Goal: Task Accomplishment & Management: Use online tool/utility

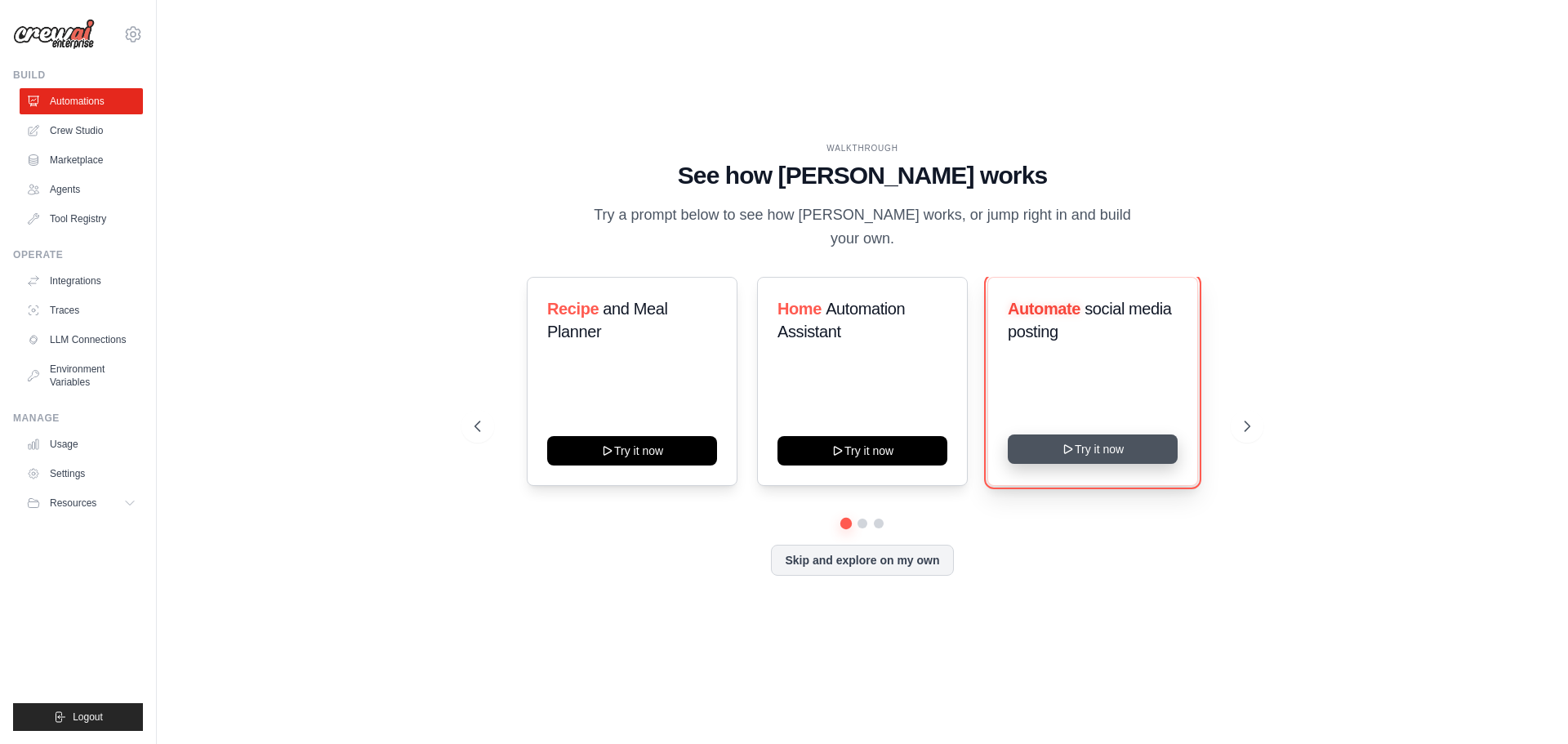
click at [1085, 441] on button "Try it now" at bounding box center [1092, 449] width 170 height 29
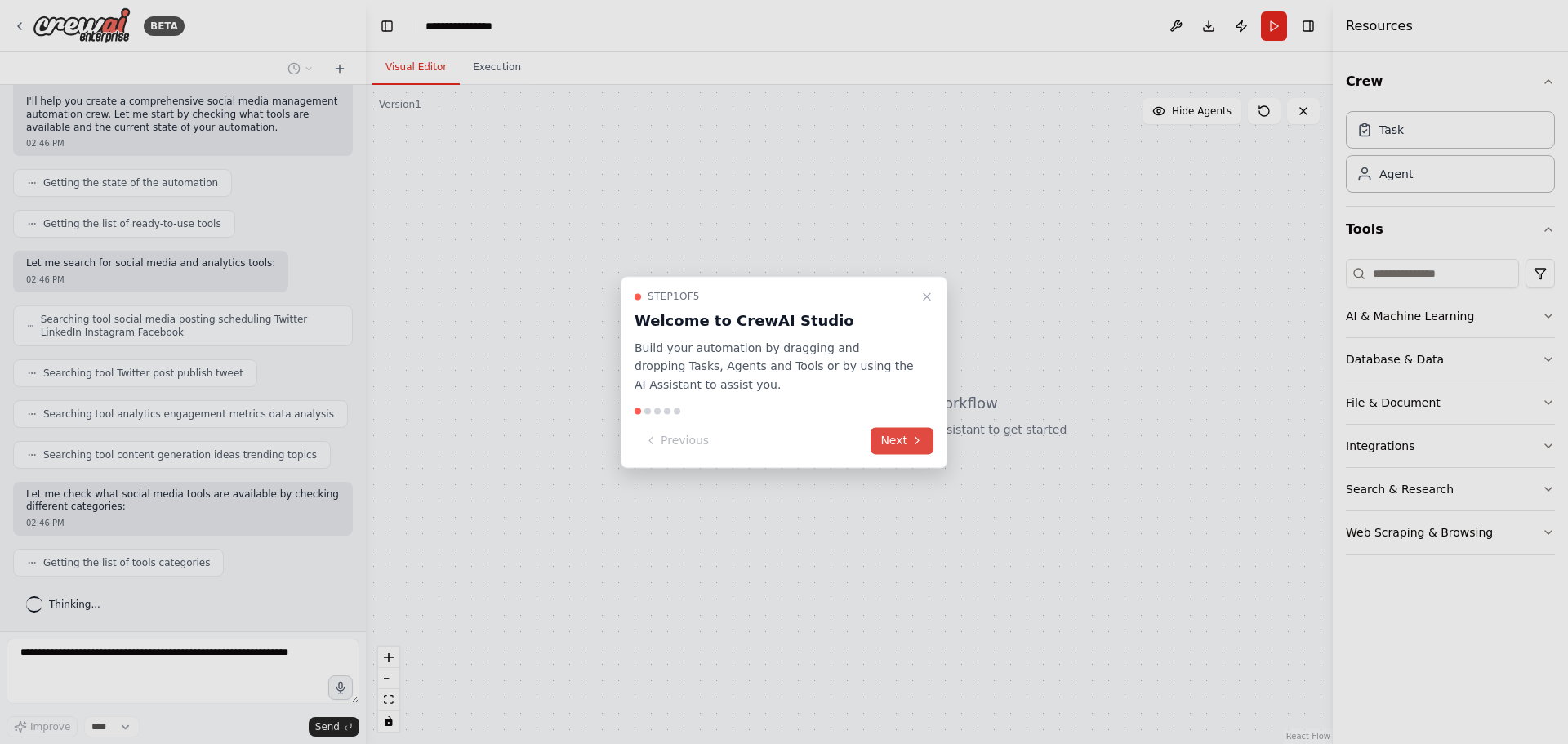
scroll to position [171, 0]
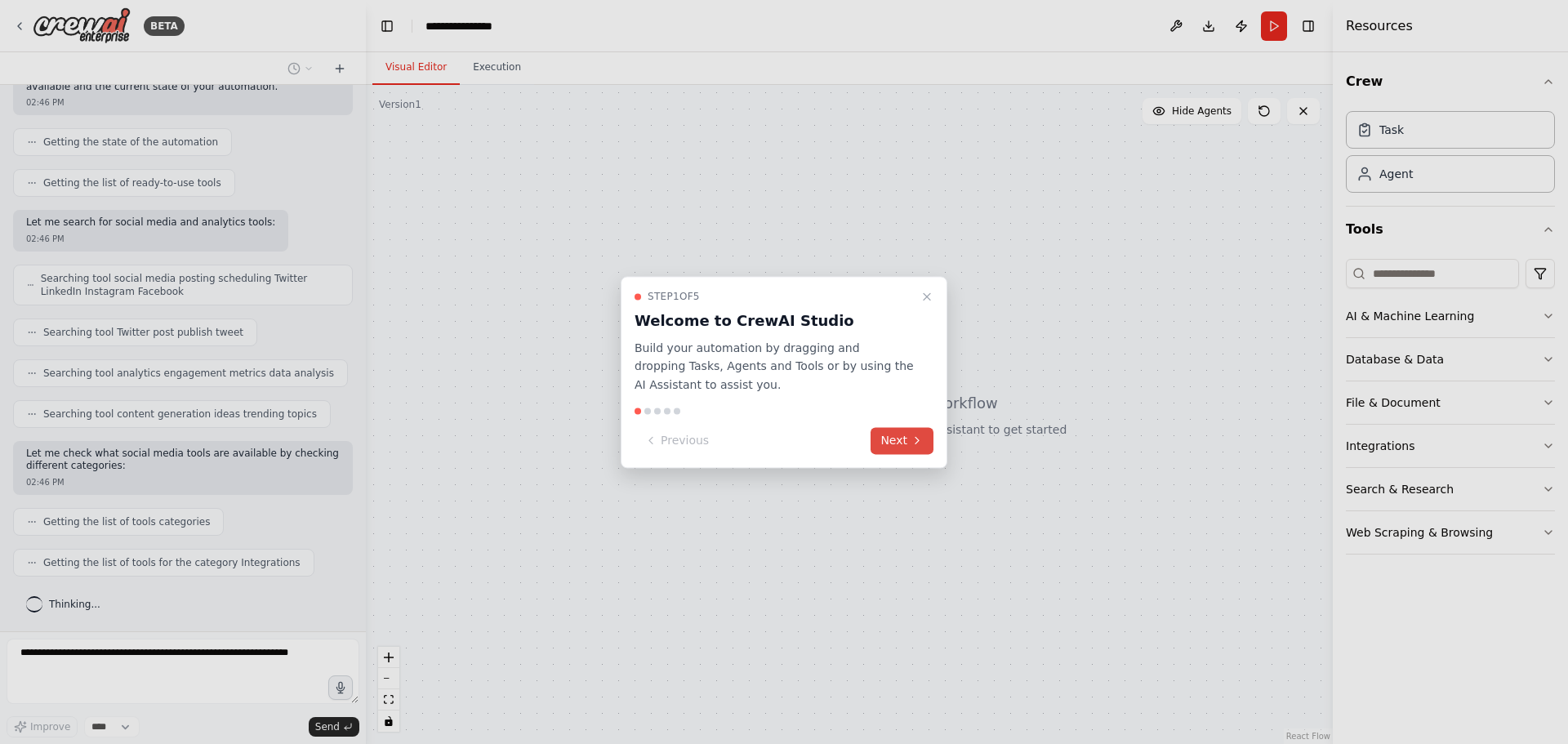
click at [910, 439] on button "Next" at bounding box center [902, 441] width 63 height 27
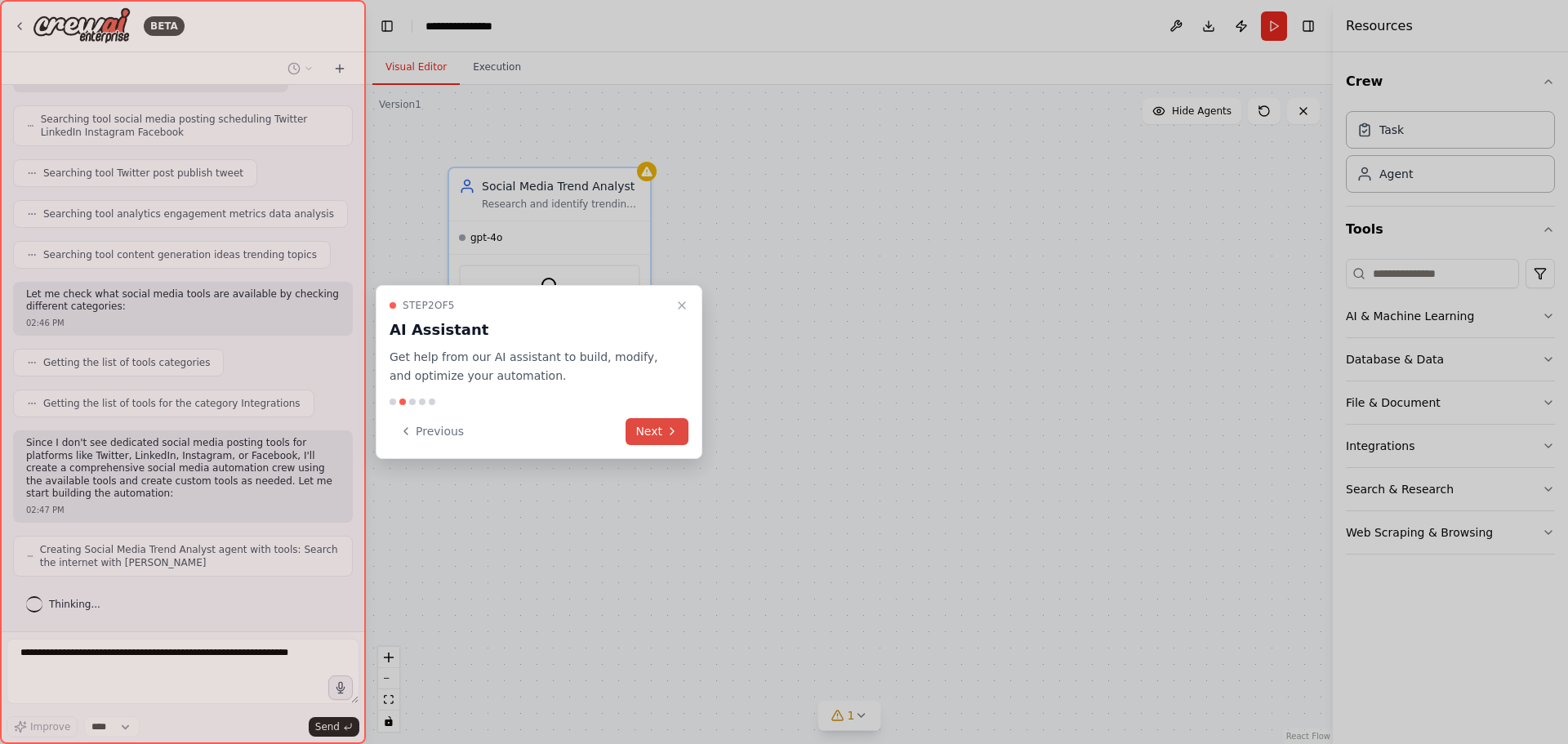
scroll to position [372, 0]
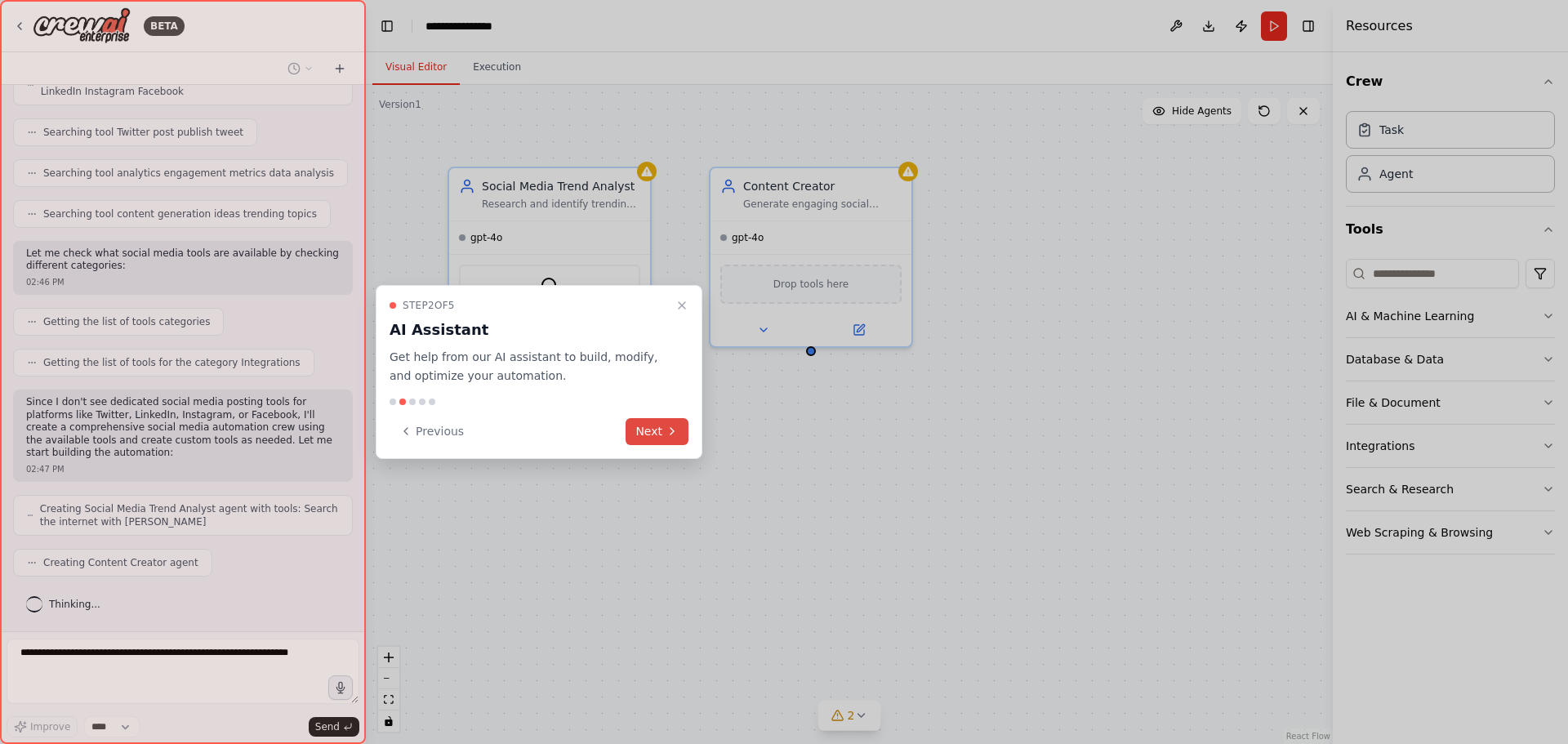
click at [672, 436] on icon at bounding box center [672, 431] width 13 height 13
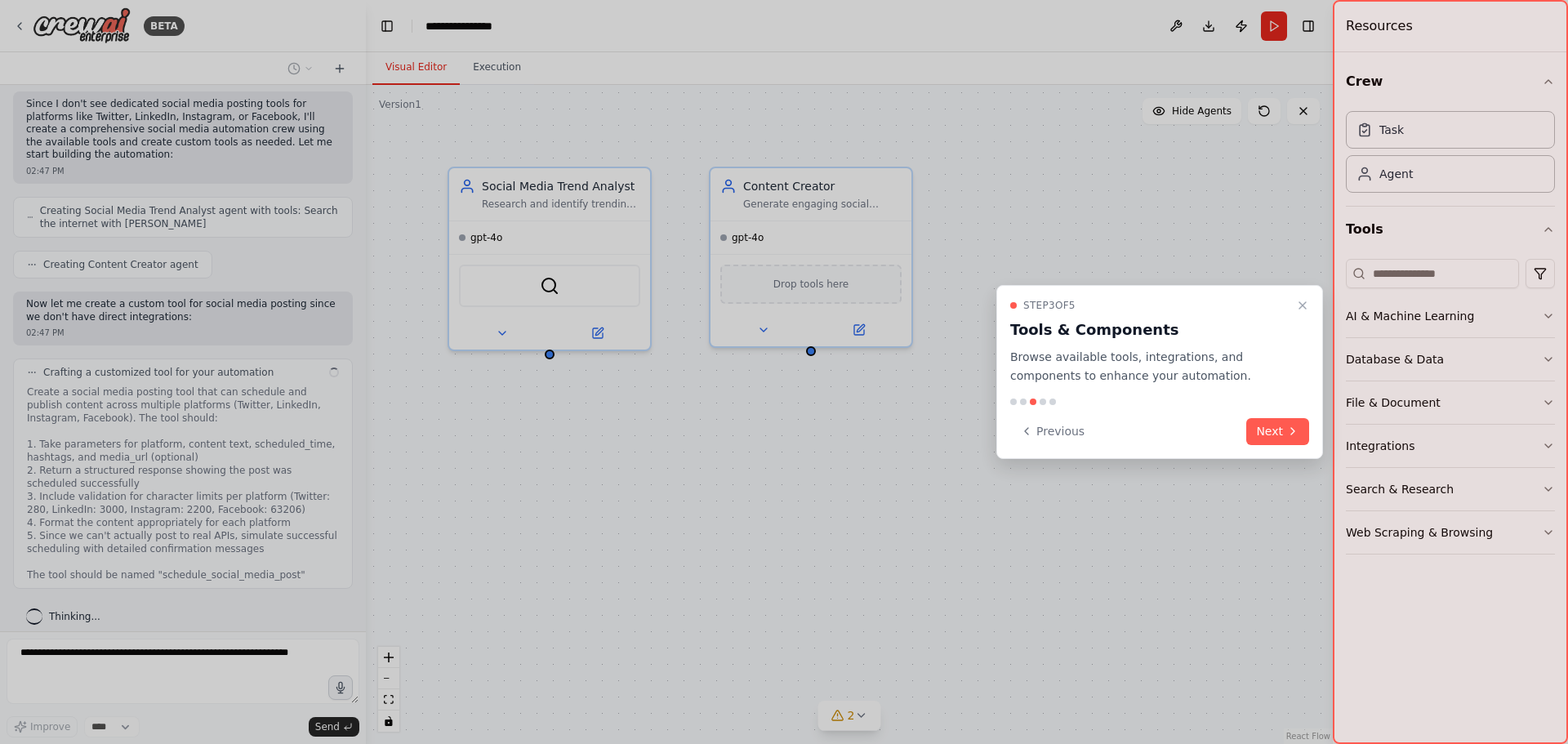
scroll to position [682, 0]
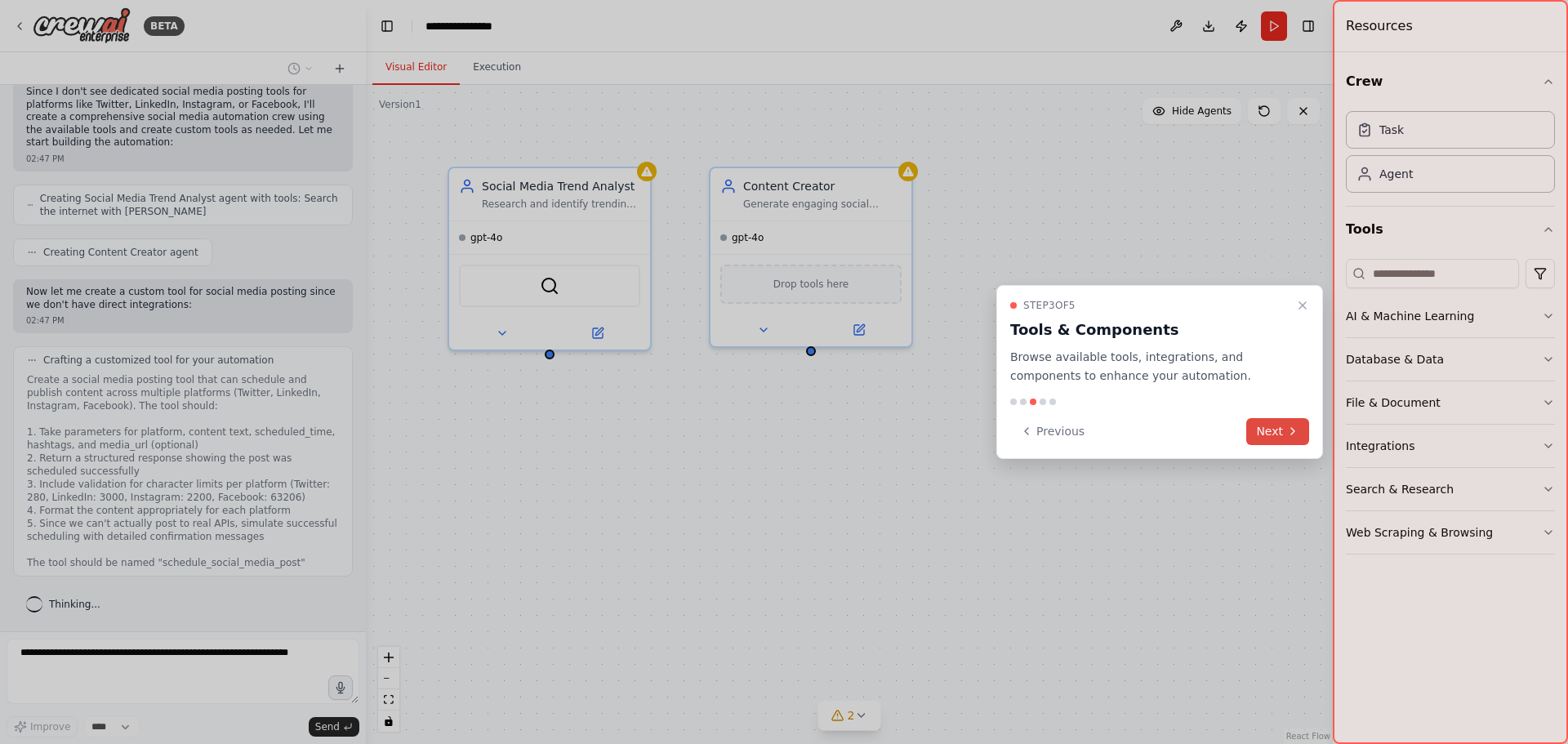
click at [1301, 431] on button "Next" at bounding box center [1277, 431] width 63 height 27
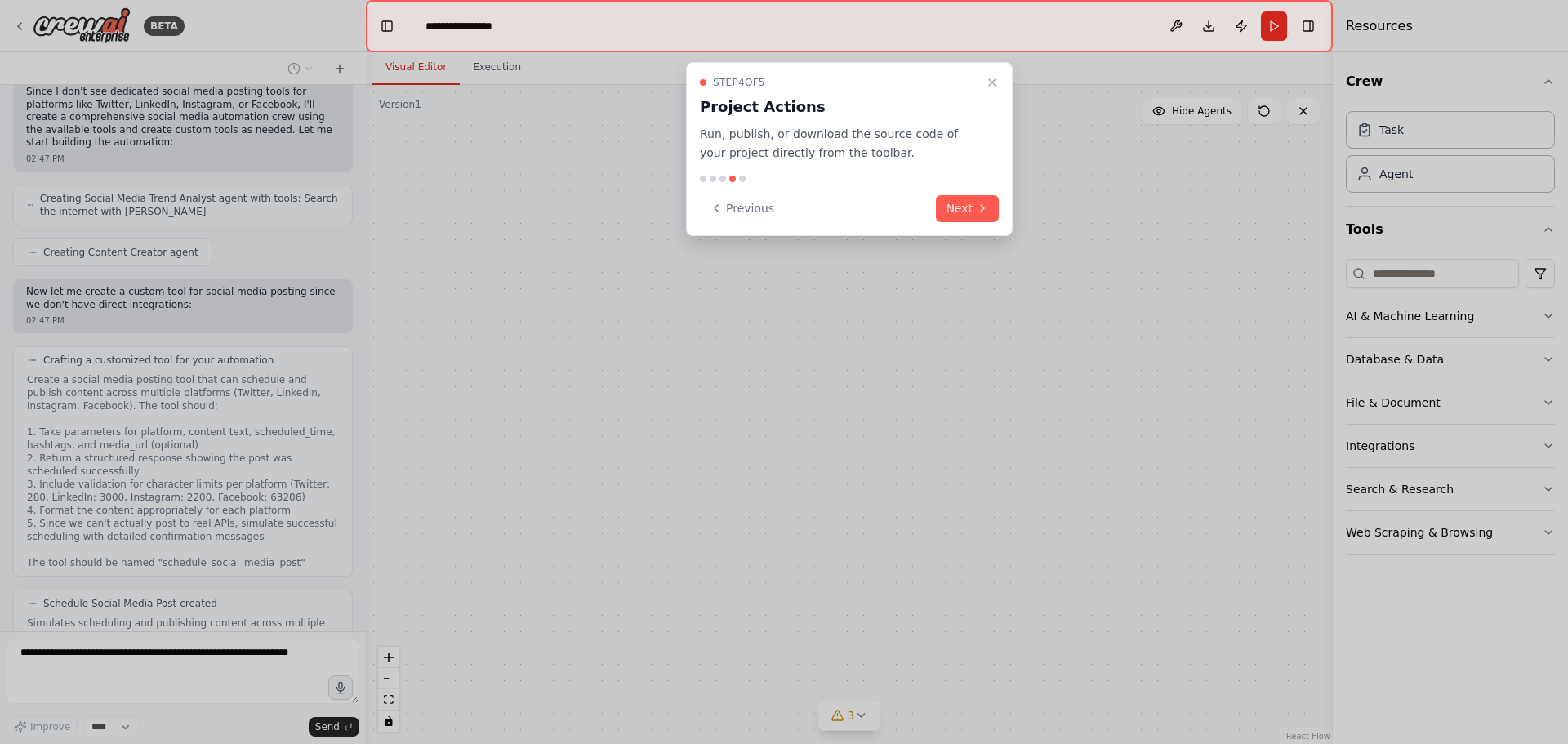
scroll to position [1019, 0]
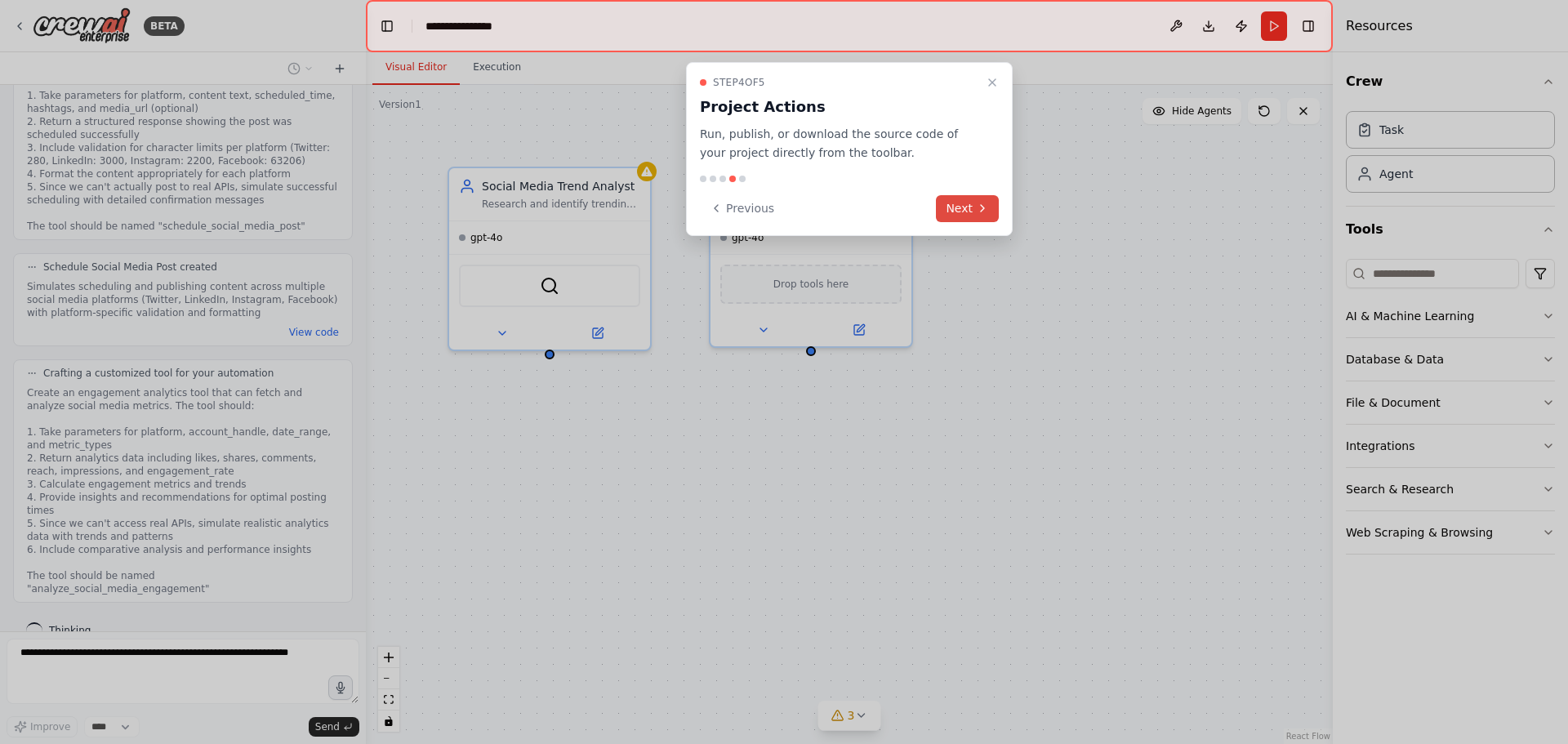
click at [966, 213] on button "Next" at bounding box center [967, 209] width 63 height 27
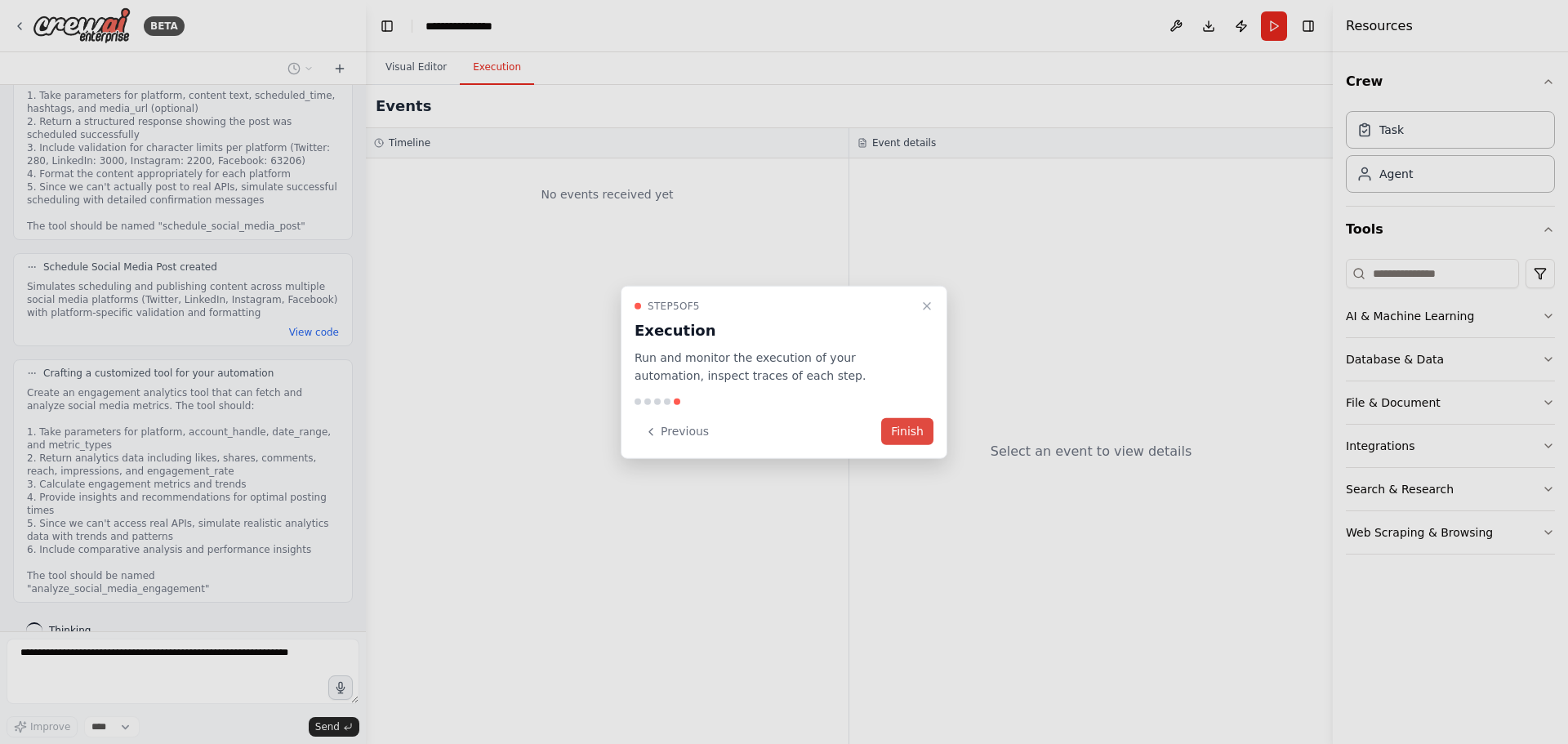
click at [906, 423] on button "Finish" at bounding box center [907, 431] width 53 height 27
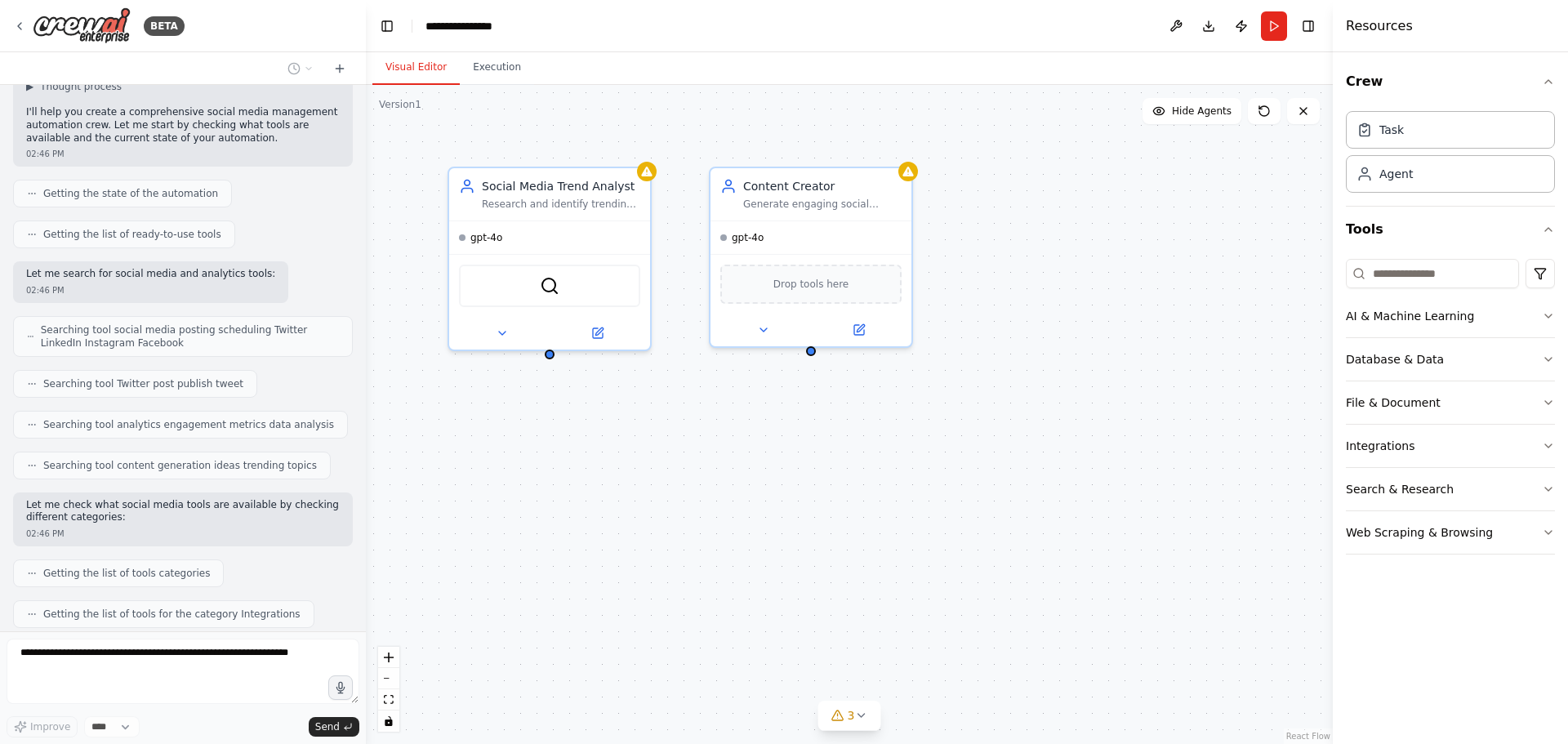
scroll to position [0, 0]
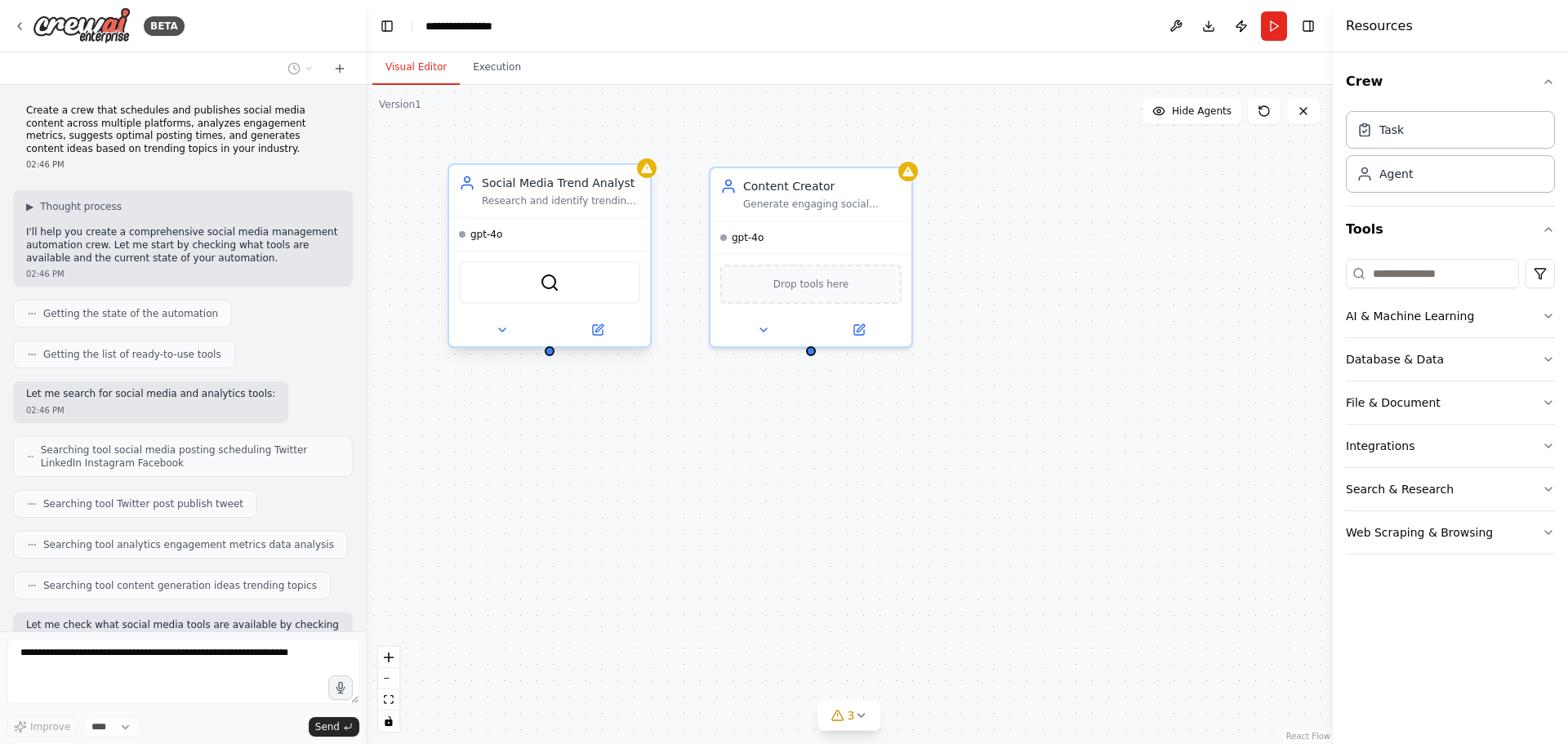
click at [579, 227] on div "gpt-4o" at bounding box center [549, 234] width 201 height 33
click at [600, 334] on icon at bounding box center [598, 330] width 10 height 10
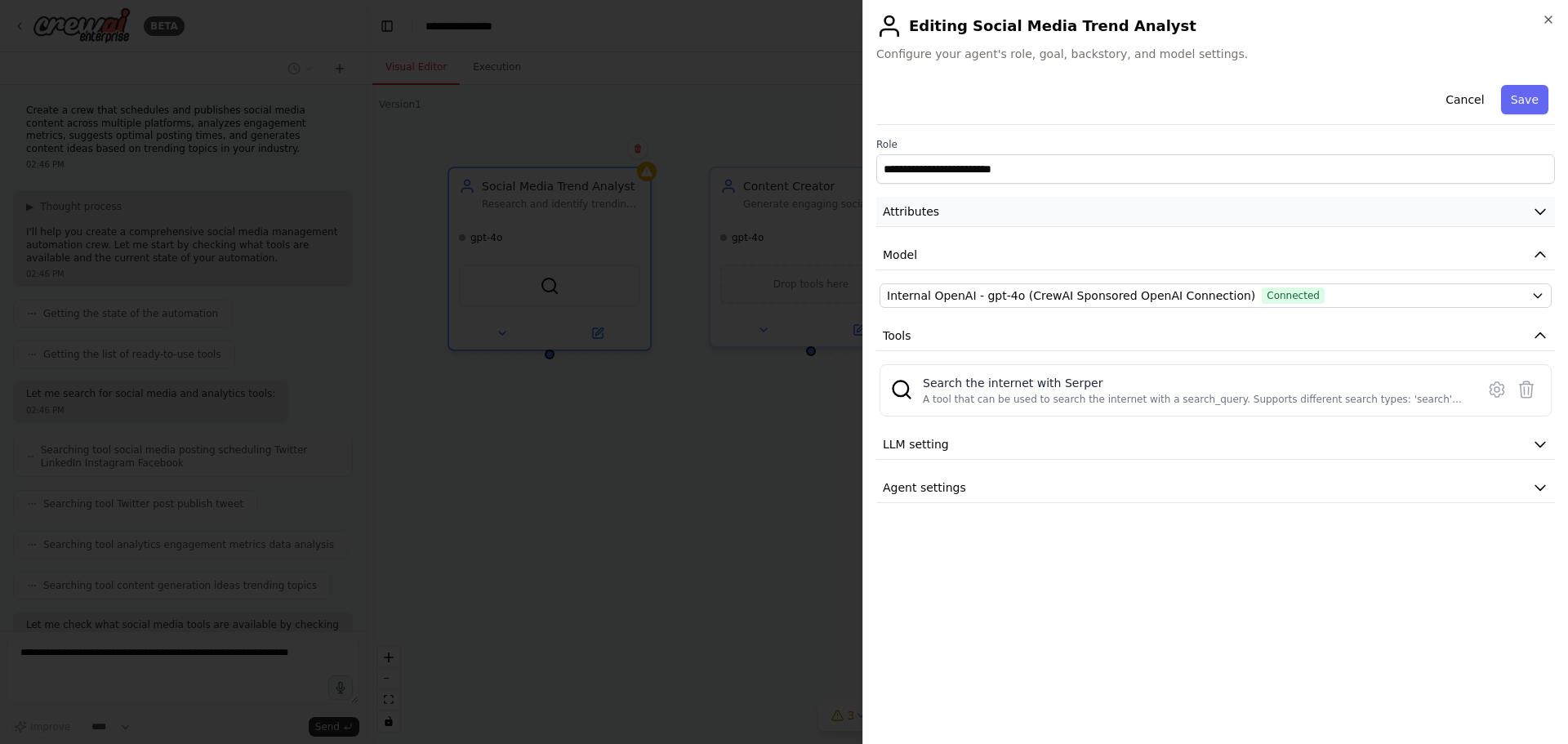
click at [1540, 212] on icon "button" at bounding box center [1540, 211] width 17 height 17
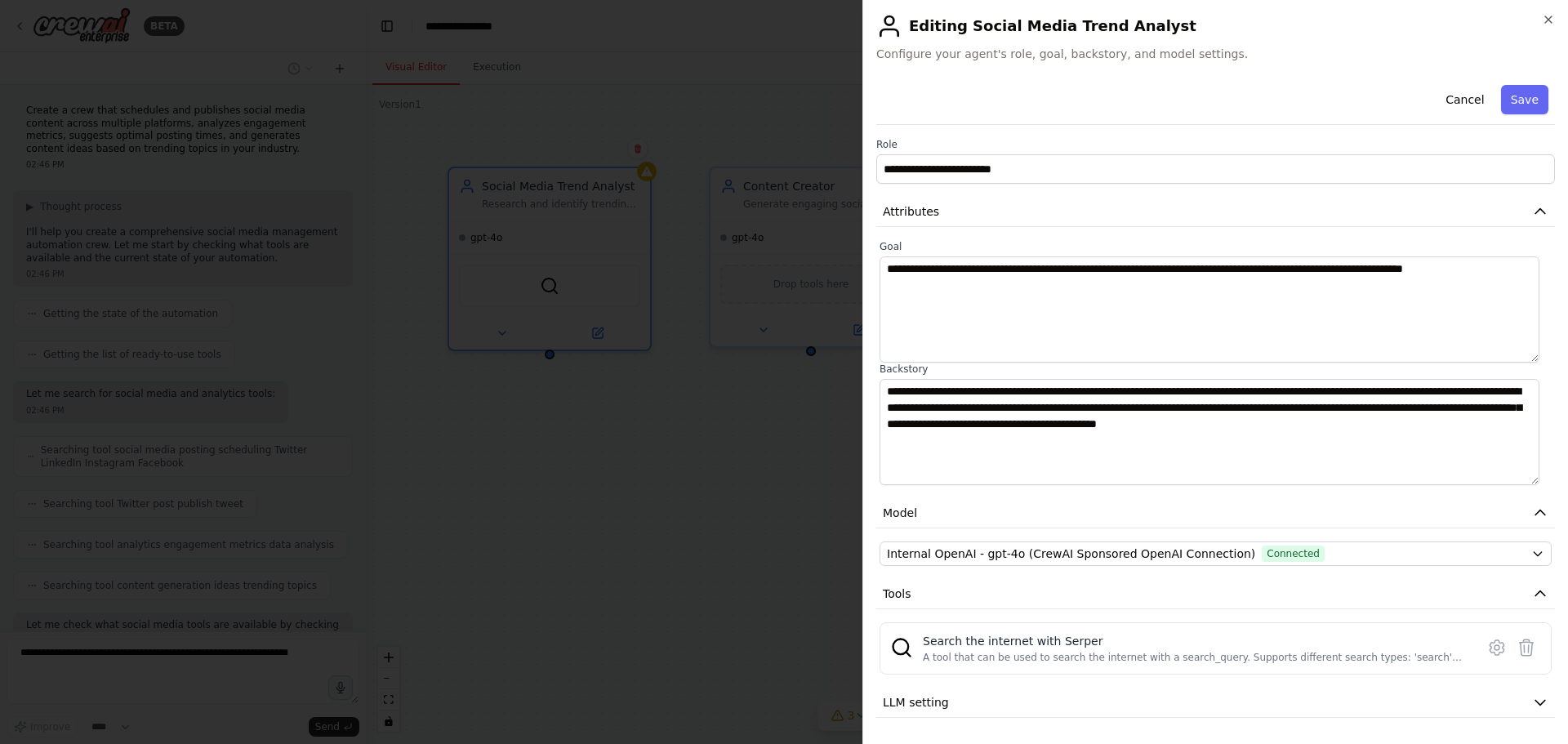
click at [1550, 35] on h2 "Editing Social Media Trend Analyst" at bounding box center [1216, 26] width 679 height 26
click at [1447, 99] on button "Cancel" at bounding box center [1464, 99] width 58 height 29
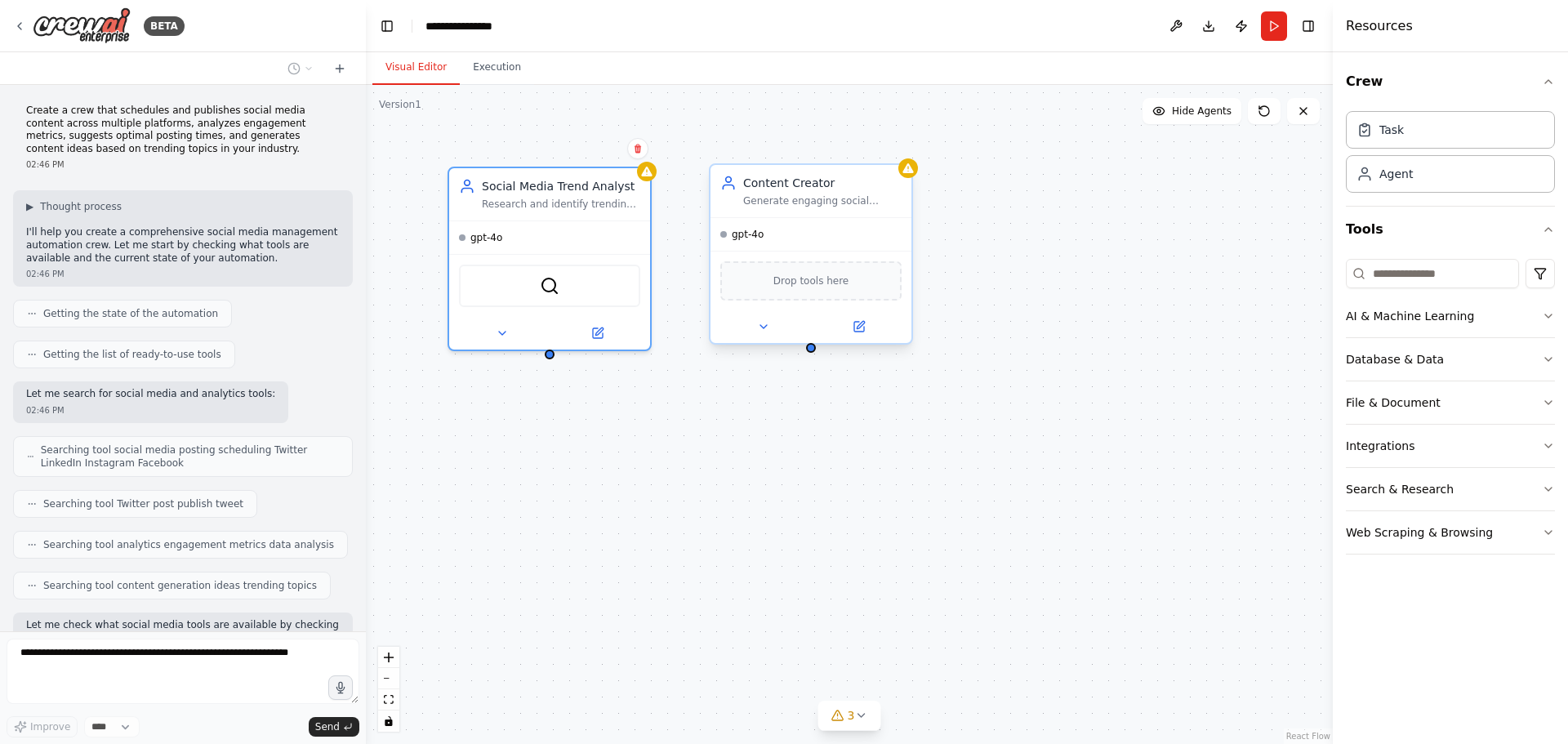
click at [777, 197] on div "Generate engaging social media content ideas and draft posts for {platforms} ba…" at bounding box center [822, 201] width 159 height 13
click at [858, 339] on div at bounding box center [811, 326] width 201 height 33
click at [858, 329] on icon at bounding box center [860, 324] width 8 height 8
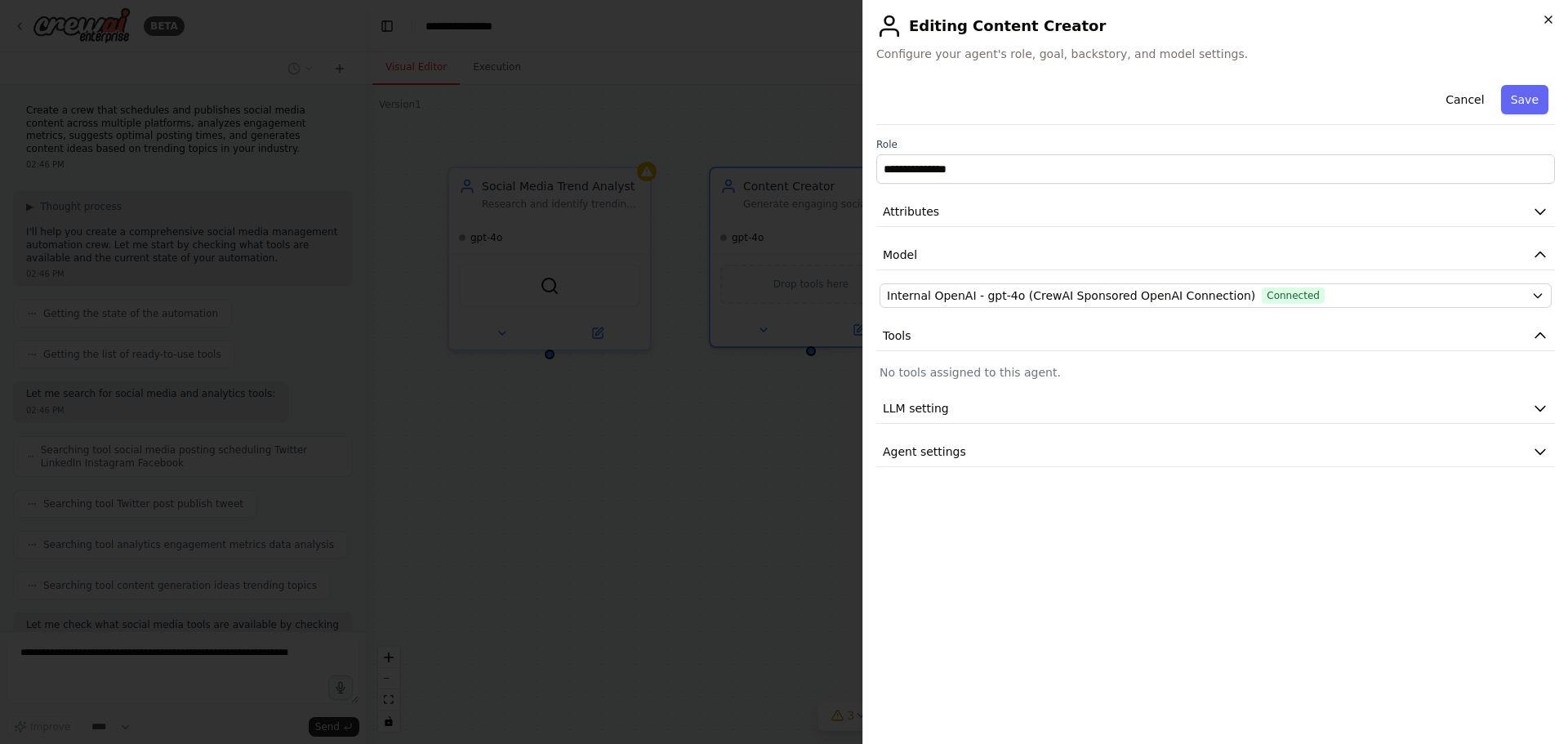
click at [1543, 16] on icon "button" at bounding box center [1549, 20] width 13 height 13
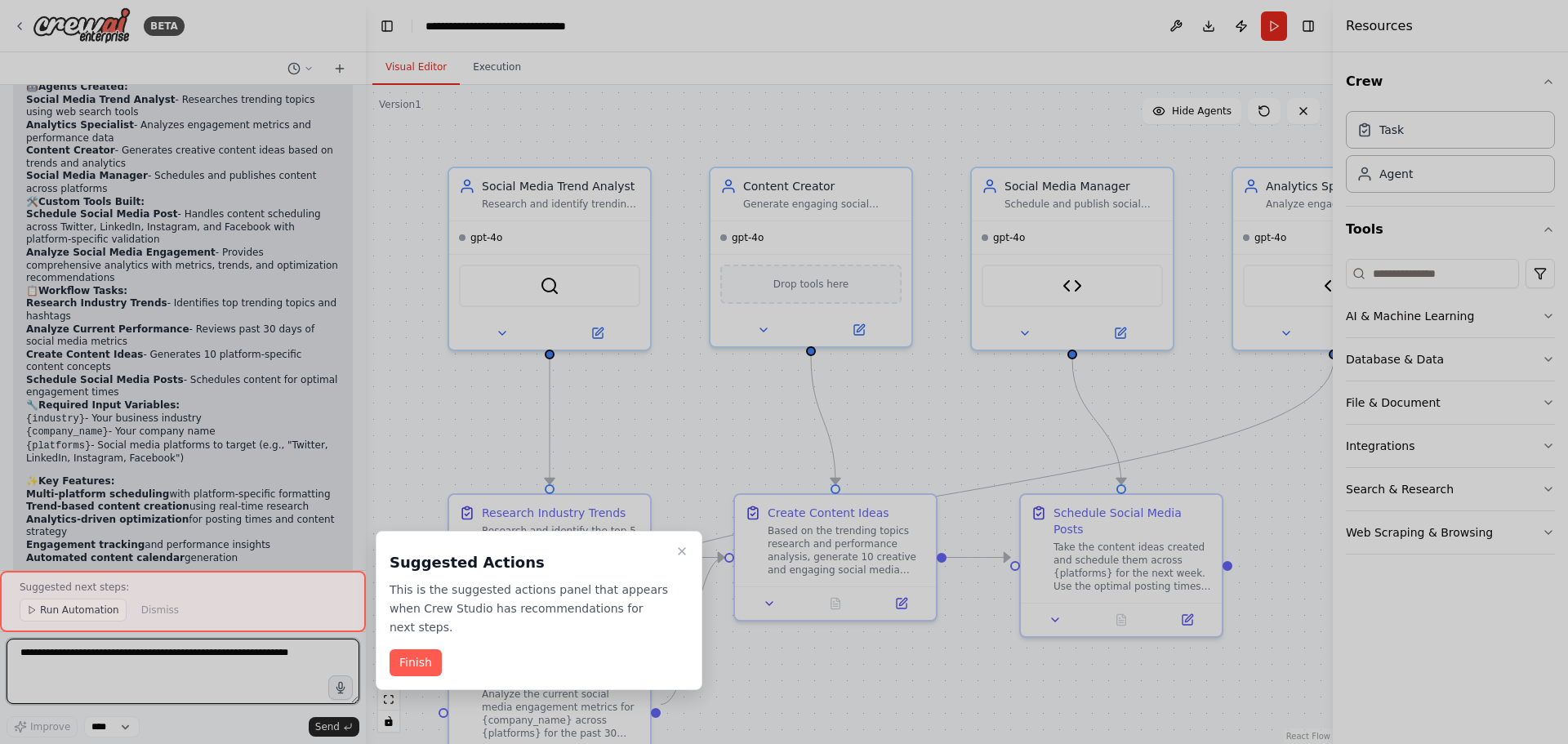
scroll to position [2452, 0]
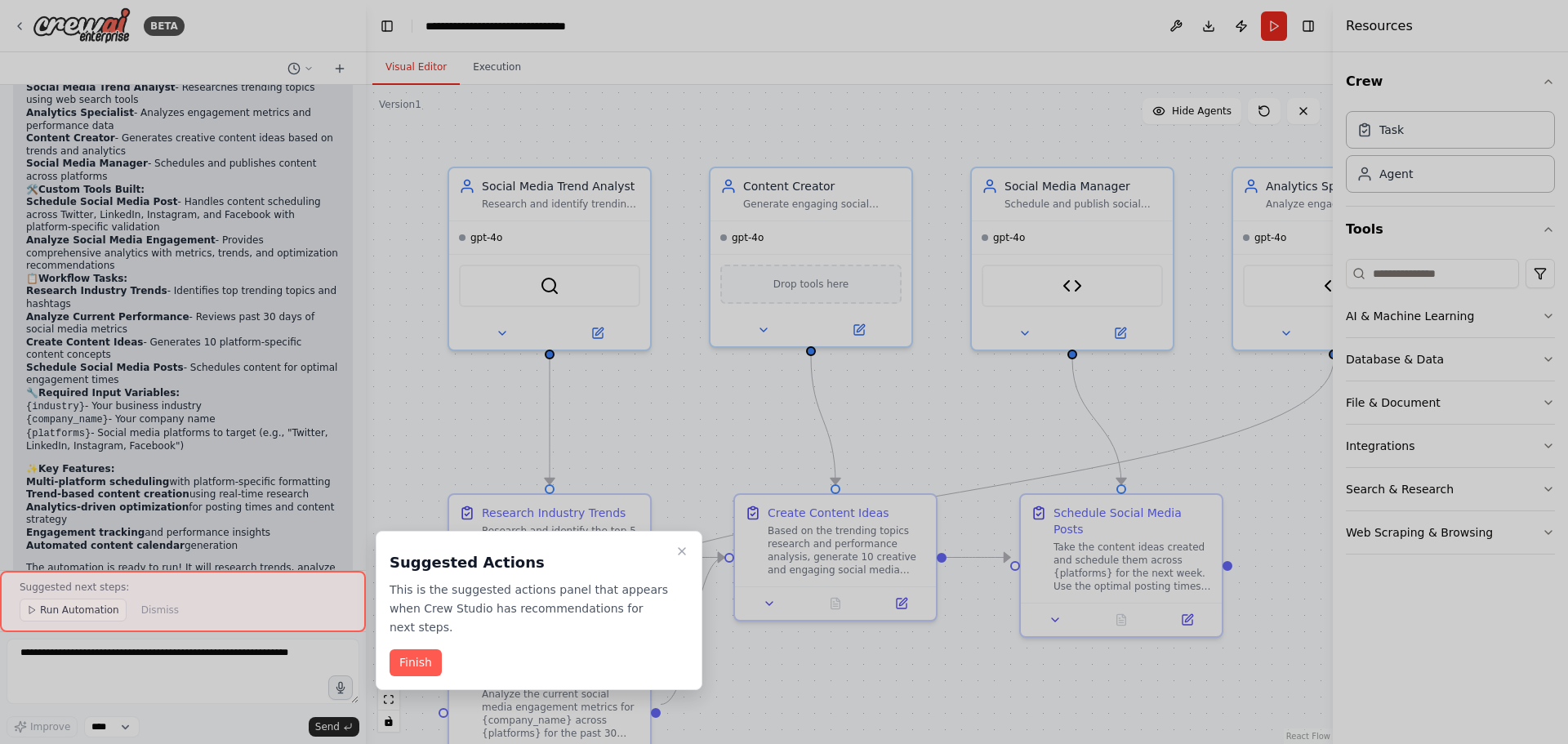
click at [1025, 125] on div at bounding box center [784, 372] width 1568 height 744
click at [430, 653] on button "Finish" at bounding box center [415, 663] width 53 height 27
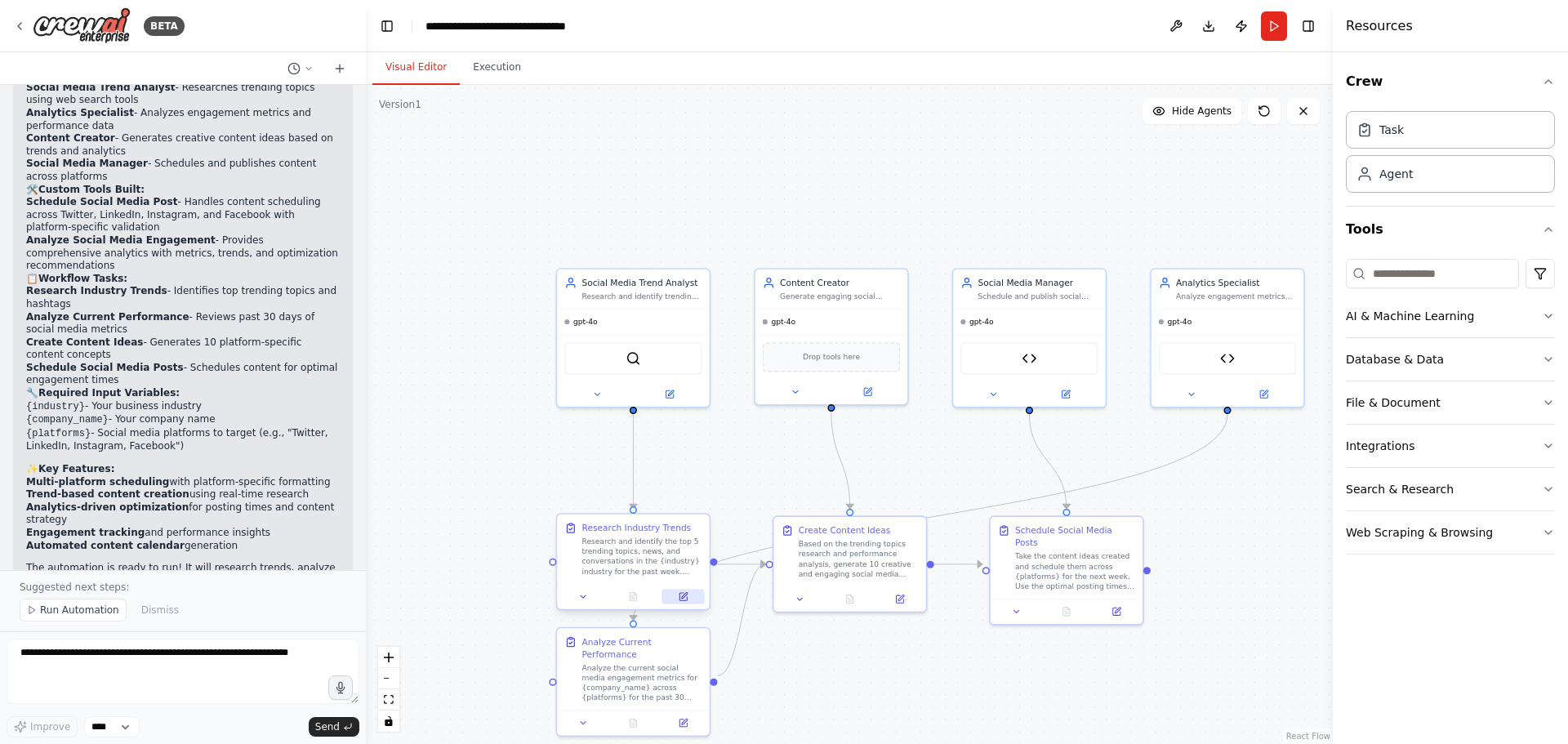
click at [690, 600] on button at bounding box center [683, 598] width 43 height 15
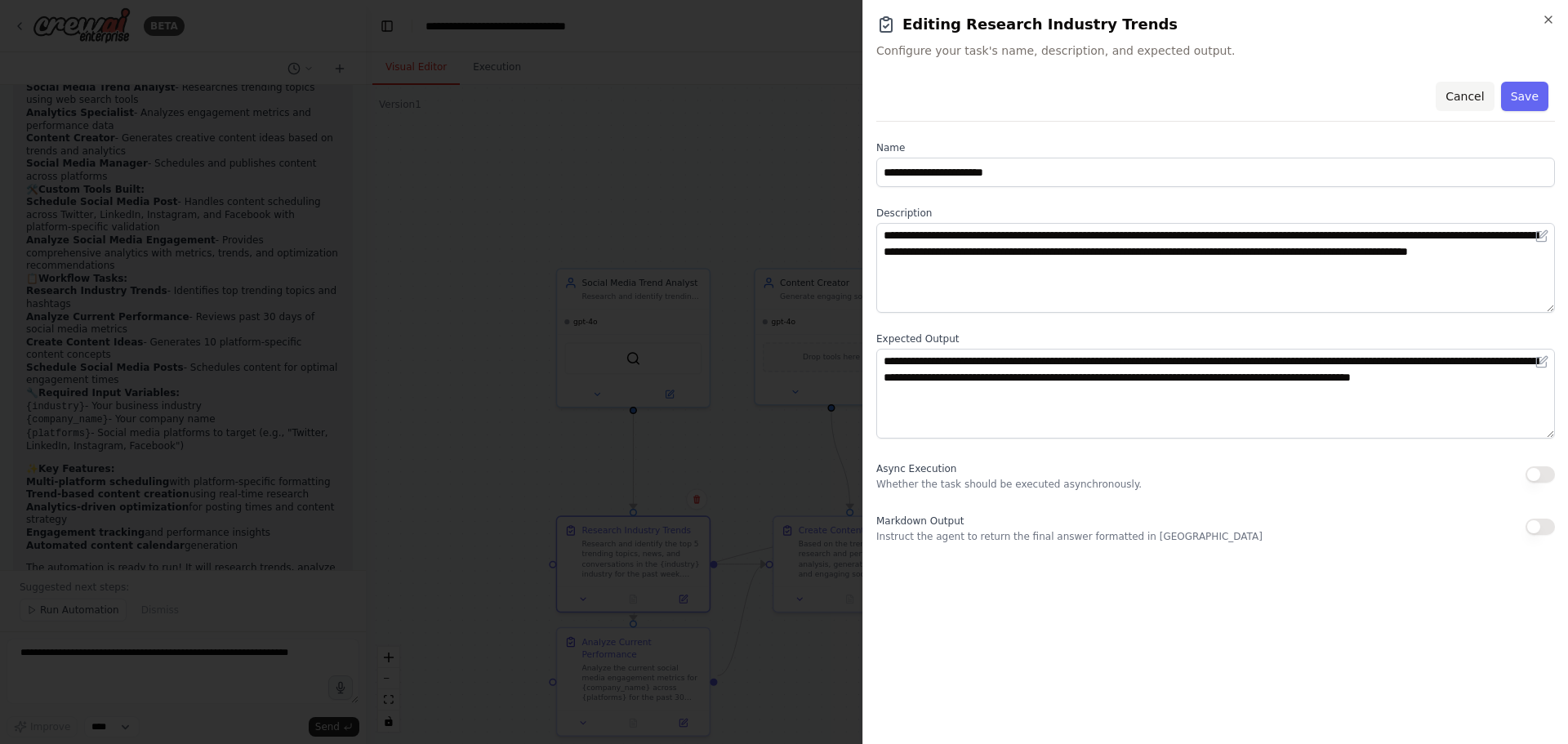
click at [1470, 94] on button "Cancel" at bounding box center [1464, 96] width 58 height 29
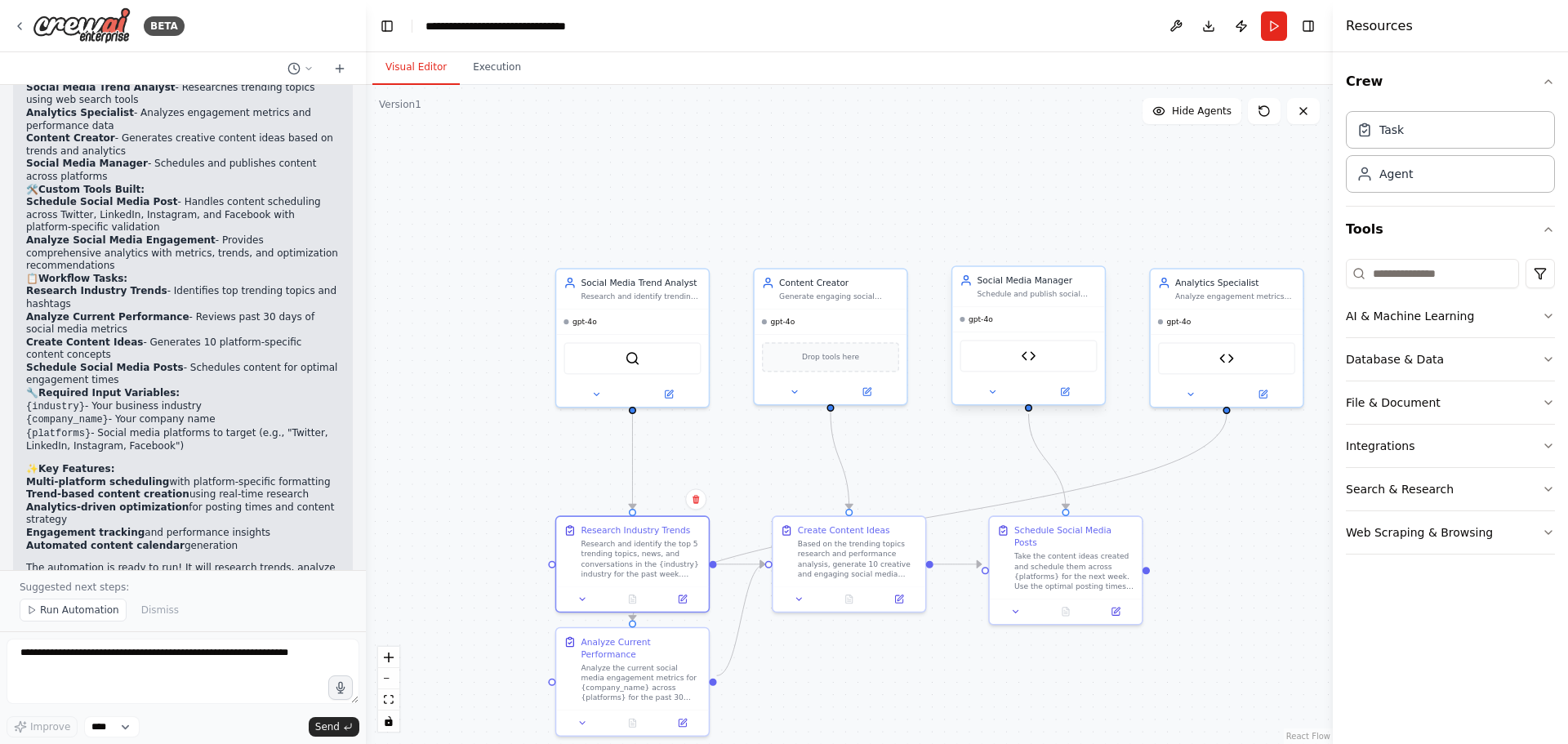
click at [1061, 324] on div "gpt-4o" at bounding box center [1028, 318] width 152 height 24
click at [1056, 334] on div "Schedule Social Media Post" at bounding box center [1028, 355] width 152 height 48
click at [1075, 410] on div ".deletable-edge-delete-btn { width: 20px; height: 20px; border: 0px solid #ffff…" at bounding box center [849, 415] width 967 height 660
click at [1067, 395] on icon at bounding box center [1064, 391] width 8 height 8
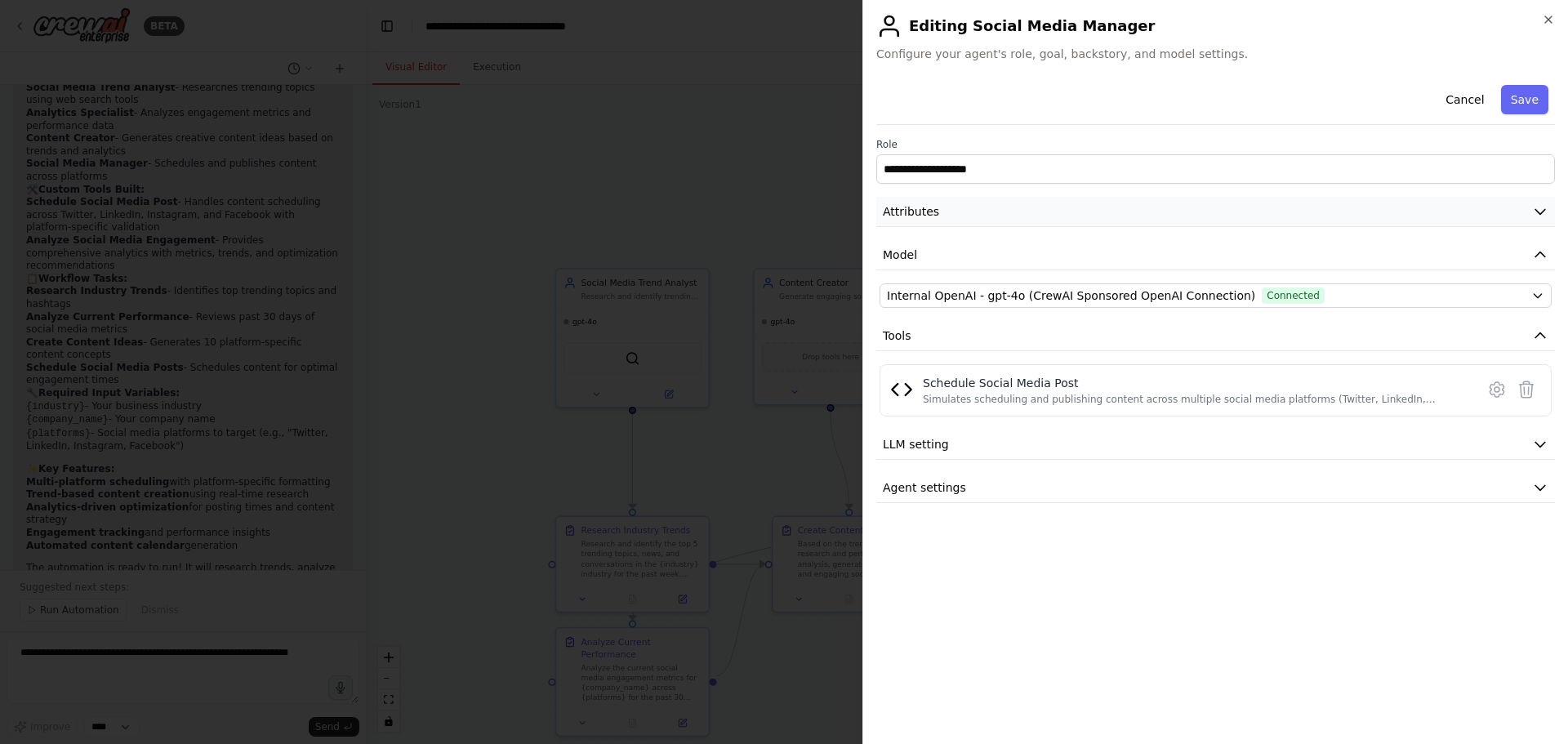
click at [1540, 213] on icon "button" at bounding box center [1540, 212] width 10 height 5
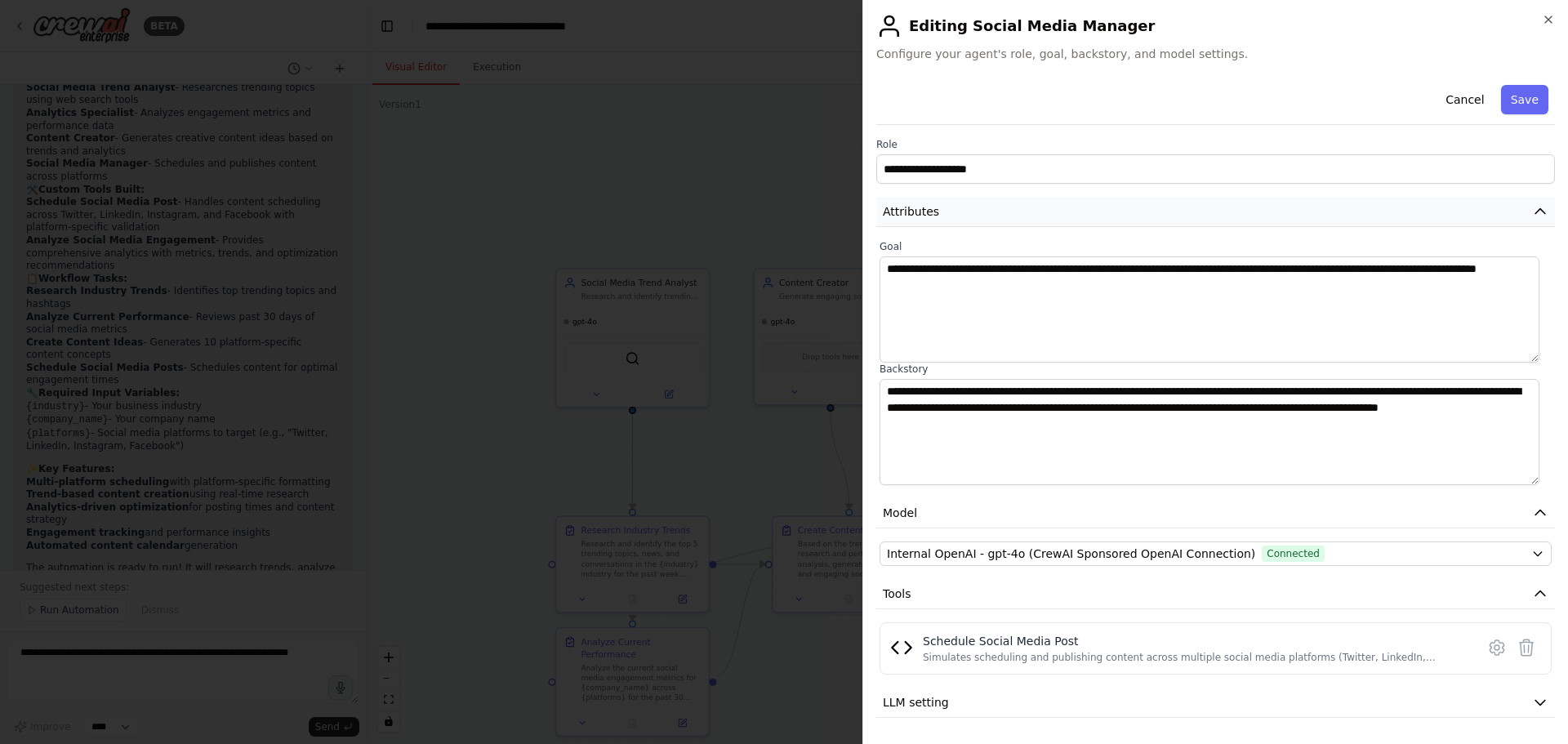
click at [1532, 214] on icon "button" at bounding box center [1540, 211] width 17 height 17
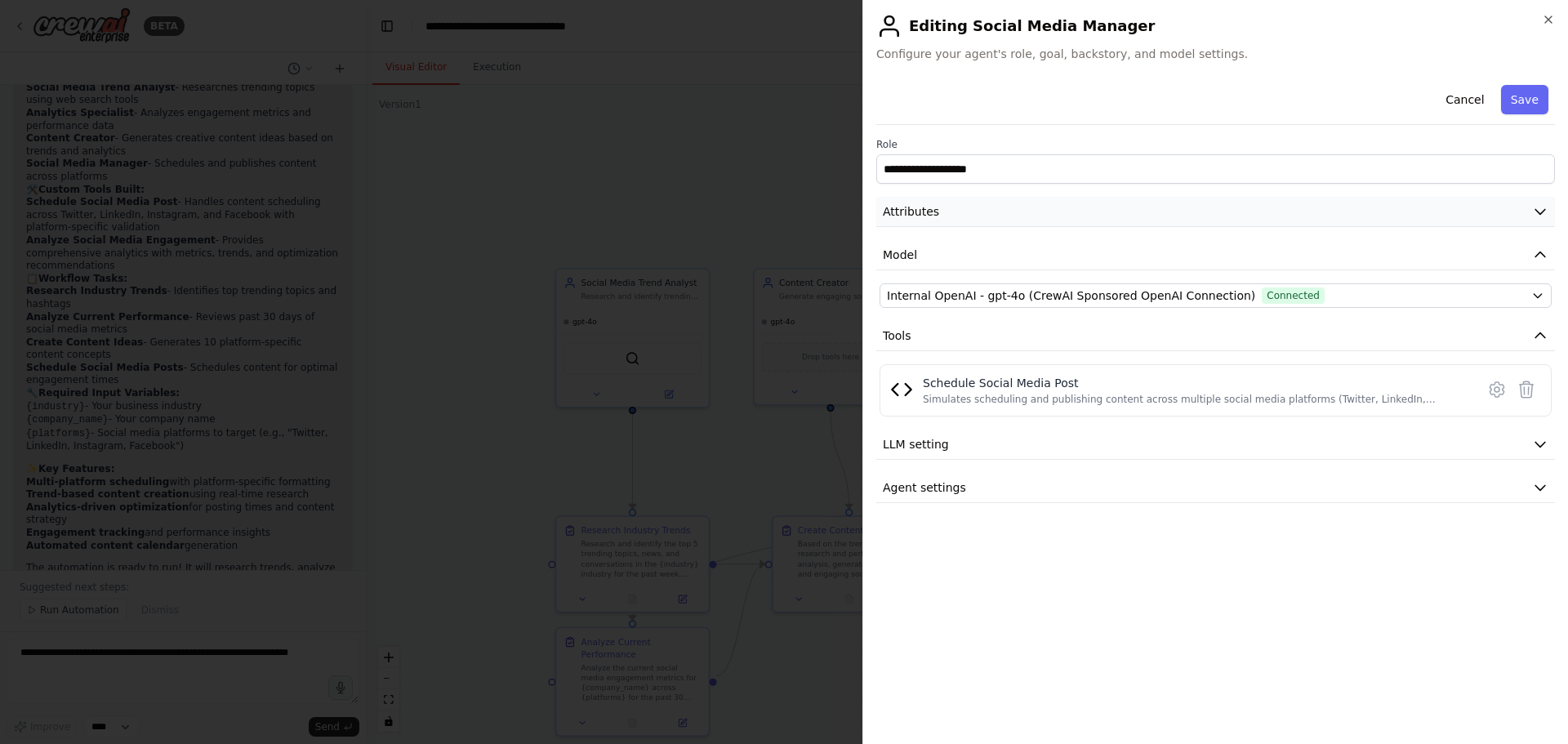
click at [1522, 214] on button "Attributes" at bounding box center [1216, 212] width 679 height 30
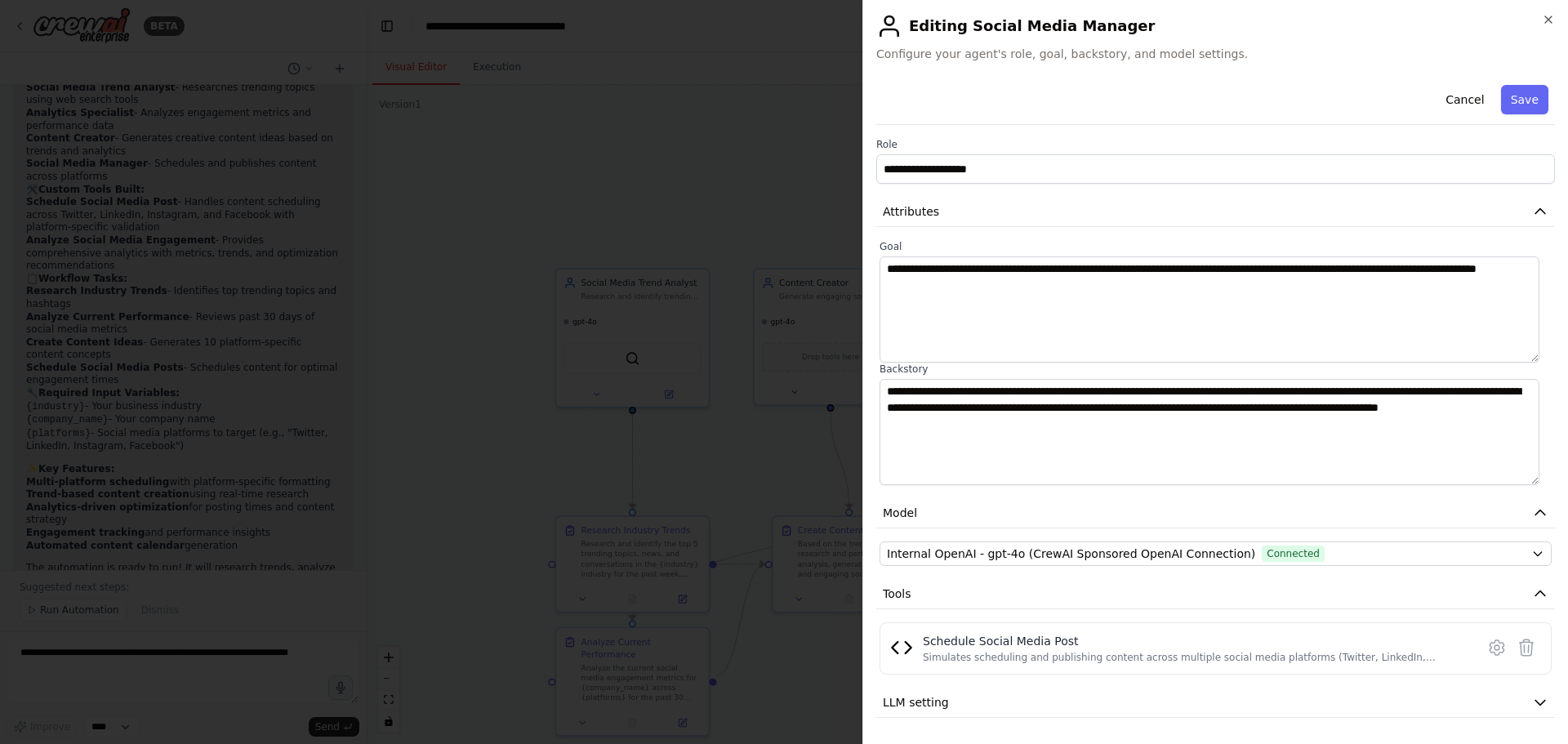
scroll to position [43, 0]
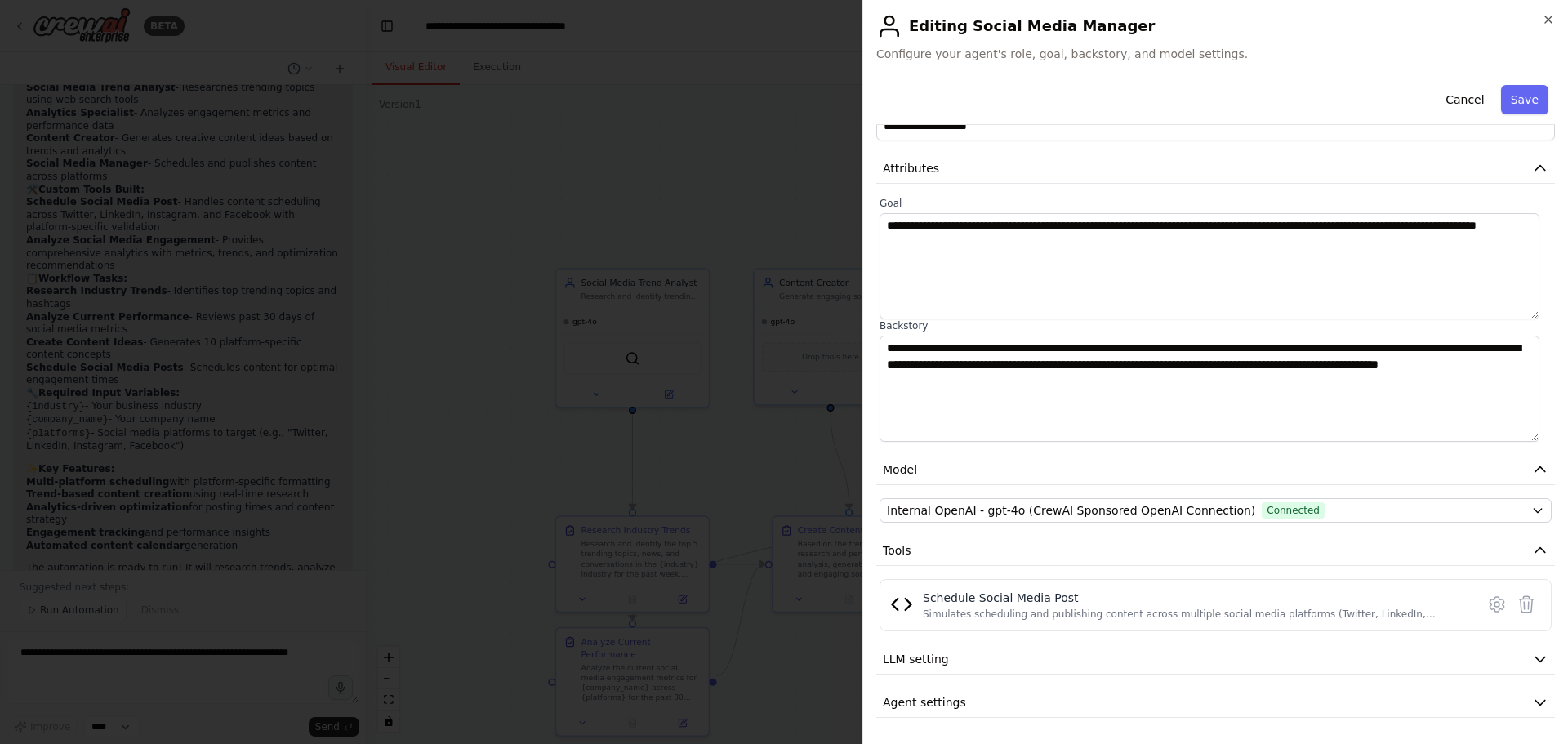
click at [1465, 94] on button "Cancel" at bounding box center [1464, 99] width 58 height 29
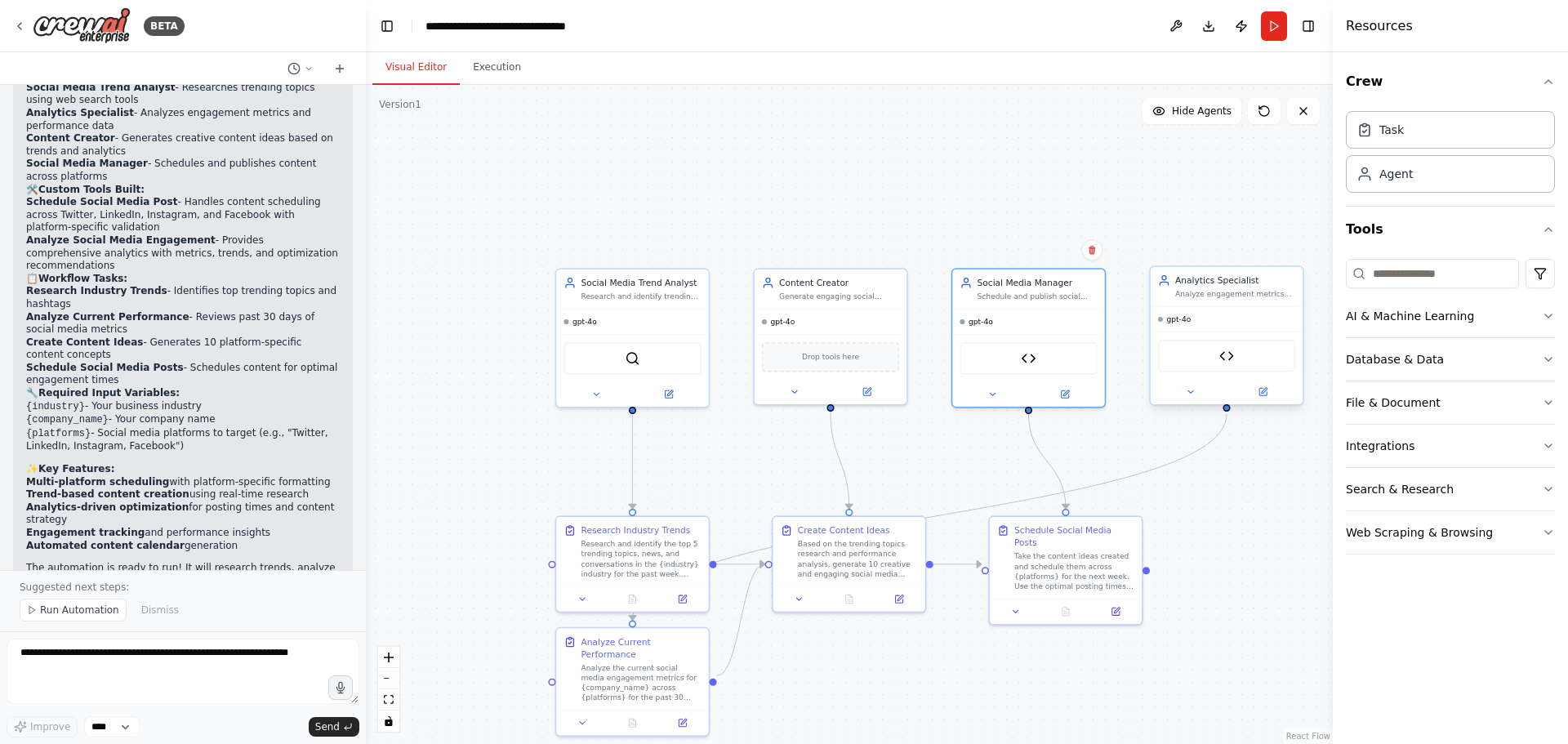
click at [1208, 329] on div "gpt-4o" at bounding box center [1227, 318] width 152 height 24
click at [1234, 362] on img at bounding box center [1227, 356] width 15 height 15
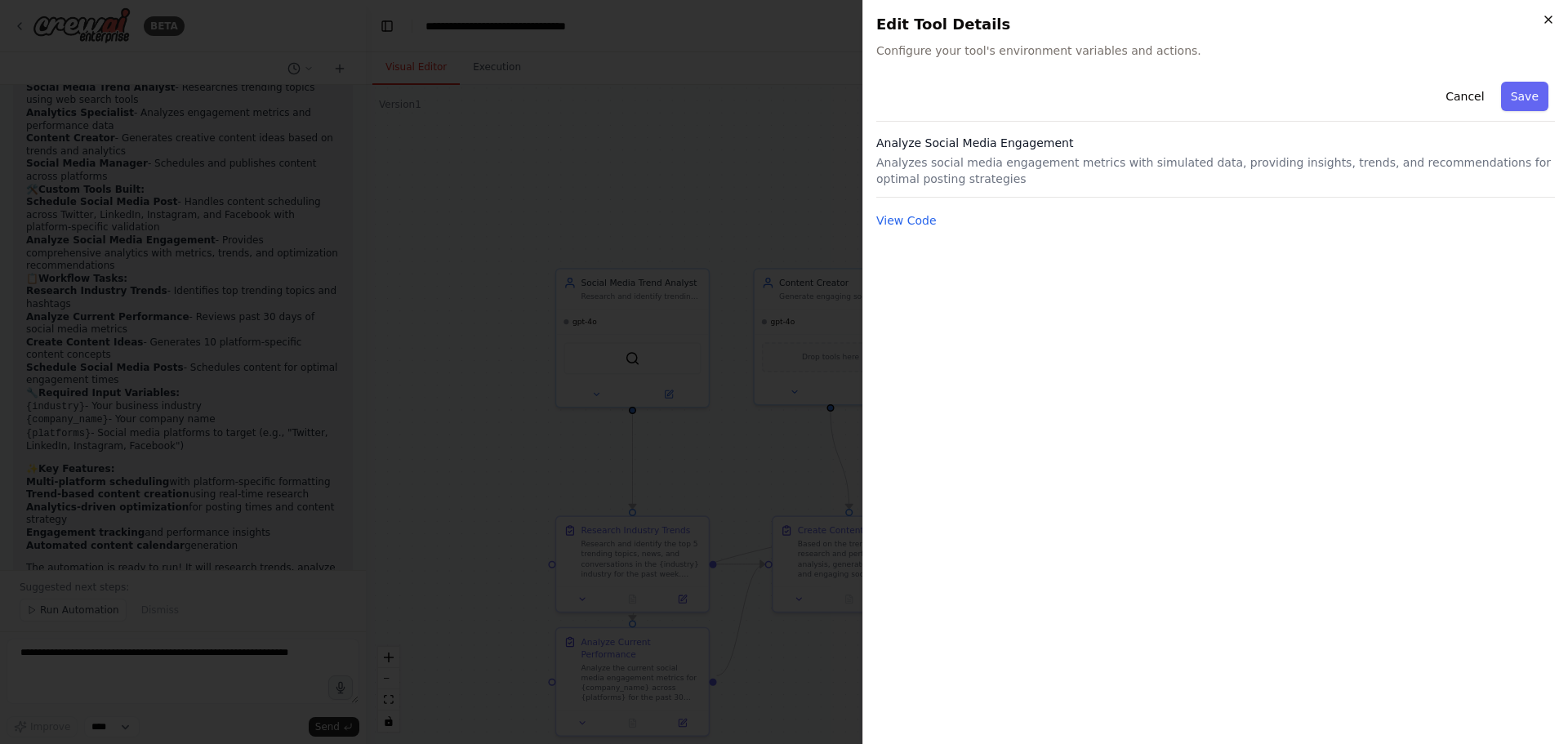
click at [1542, 21] on icon "button" at bounding box center [1549, 20] width 13 height 13
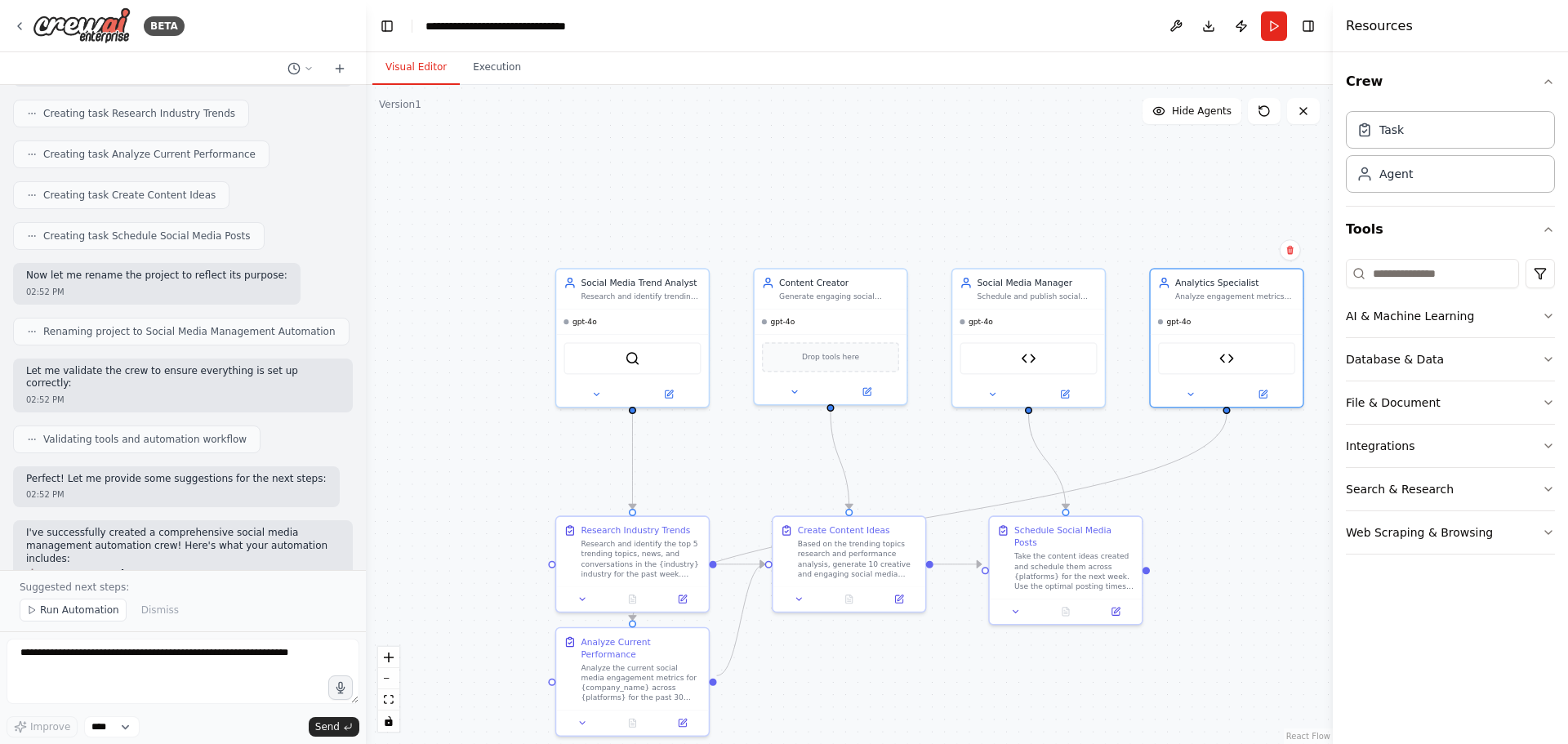
scroll to position [1799, 0]
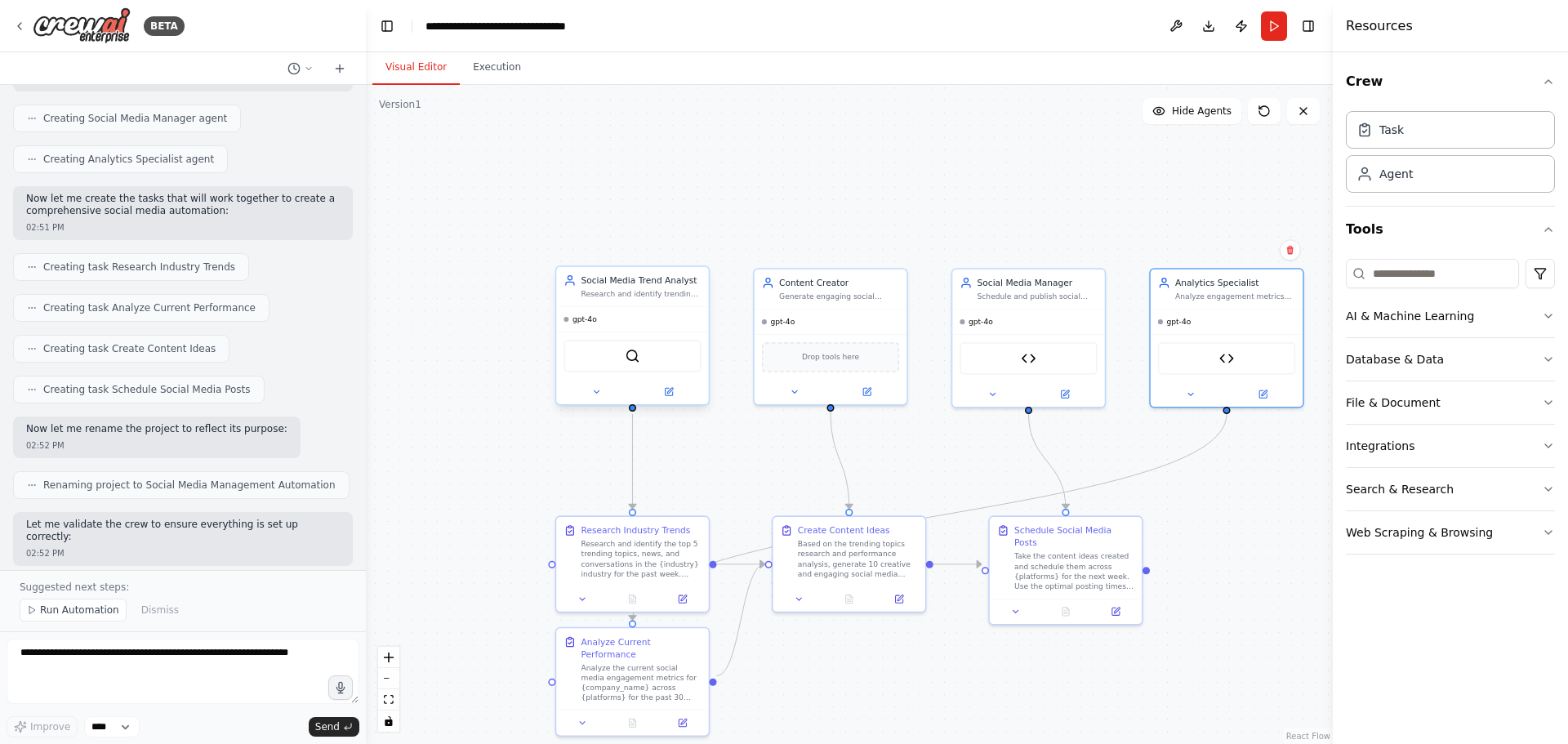
click at [594, 403] on div at bounding box center [632, 391] width 152 height 24
click at [600, 397] on button at bounding box center [596, 392] width 70 height 15
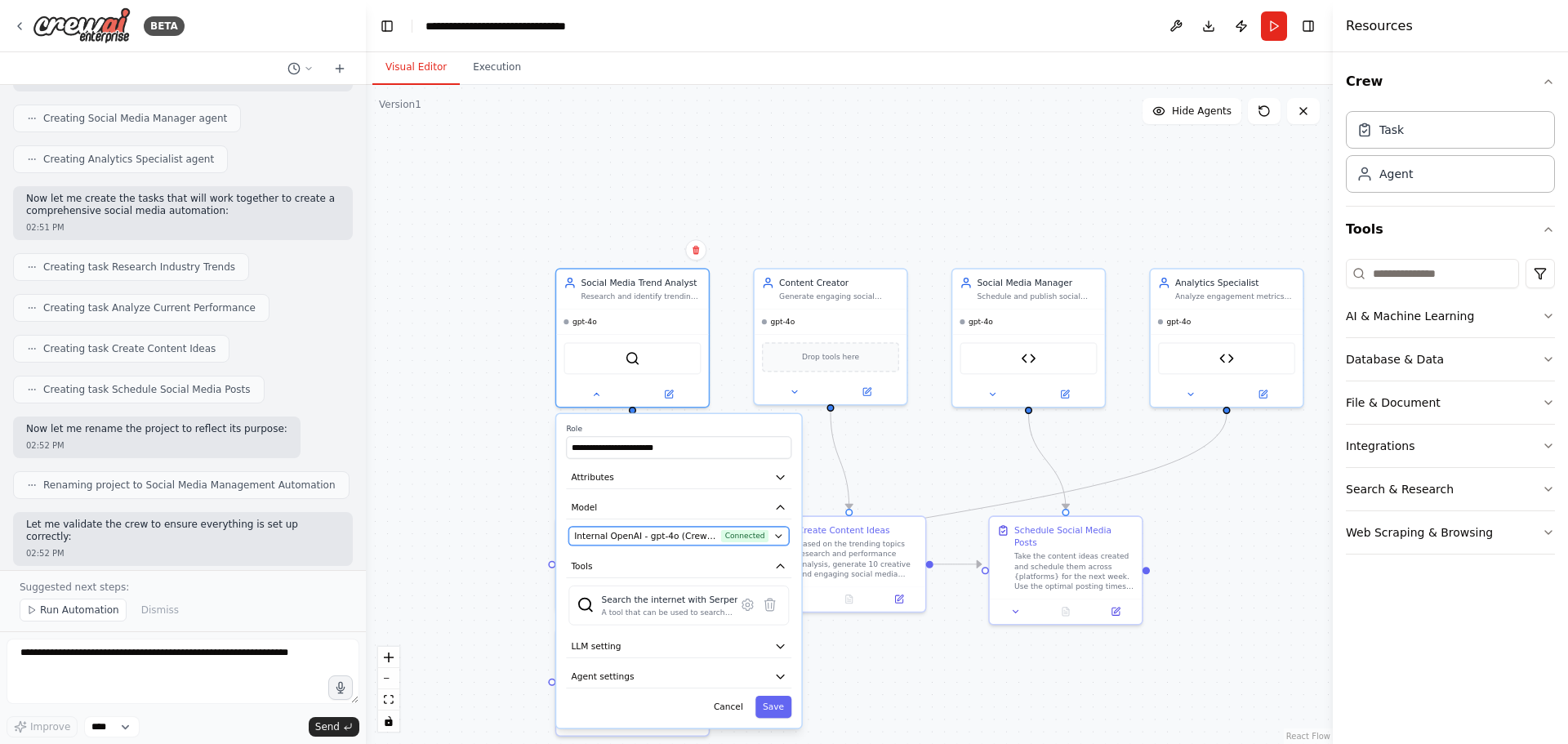
click at [776, 533] on icon "button" at bounding box center [778, 536] width 10 height 10
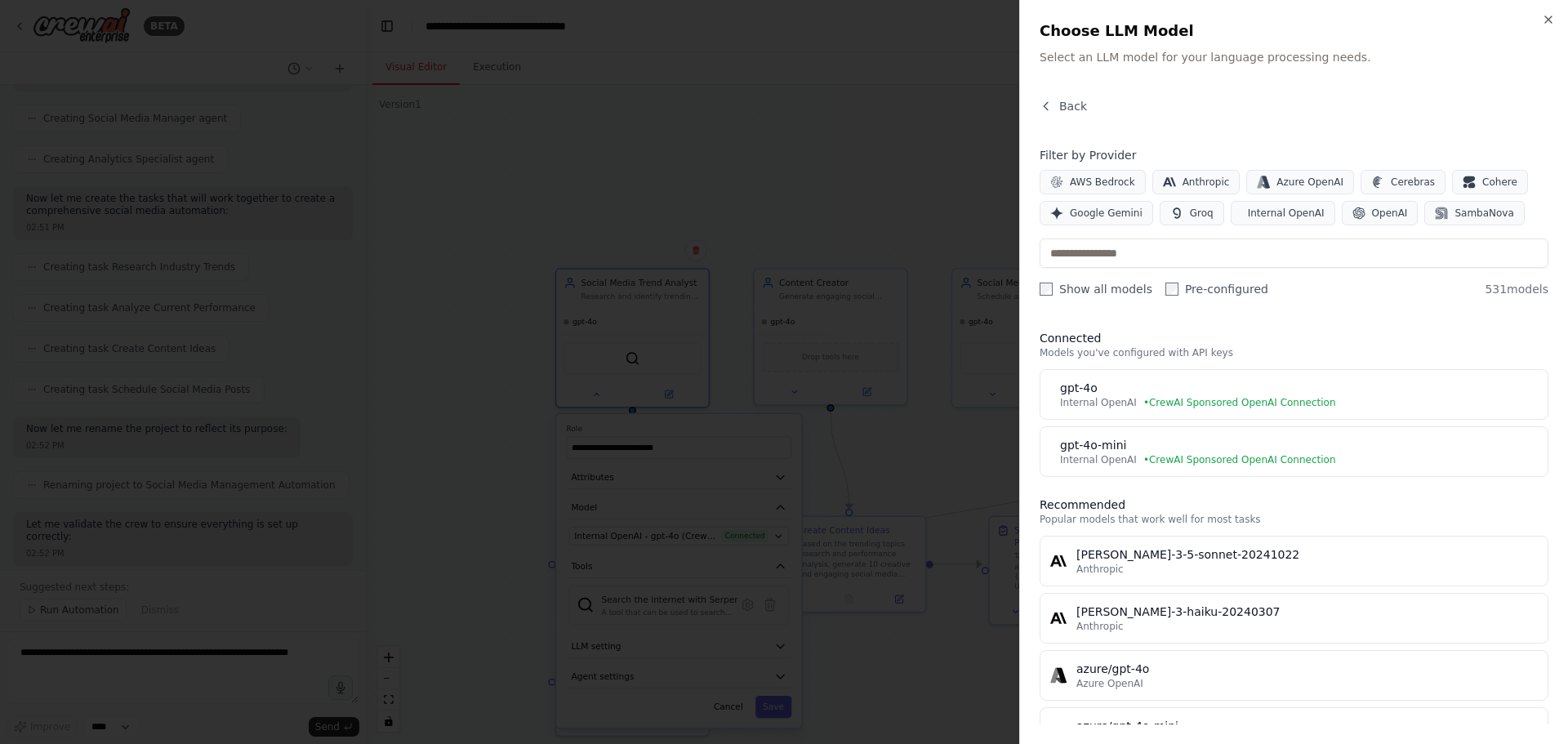
click at [952, 150] on div at bounding box center [784, 372] width 1568 height 744
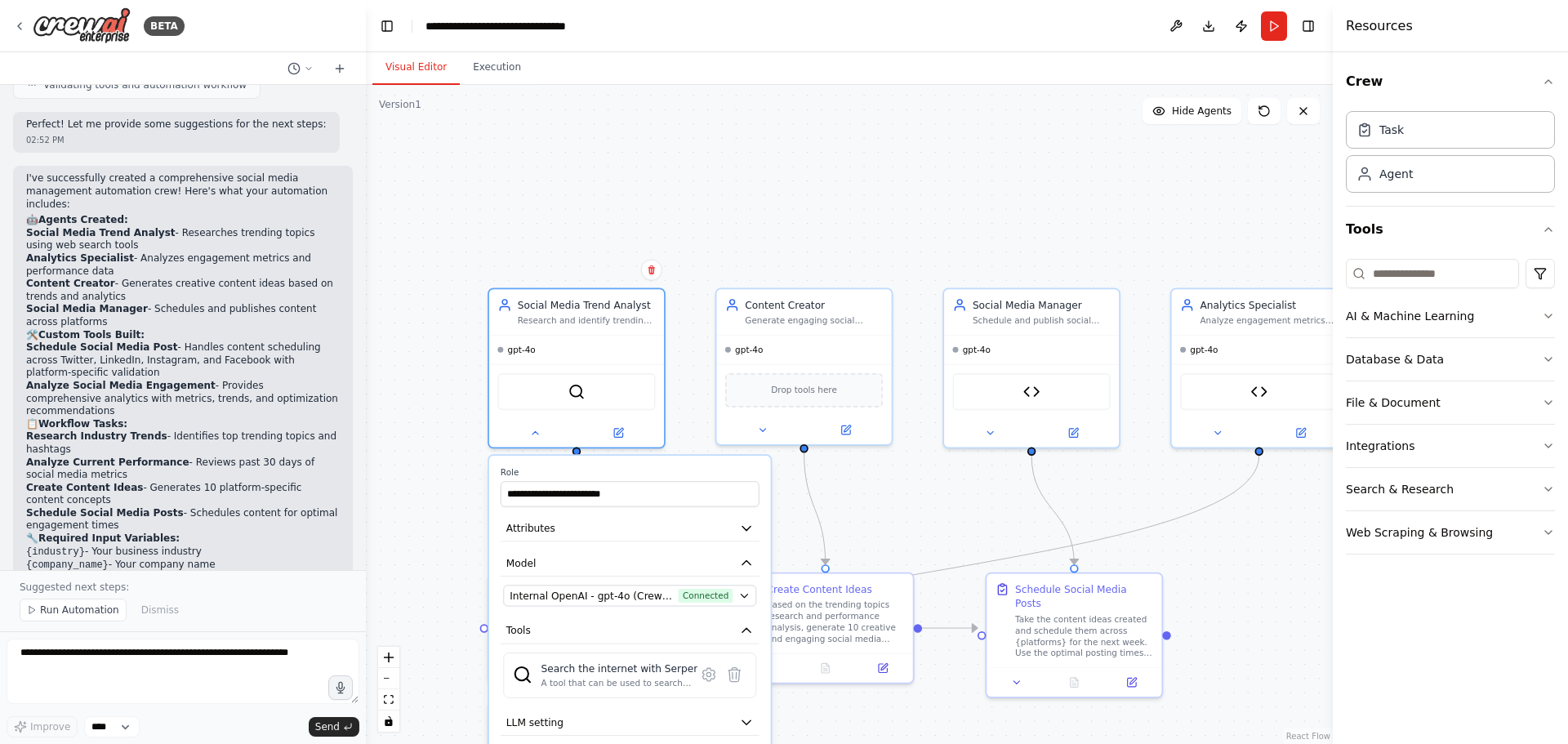
scroll to position [2452, 0]
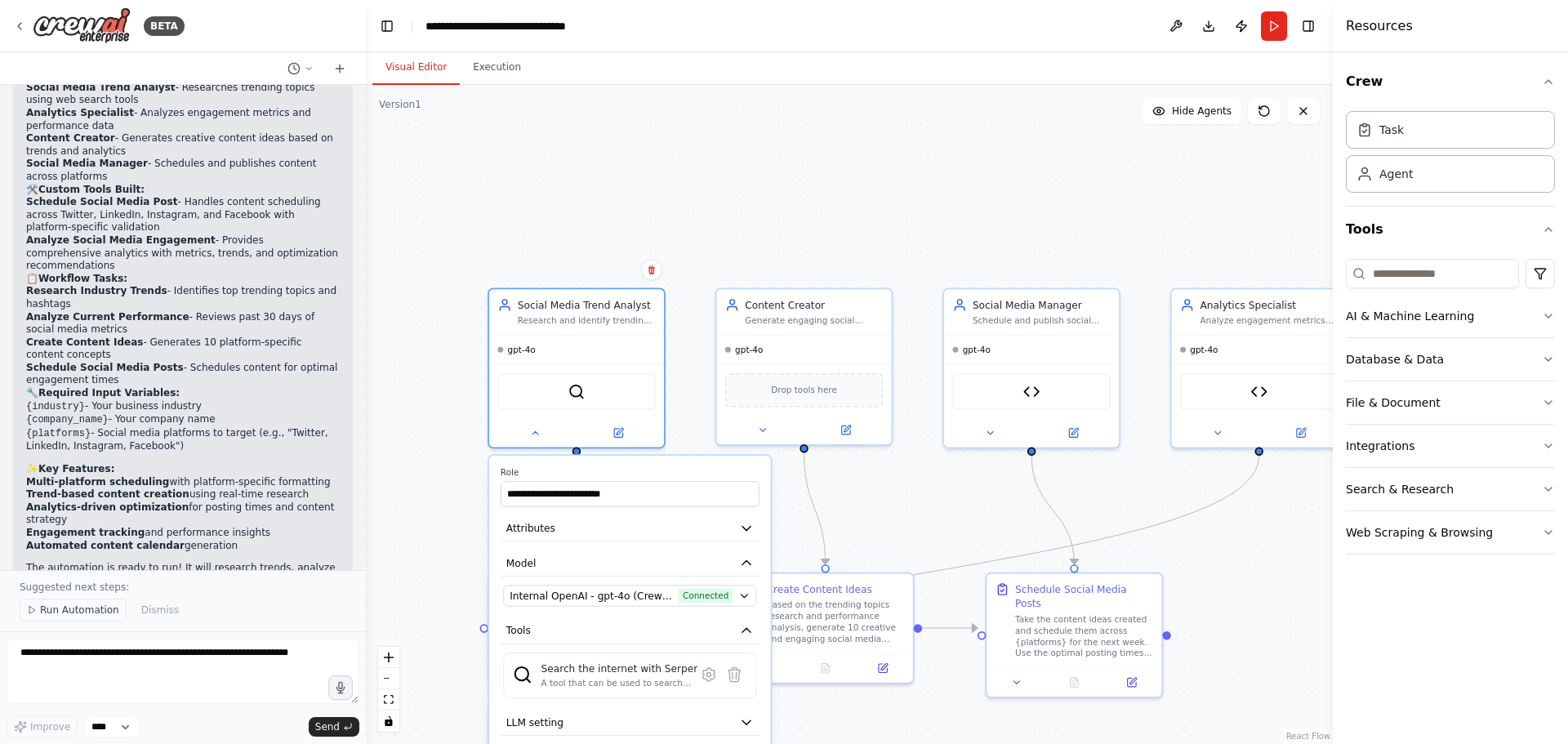
click at [62, 614] on span "Run Automation" at bounding box center [79, 610] width 79 height 13
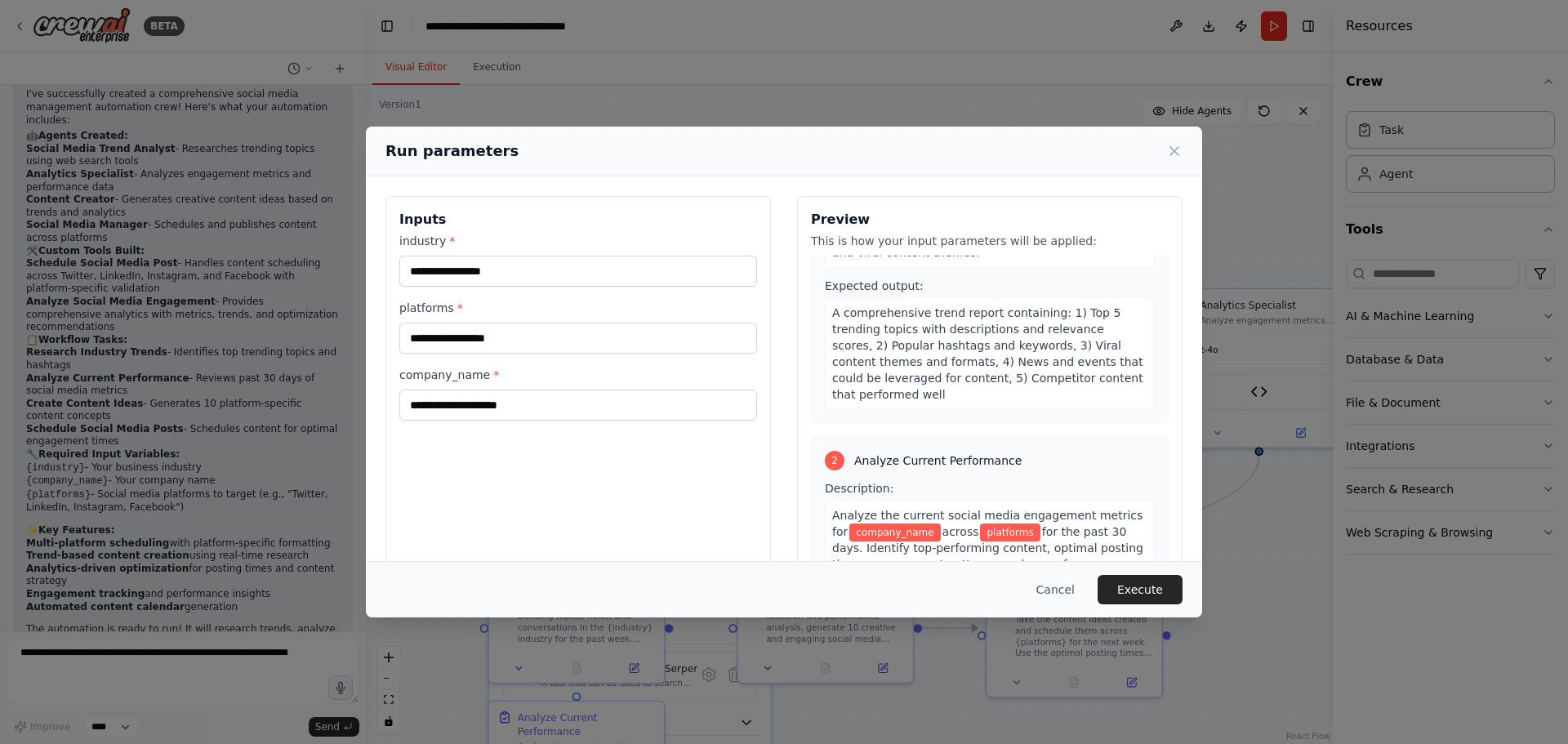
scroll to position [0, 0]
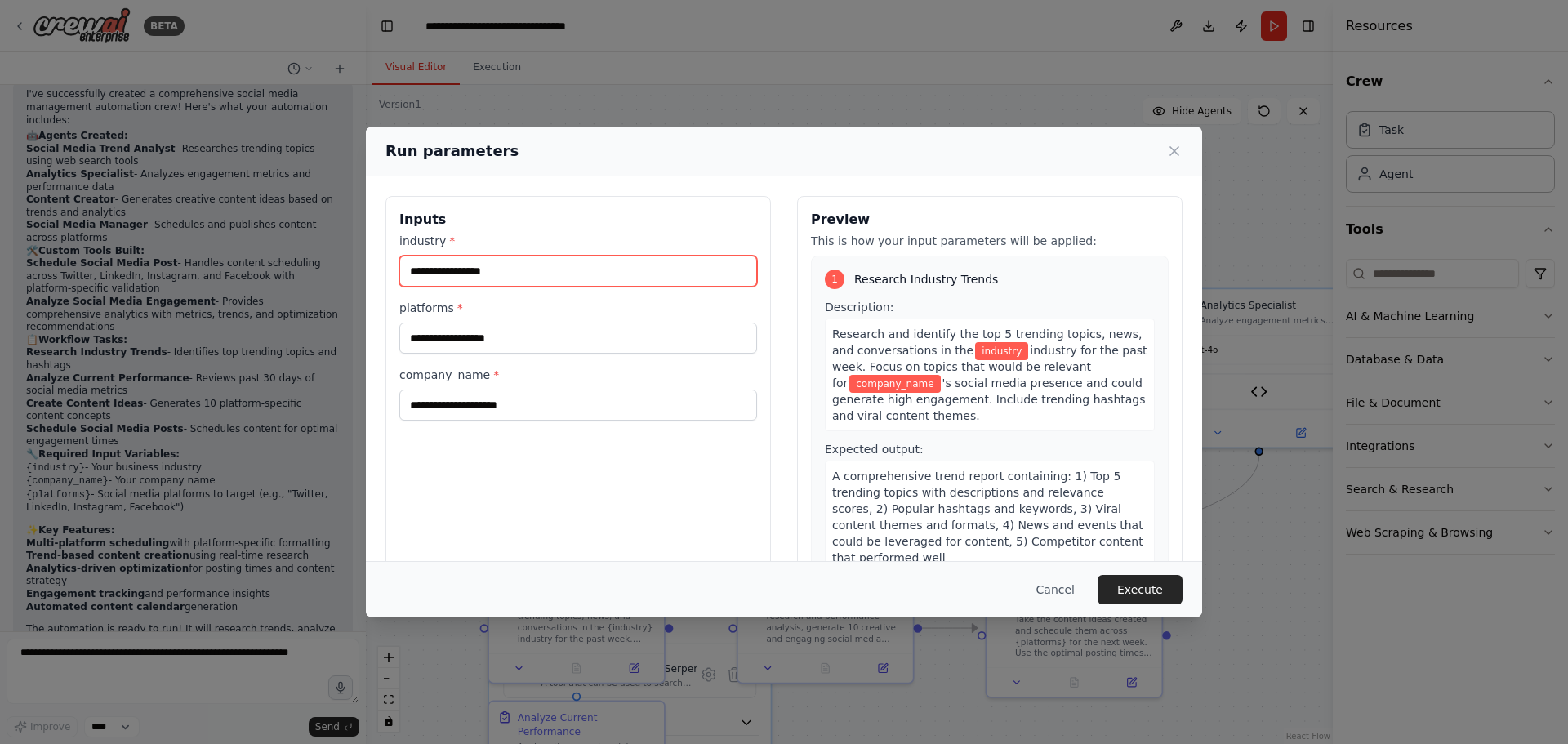
click at [544, 271] on input "industry *" at bounding box center [578, 271] width 358 height 31
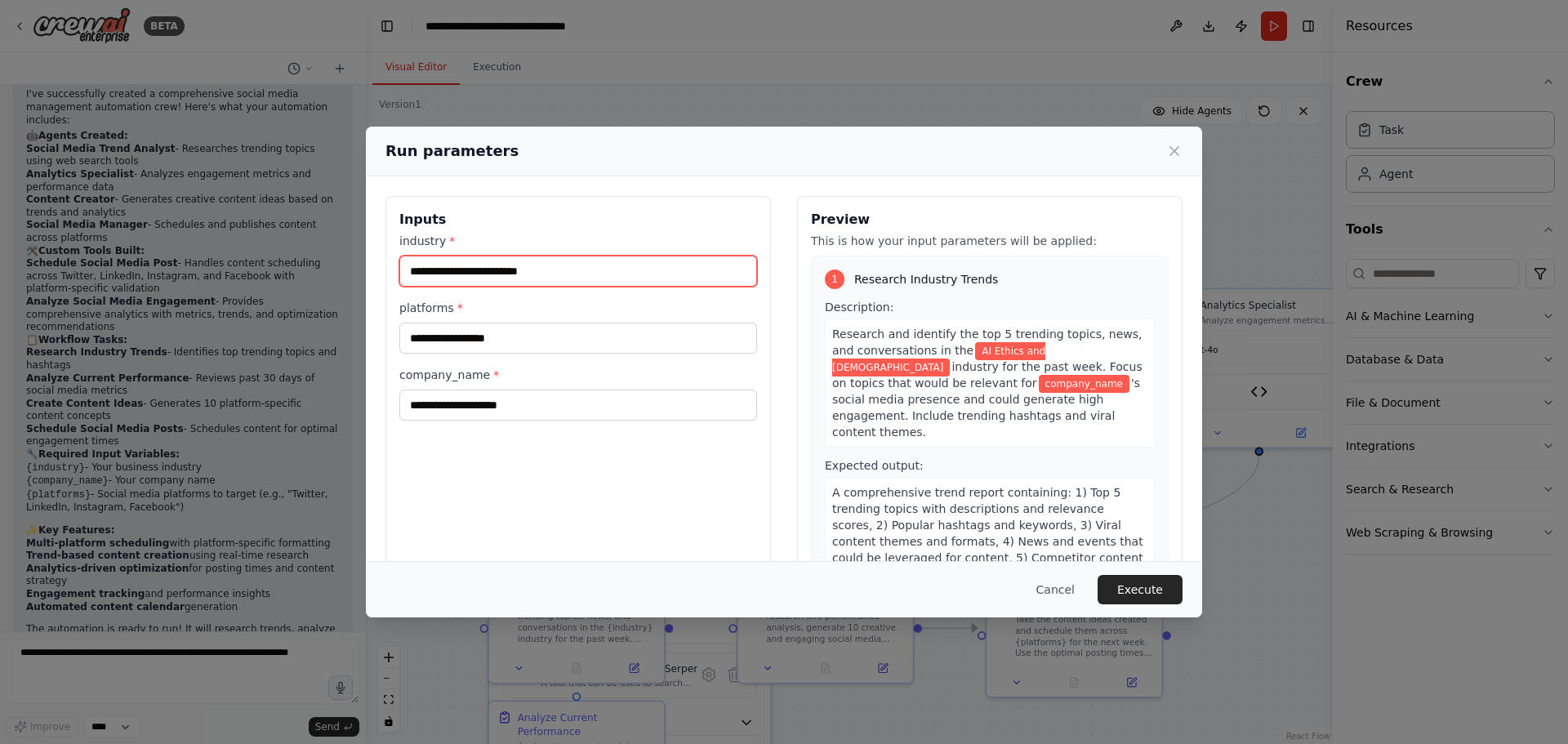
type input "**********"
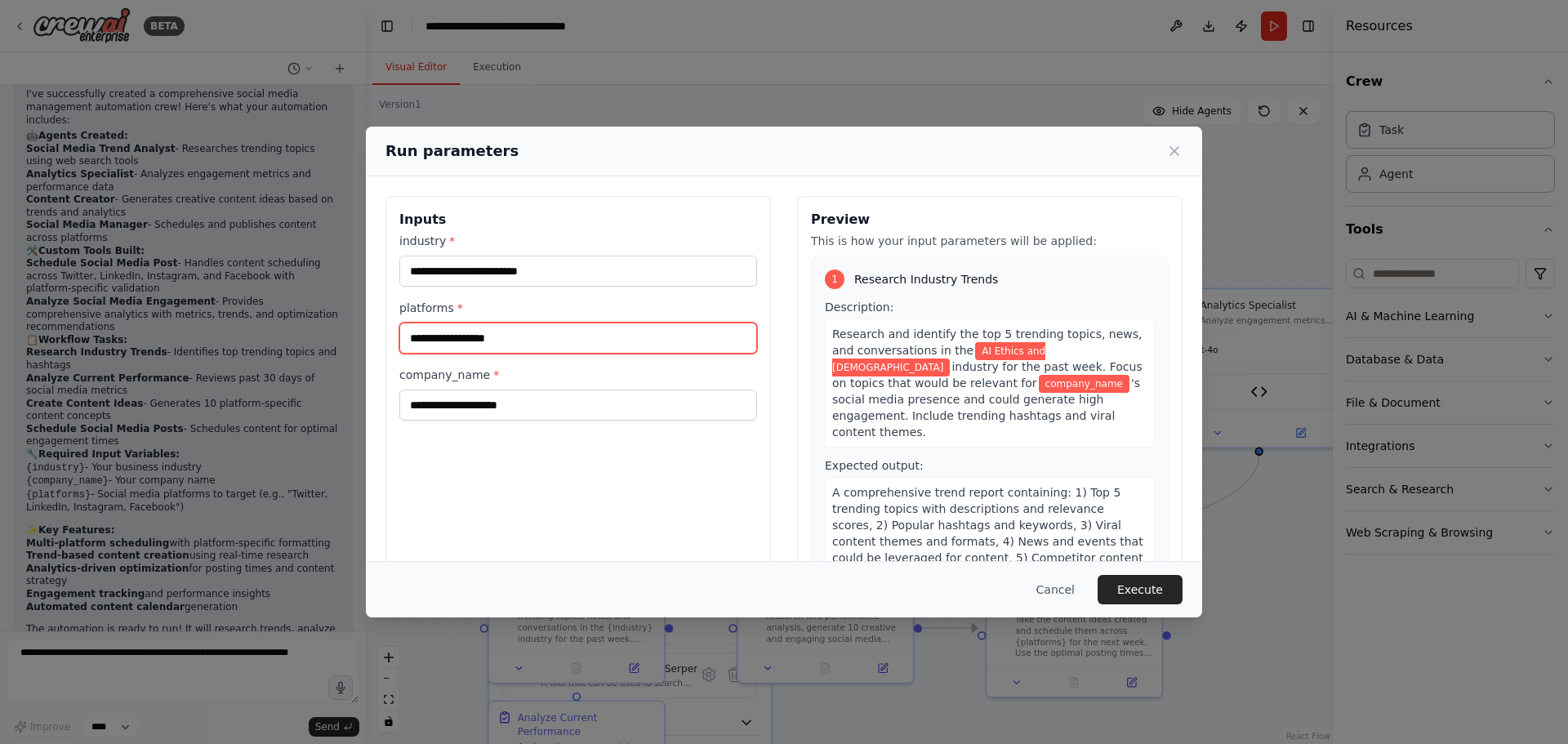
click at [515, 339] on input "platforms *" at bounding box center [578, 338] width 358 height 31
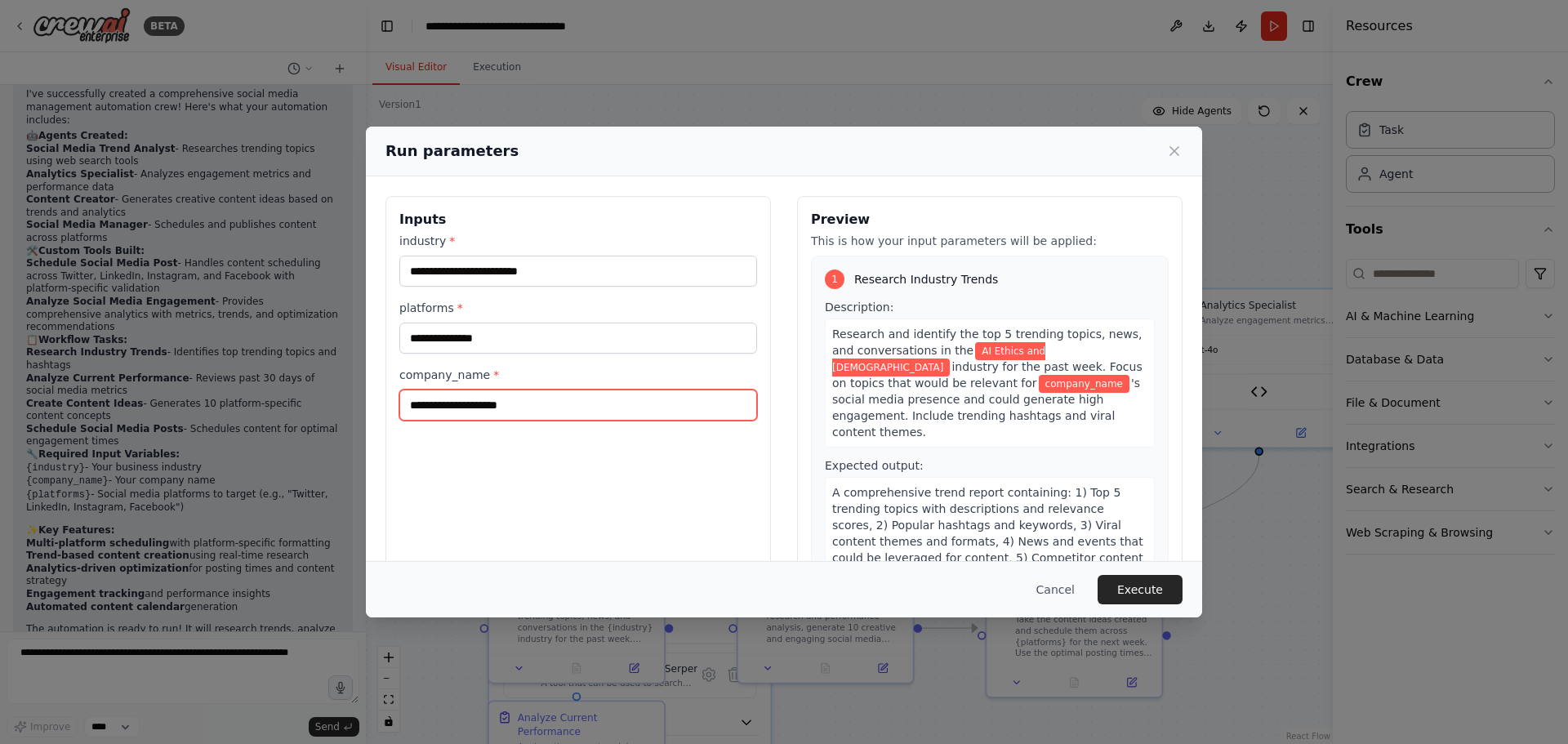
click at [593, 410] on input "company_name *" at bounding box center [578, 405] width 358 height 31
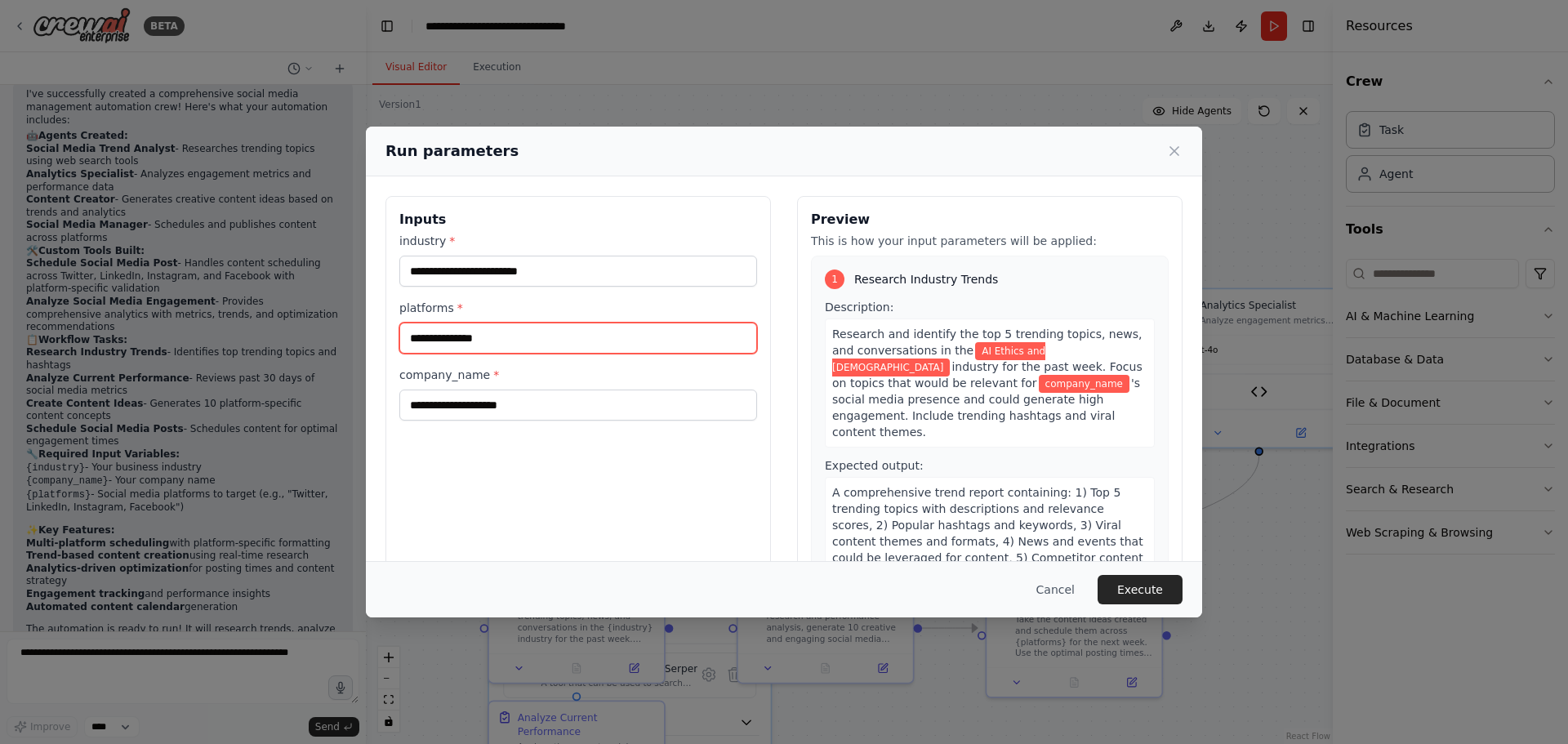
click at [589, 344] on input "**********" at bounding box center [578, 338] width 358 height 31
type input "*"
click at [445, 333] on input "platforms *" at bounding box center [578, 338] width 358 height 31
type input "*"
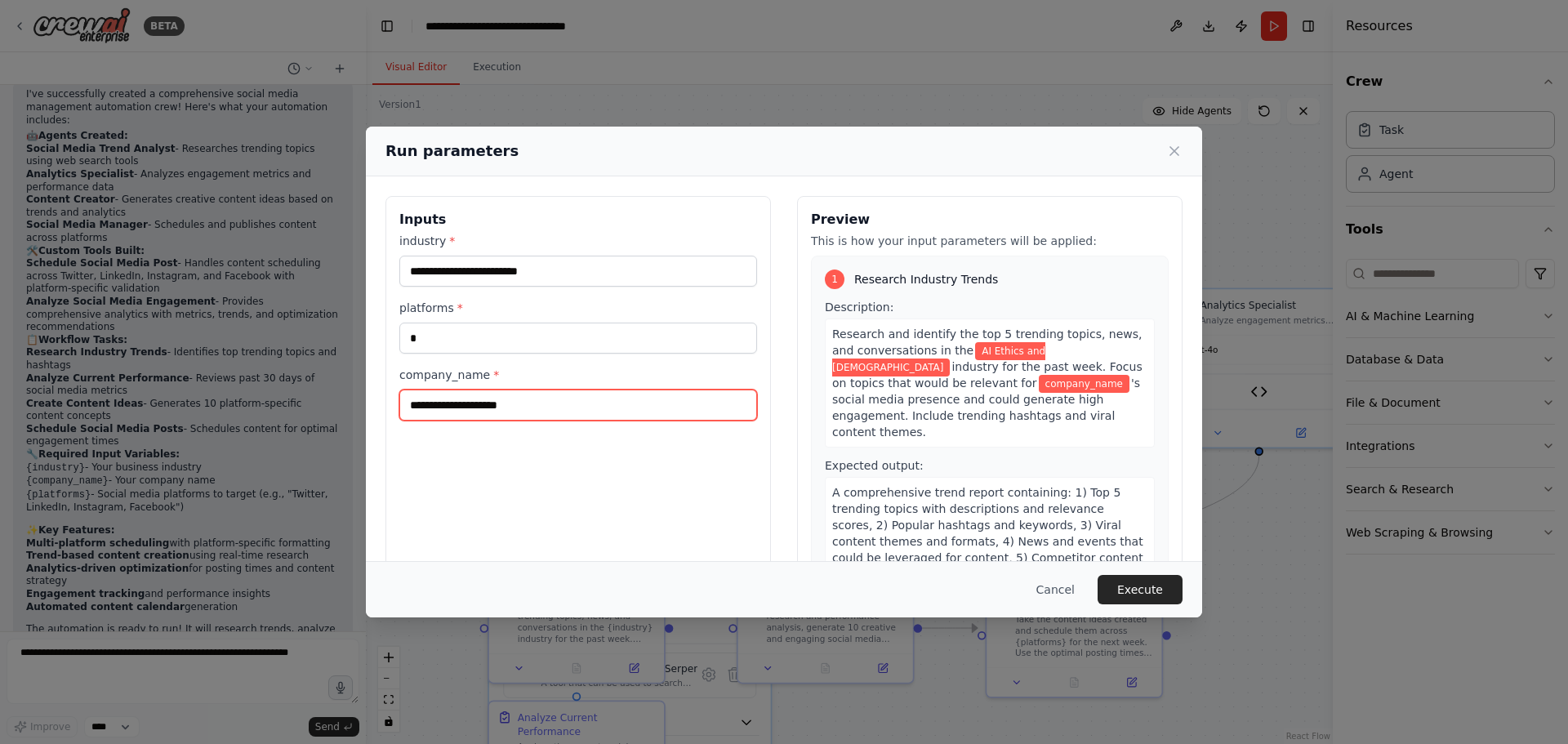
click at [532, 404] on input "company_name *" at bounding box center [578, 405] width 358 height 31
type input "**********"
click at [563, 437] on div "**********" at bounding box center [578, 390] width 385 height 387
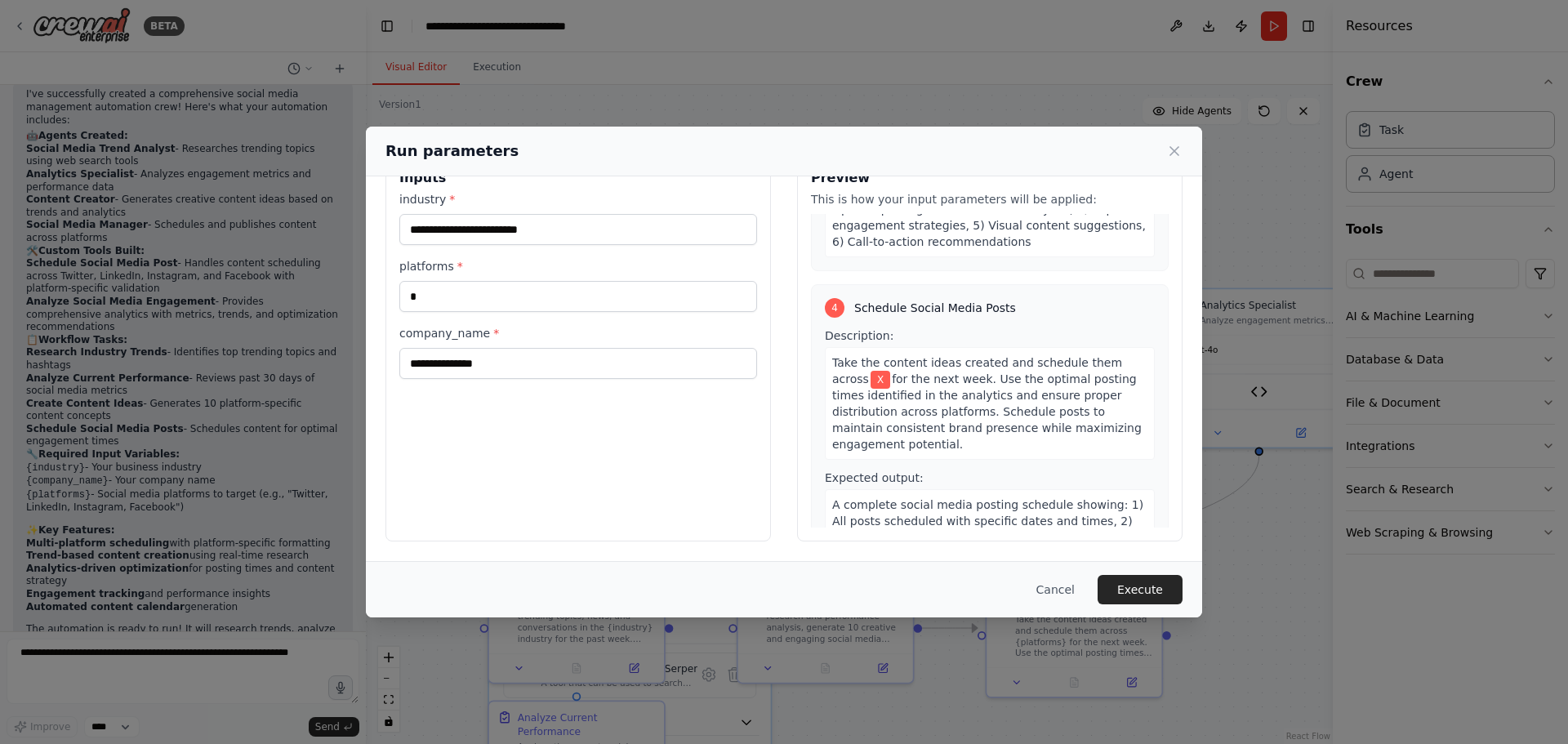
scroll to position [1020, 0]
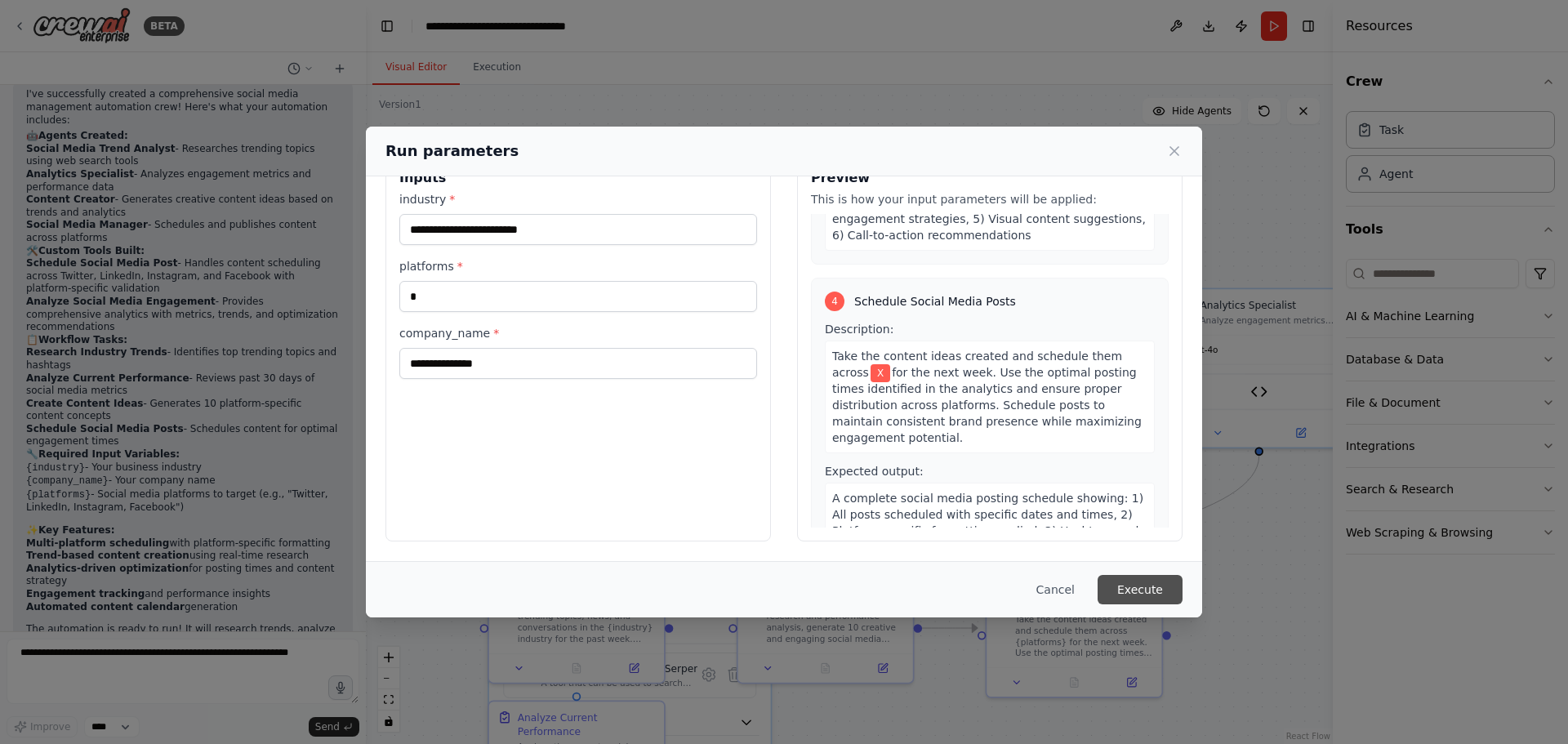
click at [1157, 588] on button "Execute" at bounding box center [1140, 589] width 85 height 29
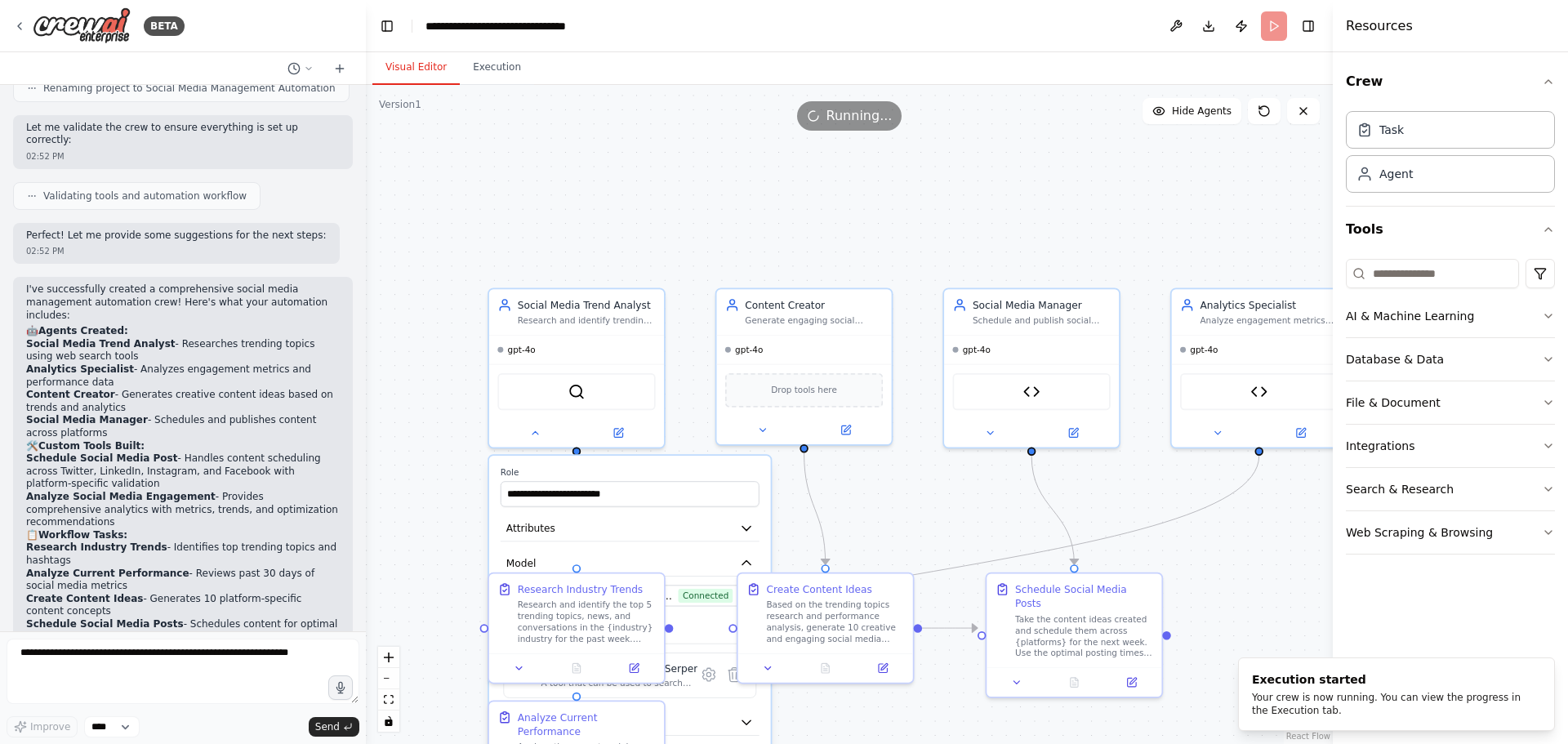
scroll to position [2146, 0]
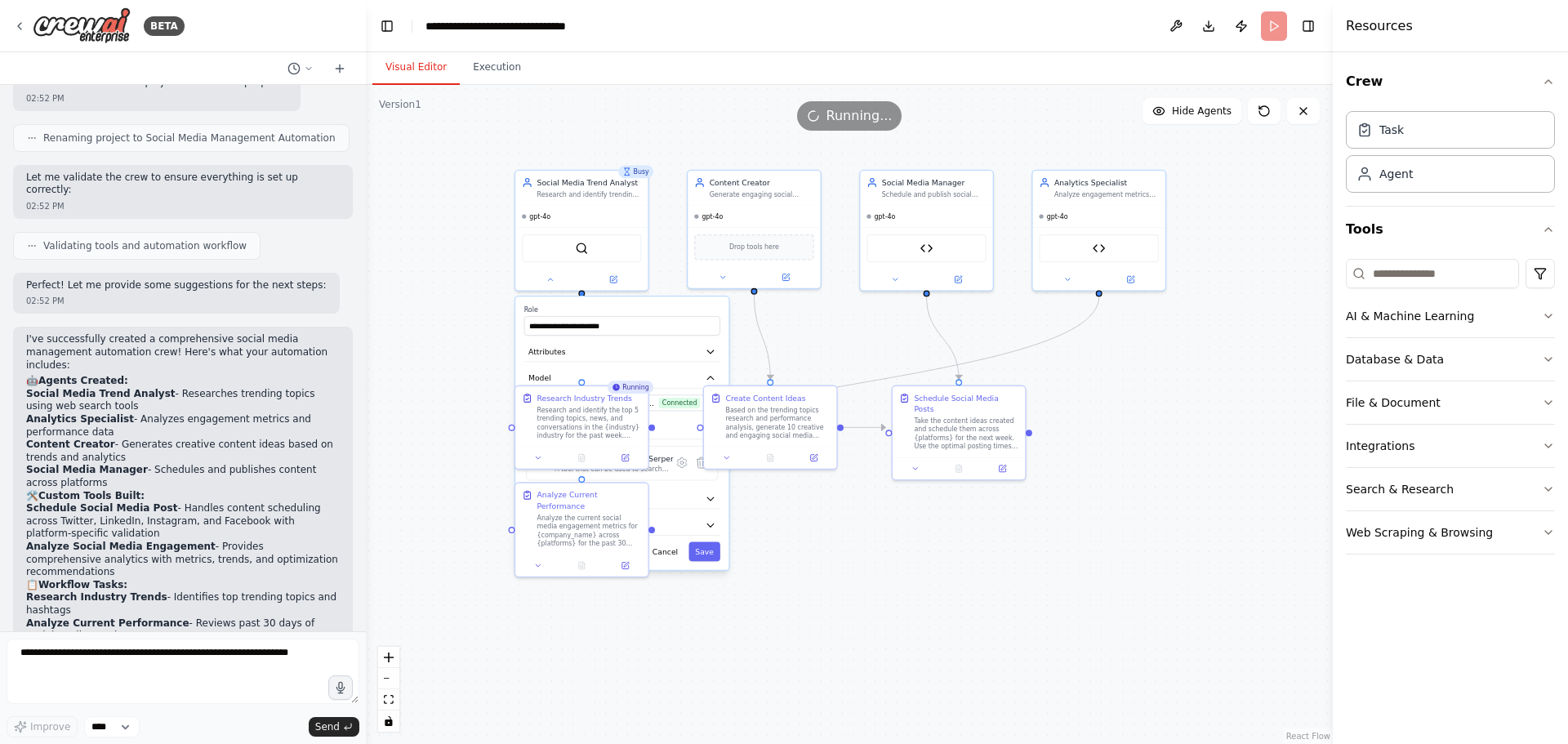
drag, startPoint x: 521, startPoint y: 464, endPoint x: 379, endPoint y: 310, distance: 209.5
click at [379, 310] on div ".deletable-edge-delete-btn { width: 20px; height: 20px; border: 0px solid #ffff…" at bounding box center [849, 415] width 967 height 660
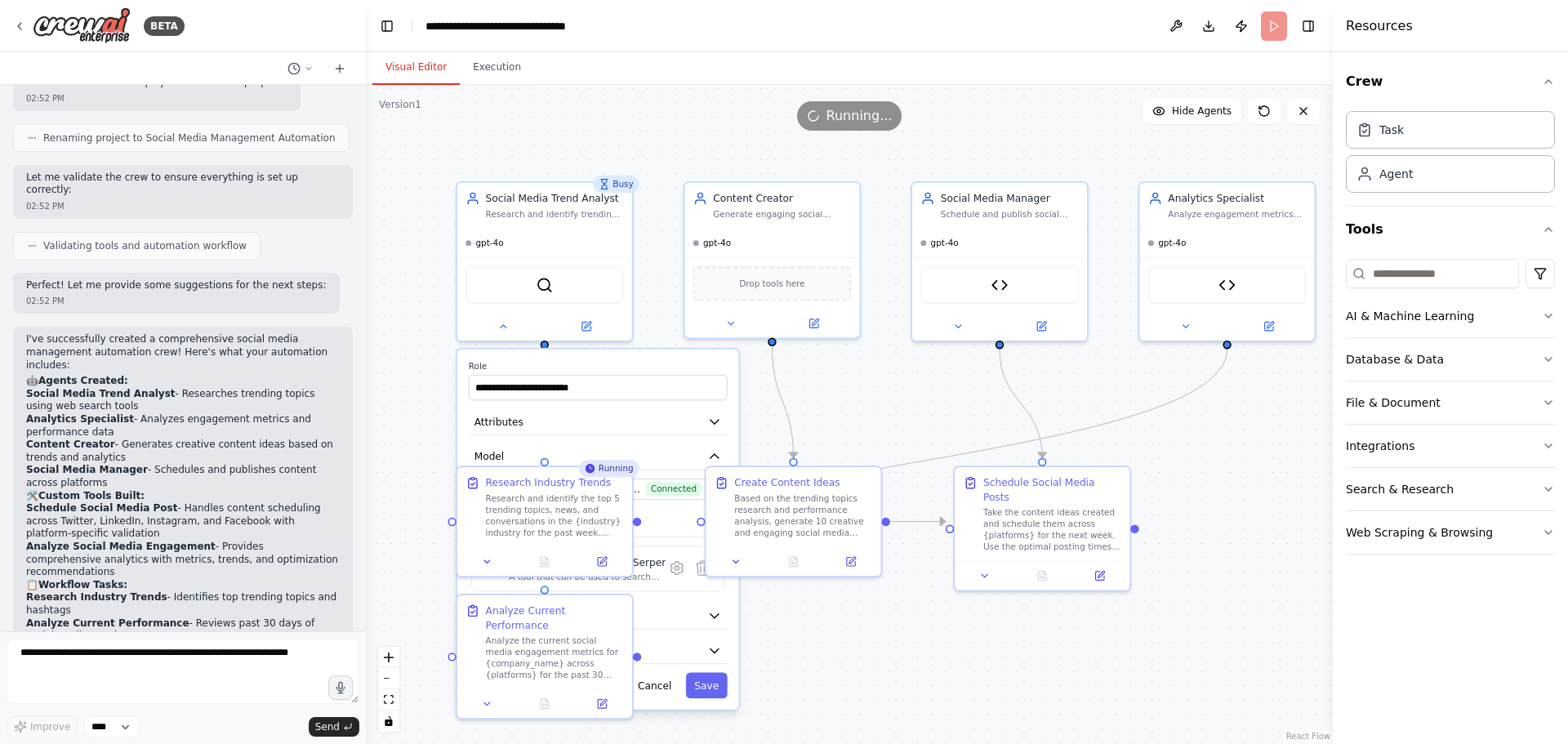
drag, startPoint x: 1175, startPoint y: 609, endPoint x: 1275, endPoint y: 772, distance: 191.2
click at [1275, 743] on html "BETA Create a crew that schedules and publishes social media content across mul…" at bounding box center [784, 372] width 1568 height 744
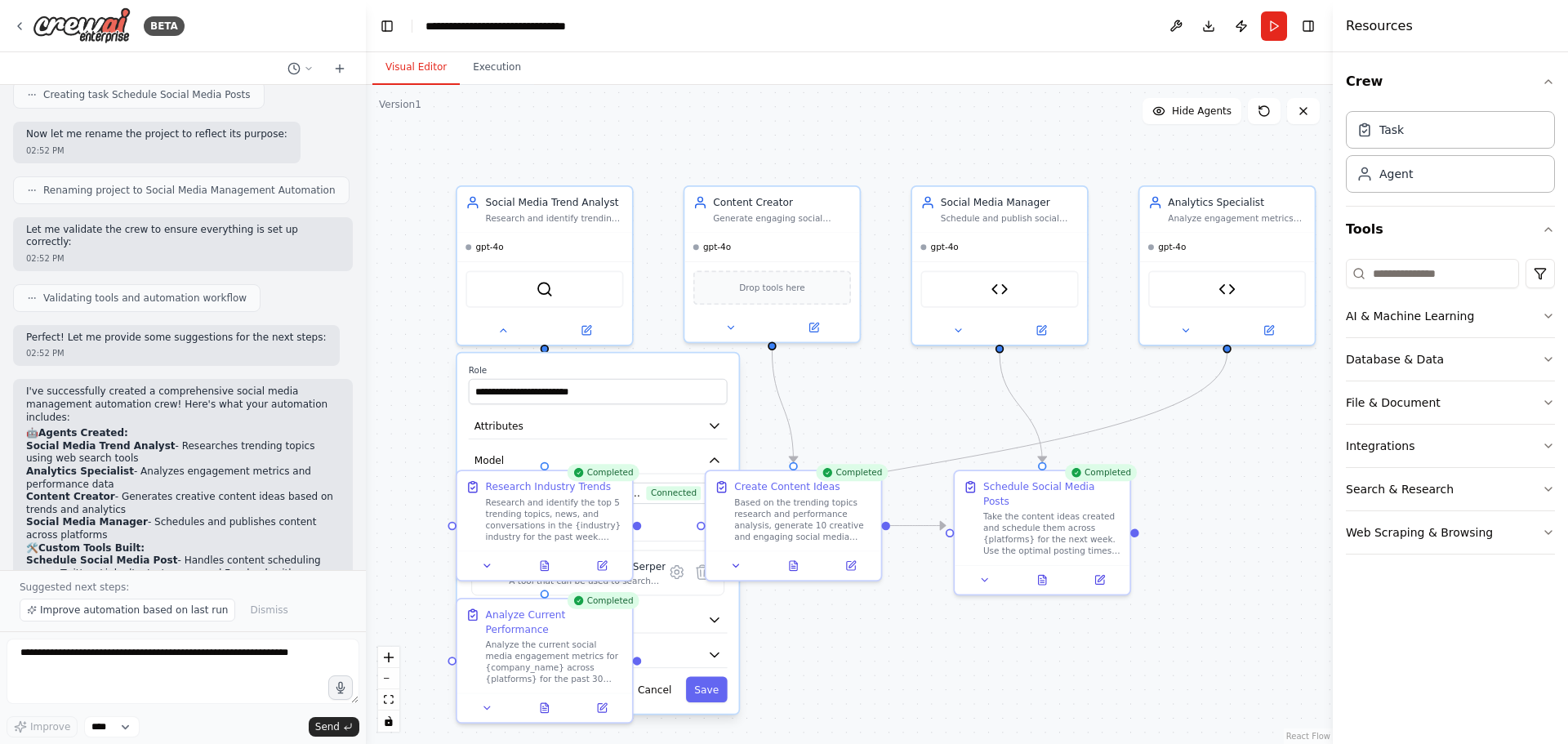
scroll to position [2044, 0]
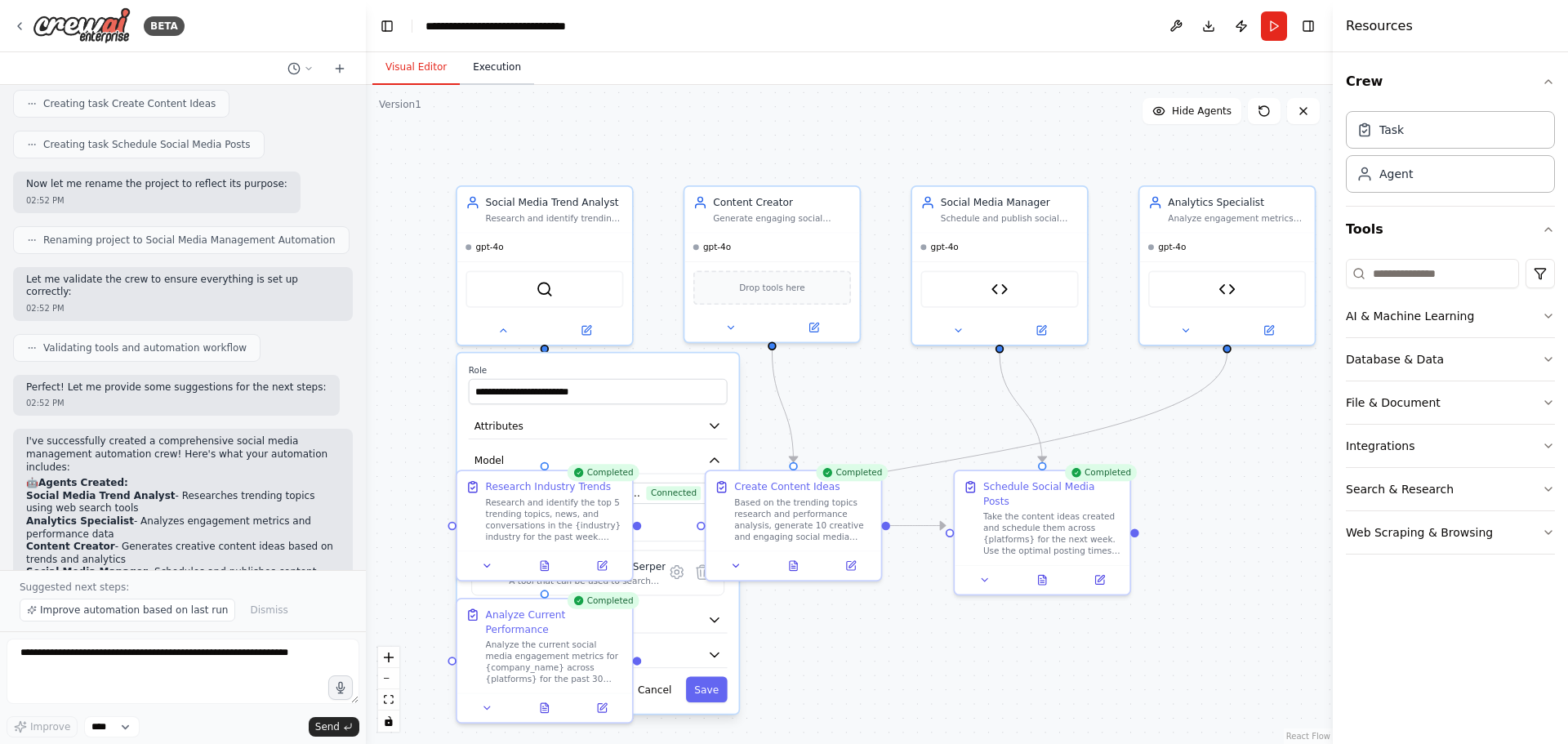
click at [506, 70] on button "Execution" at bounding box center [496, 68] width 74 height 34
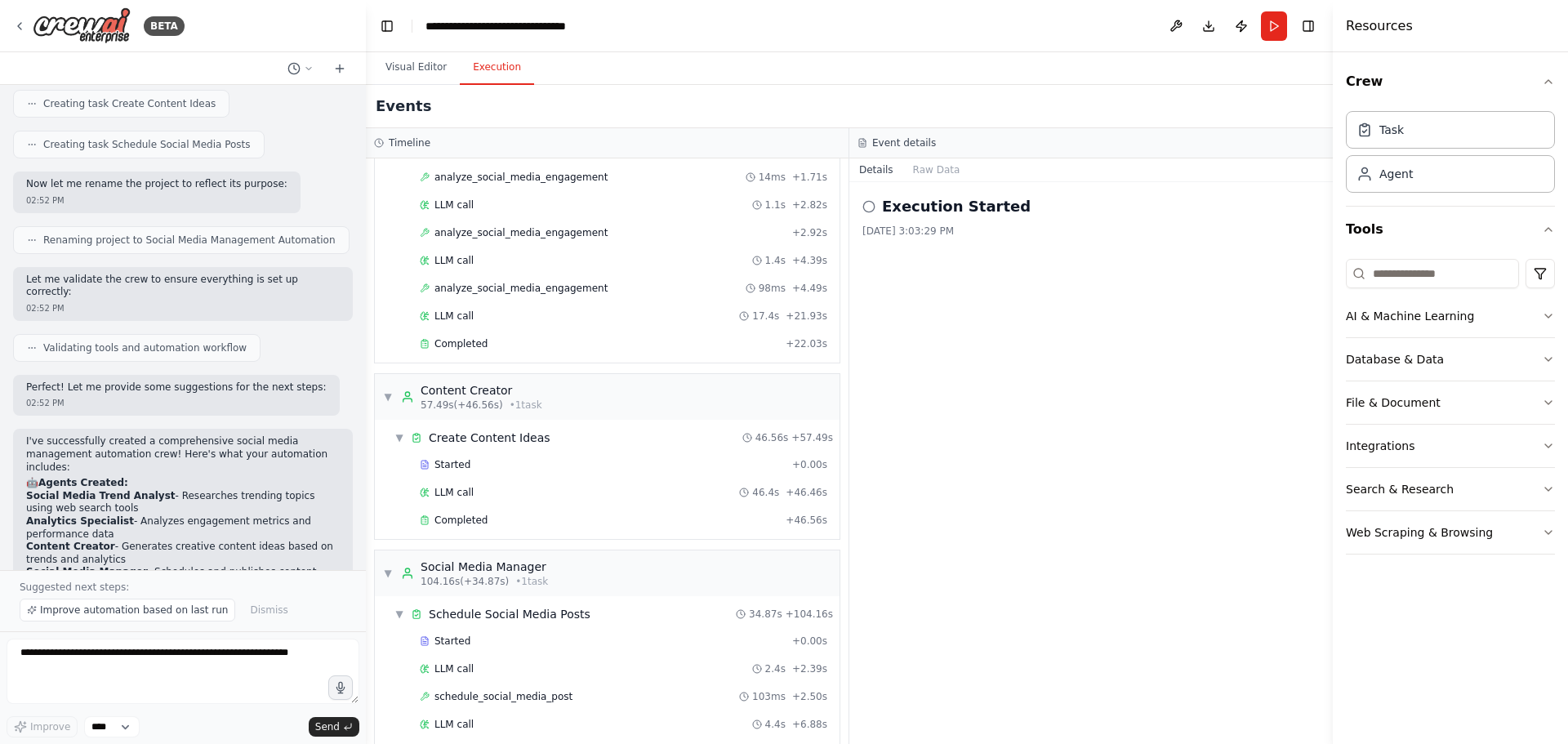
scroll to position [0, 0]
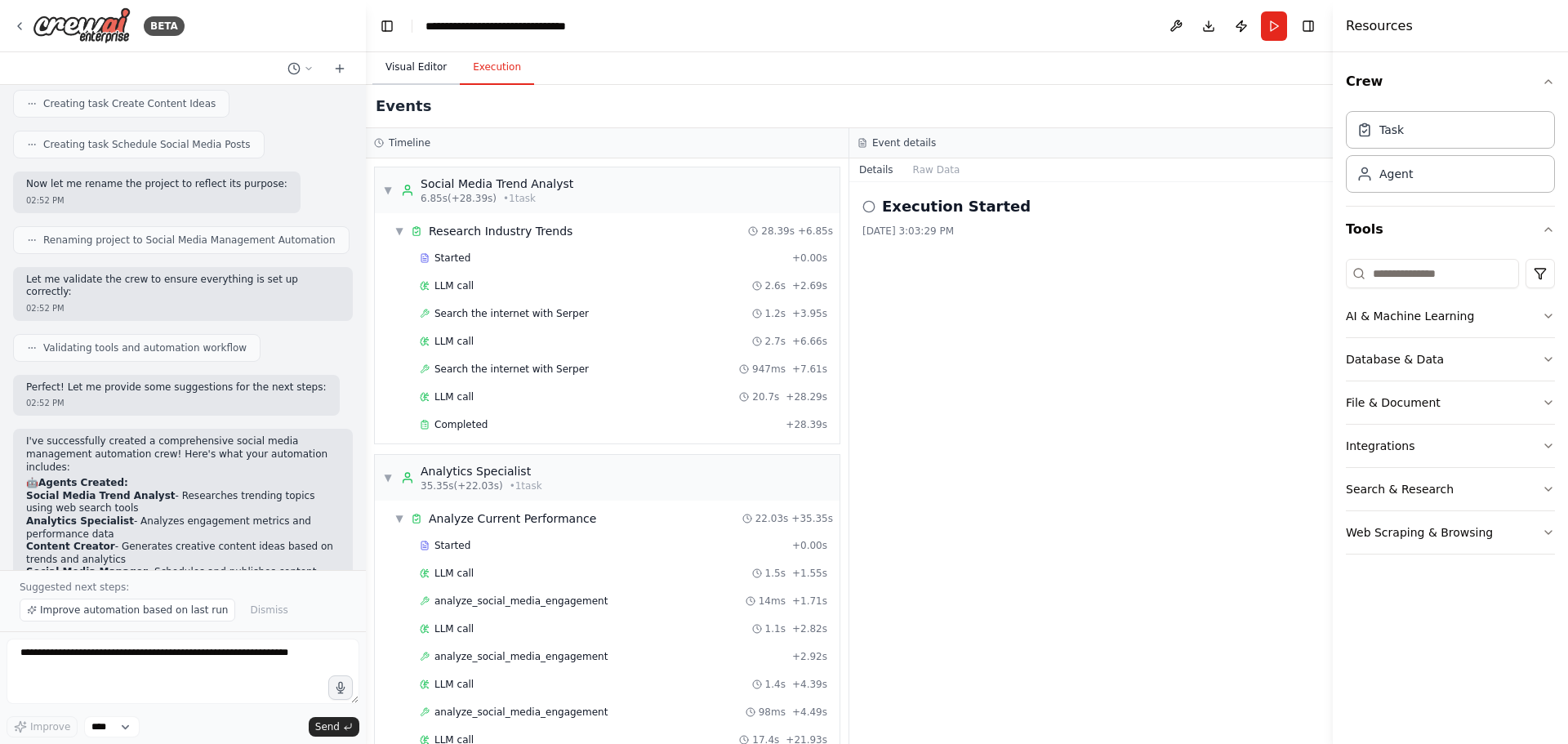
click at [402, 70] on button "Visual Editor" at bounding box center [416, 68] width 88 height 34
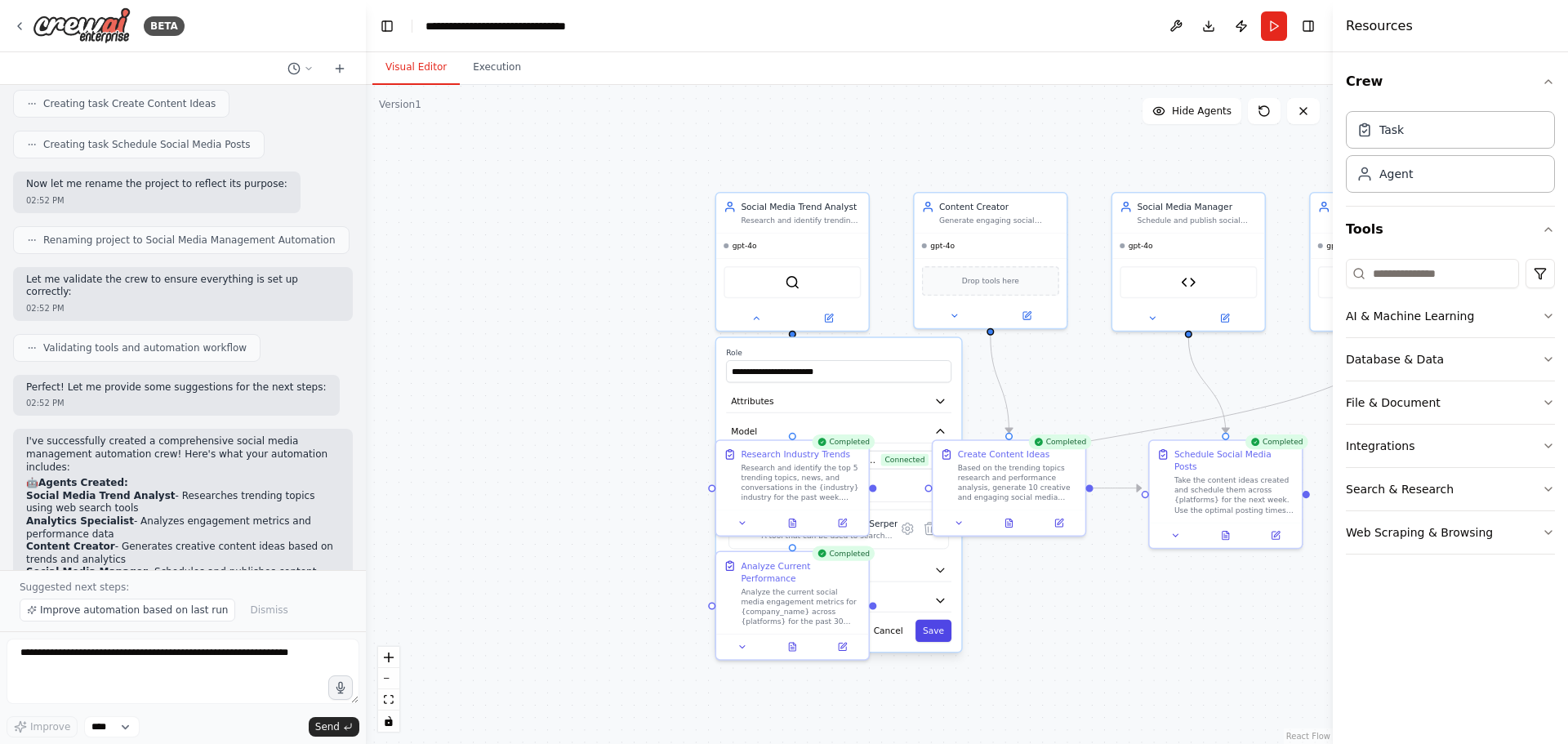
click at [940, 635] on button "Save" at bounding box center [933, 631] width 36 height 22
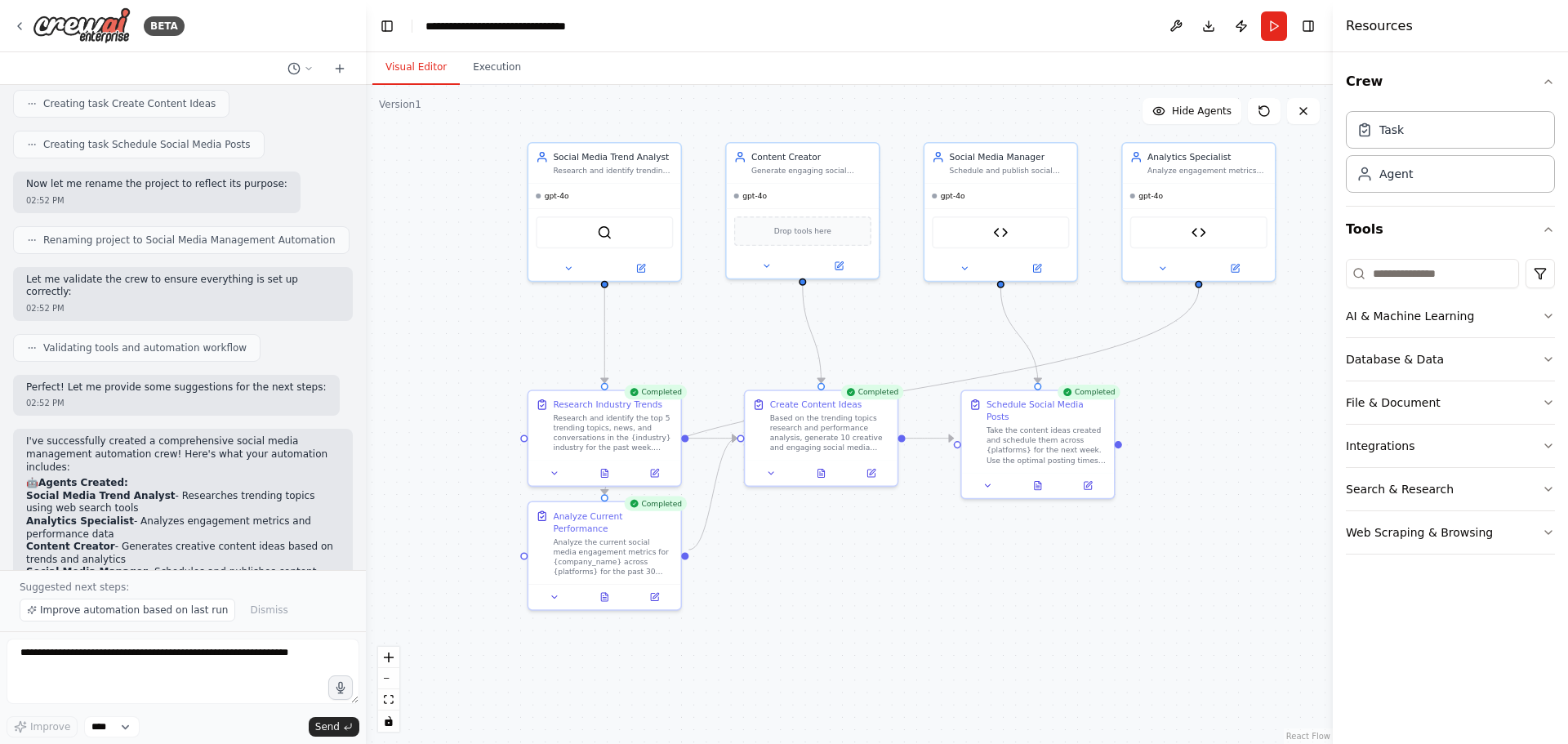
drag, startPoint x: 743, startPoint y: 386, endPoint x: 559, endPoint y: 337, distance: 190.4
click at [559, 337] on div ".deletable-edge-delete-btn { width: 20px; height: 20px; border: 0px solid #ffff…" at bounding box center [849, 415] width 967 height 660
click at [827, 471] on icon at bounding box center [825, 471] width 7 height 8
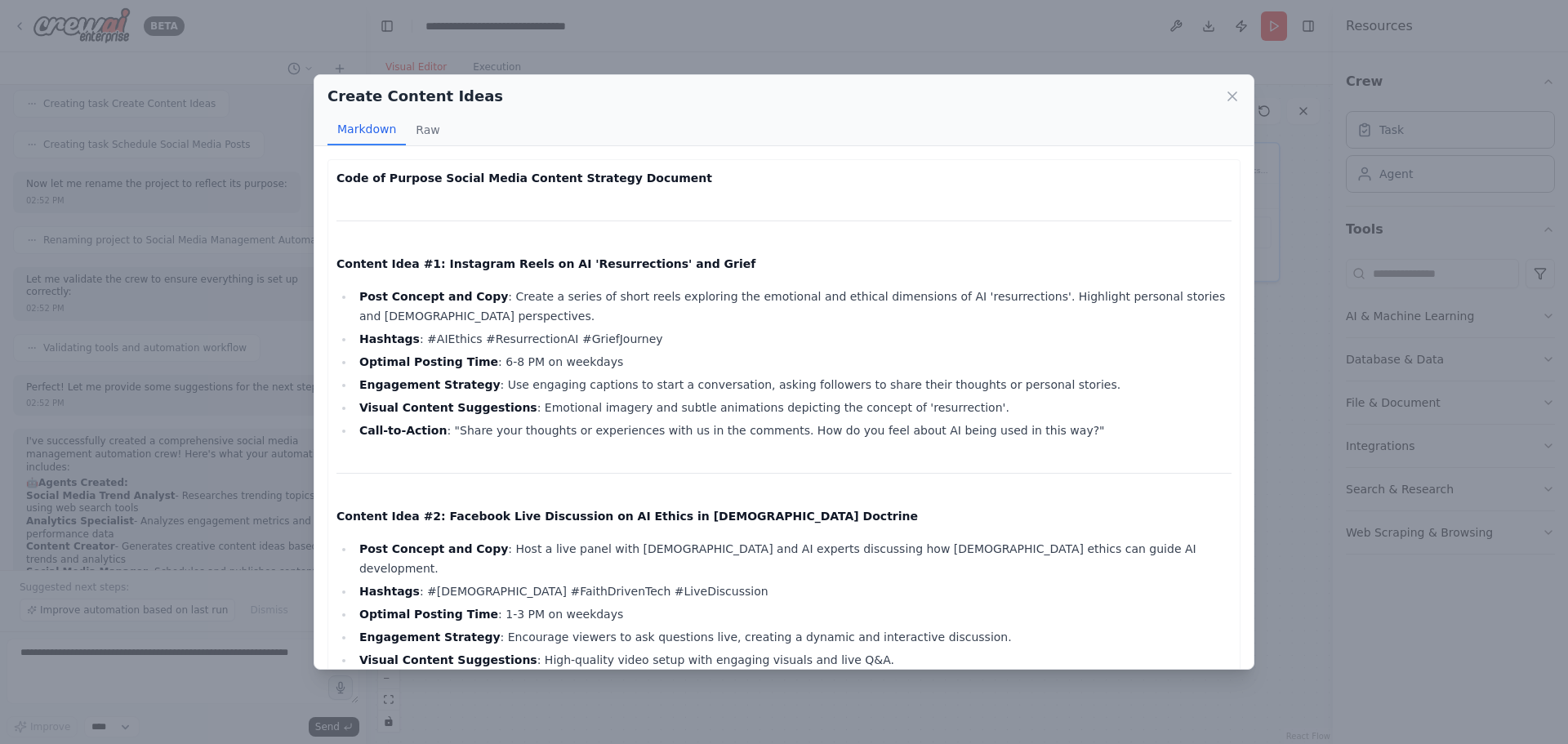
scroll to position [82, 0]
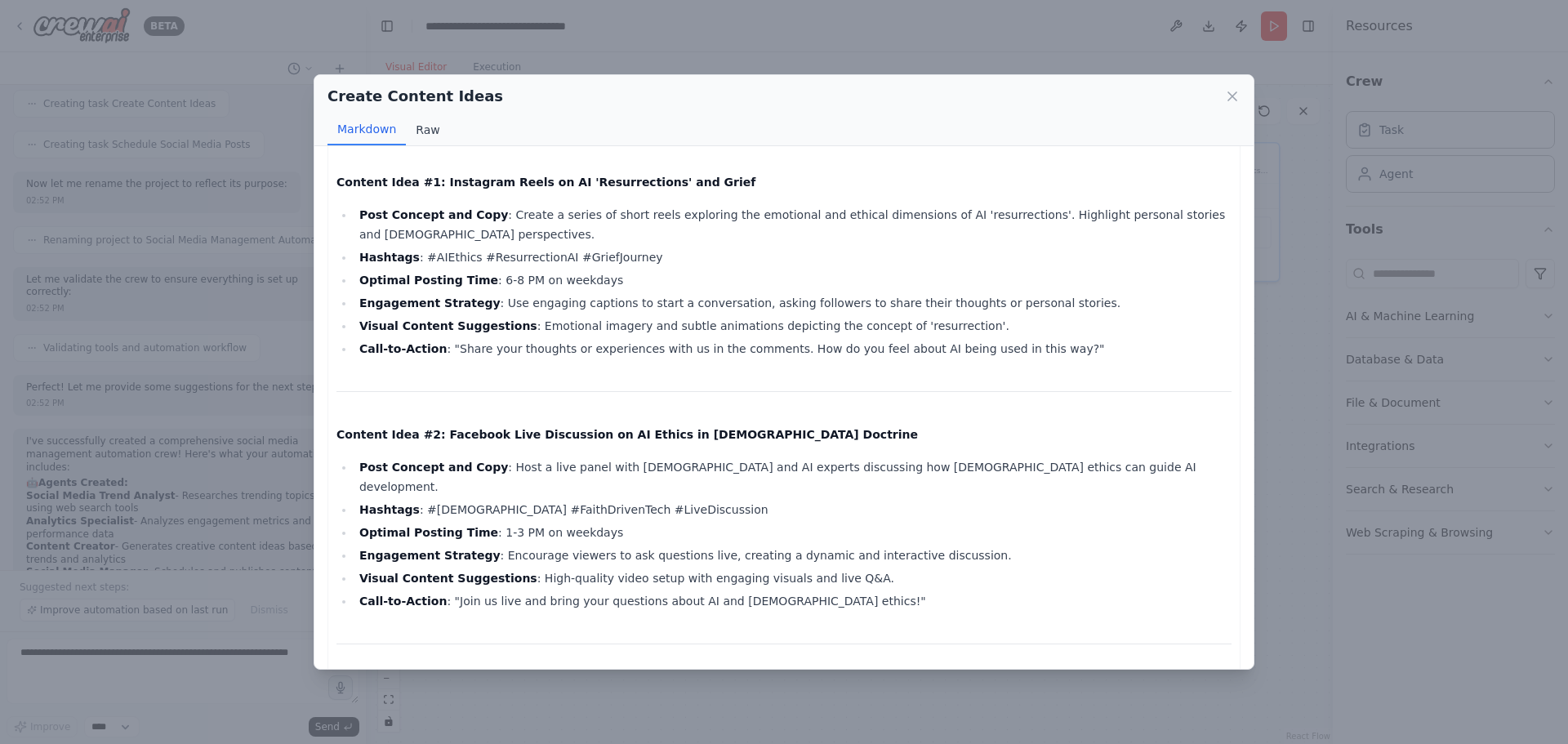
click at [430, 129] on button "Raw" at bounding box center [428, 130] width 43 height 31
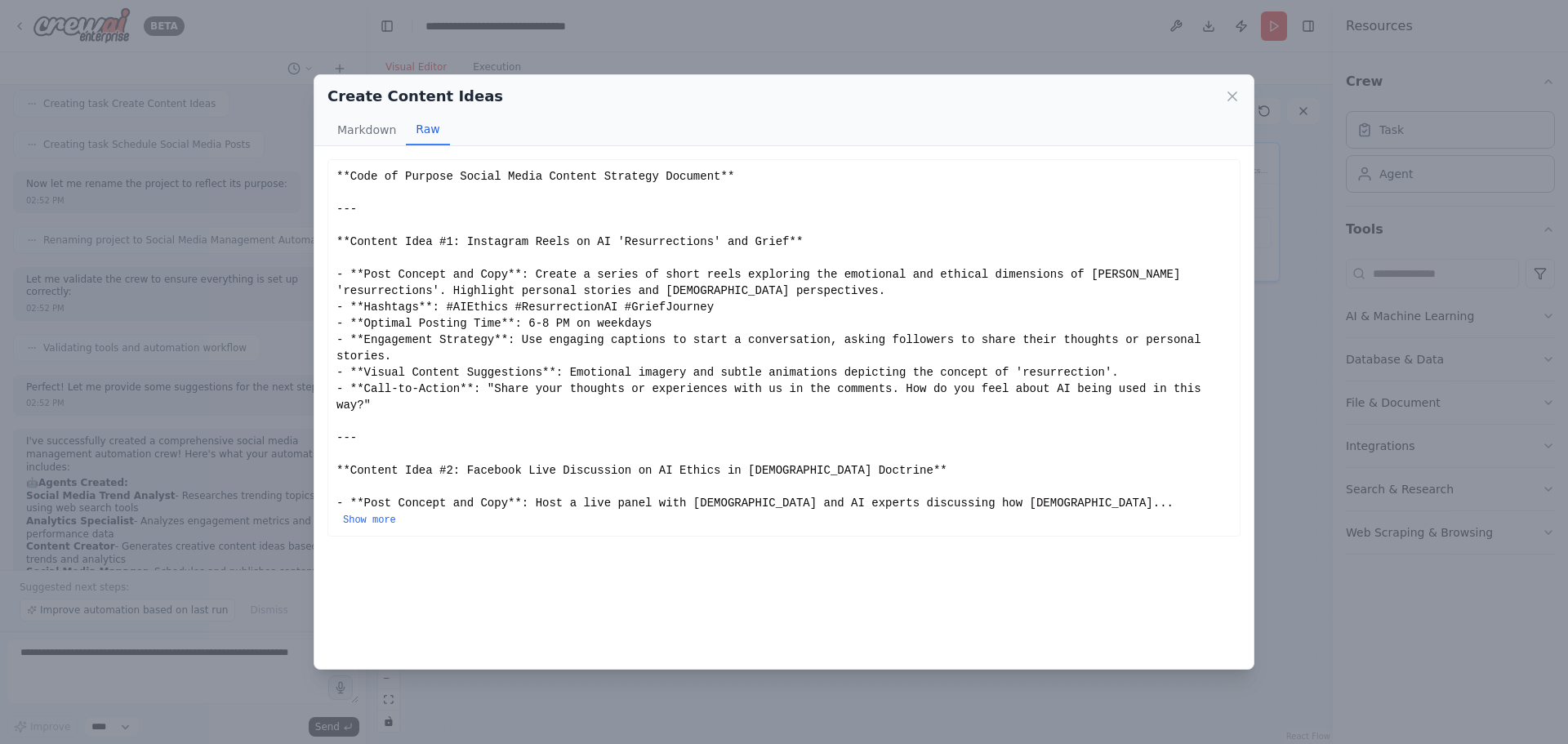
scroll to position [0, 0]
click at [367, 130] on button "Markdown" at bounding box center [367, 130] width 79 height 31
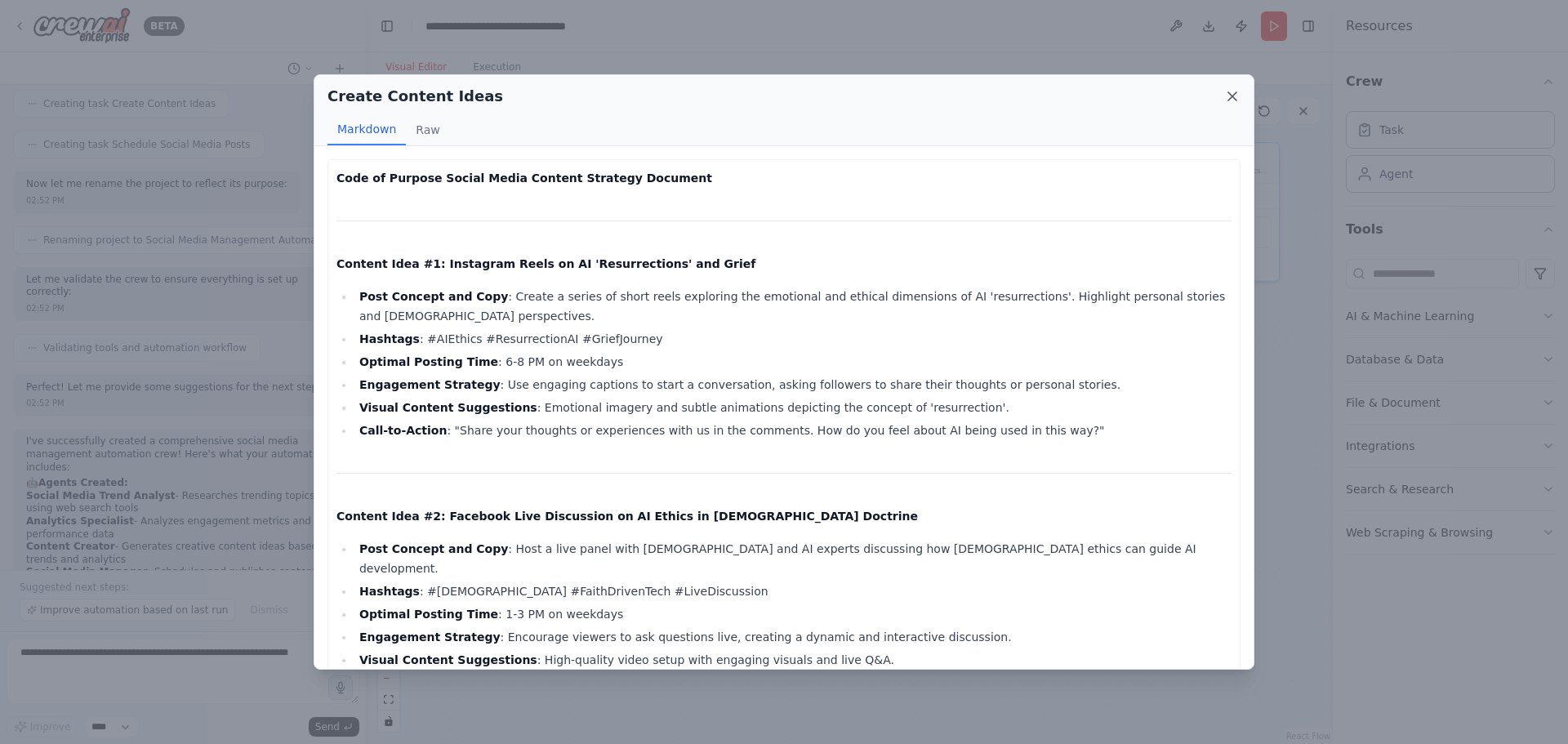
click at [1227, 96] on icon at bounding box center [1233, 97] width 17 height 17
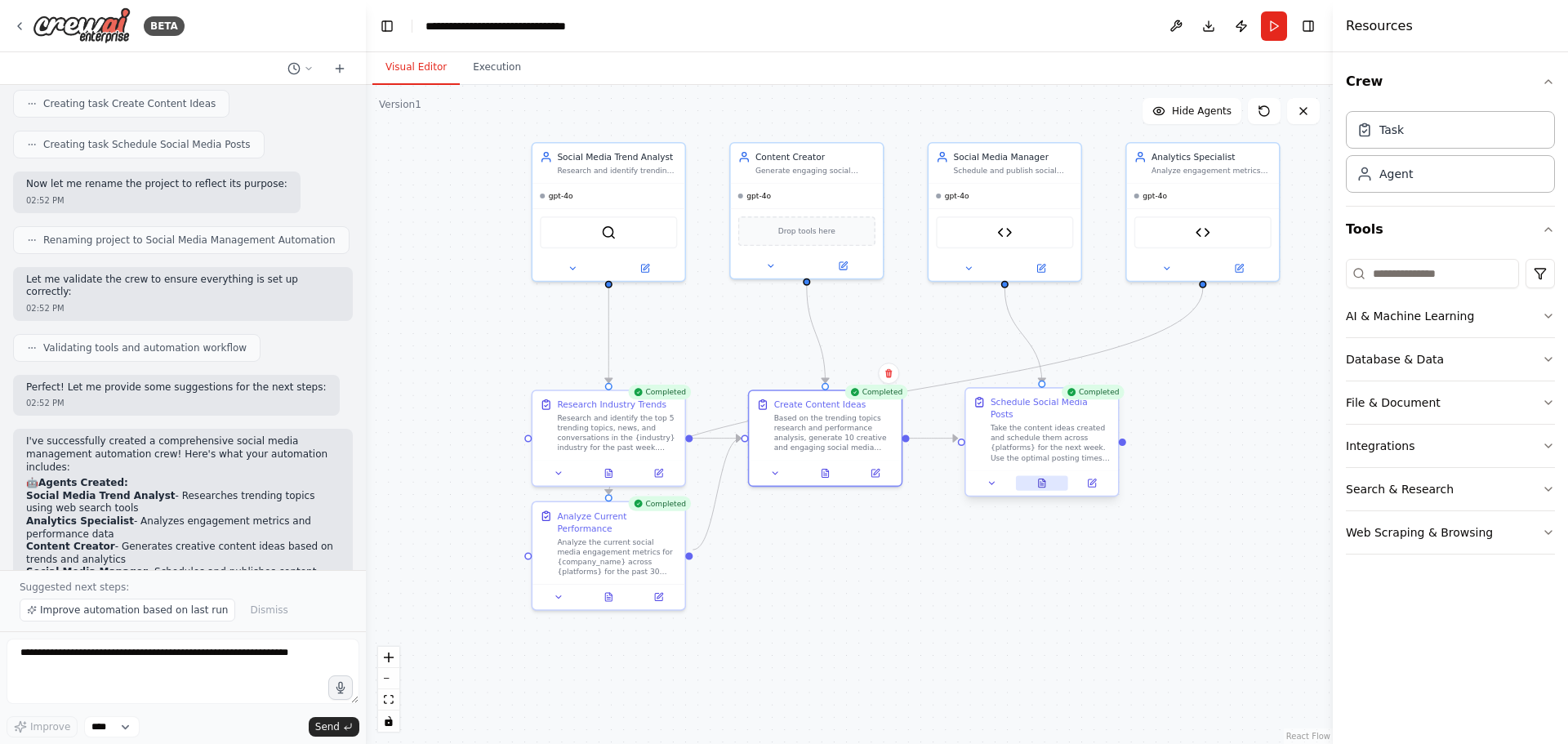
click at [1046, 479] on icon at bounding box center [1042, 484] width 10 height 10
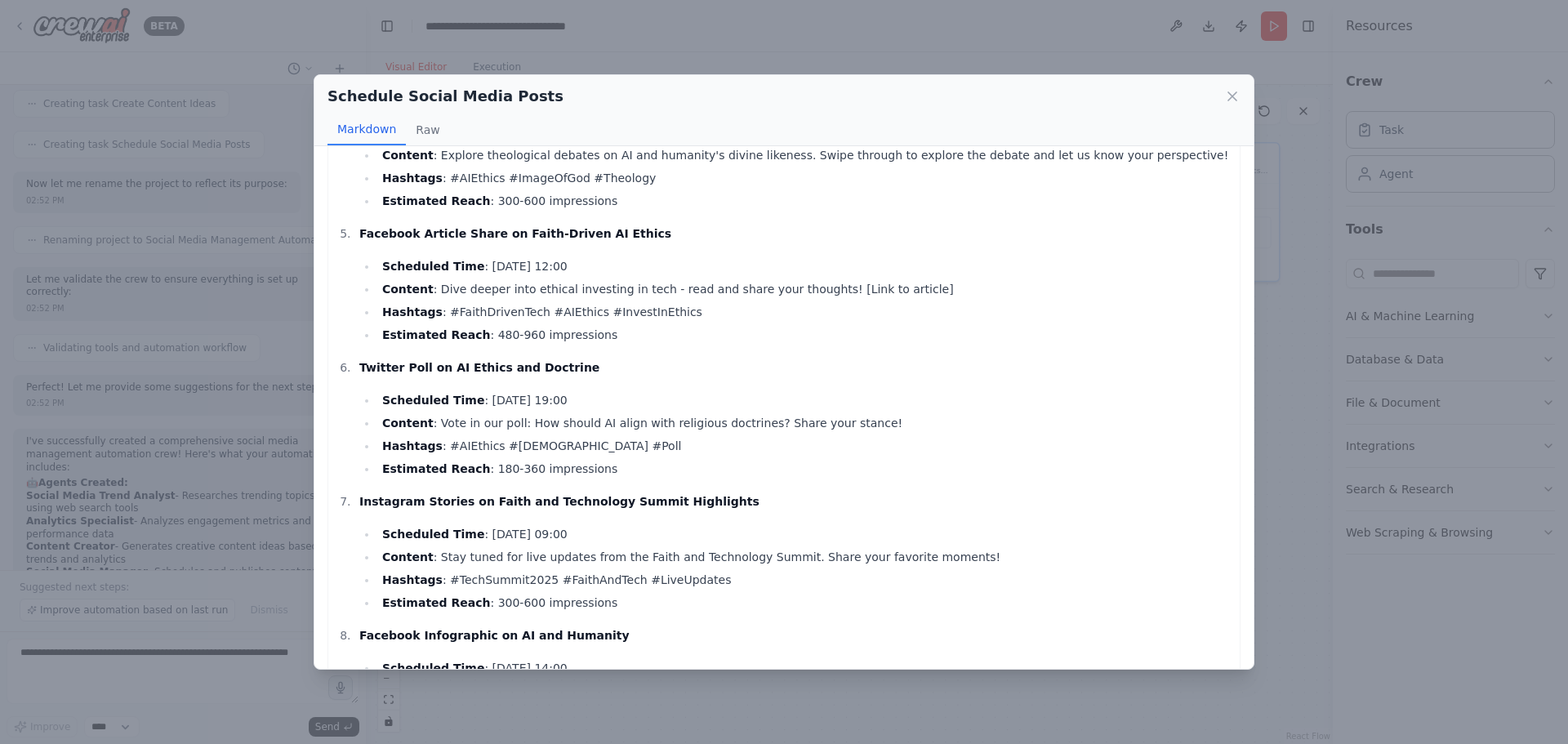
scroll to position [654, 0]
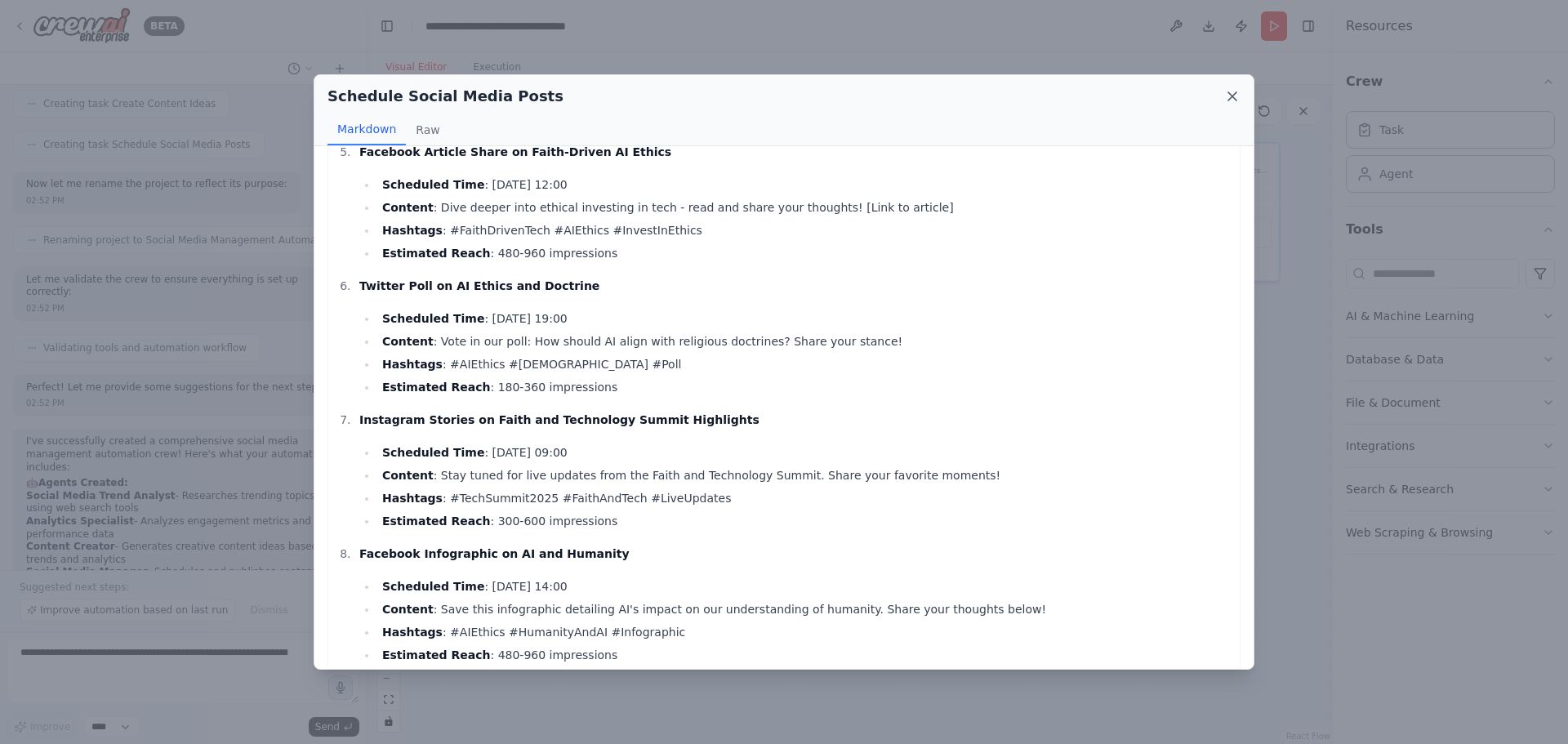
click at [1229, 101] on icon at bounding box center [1233, 97] width 17 height 17
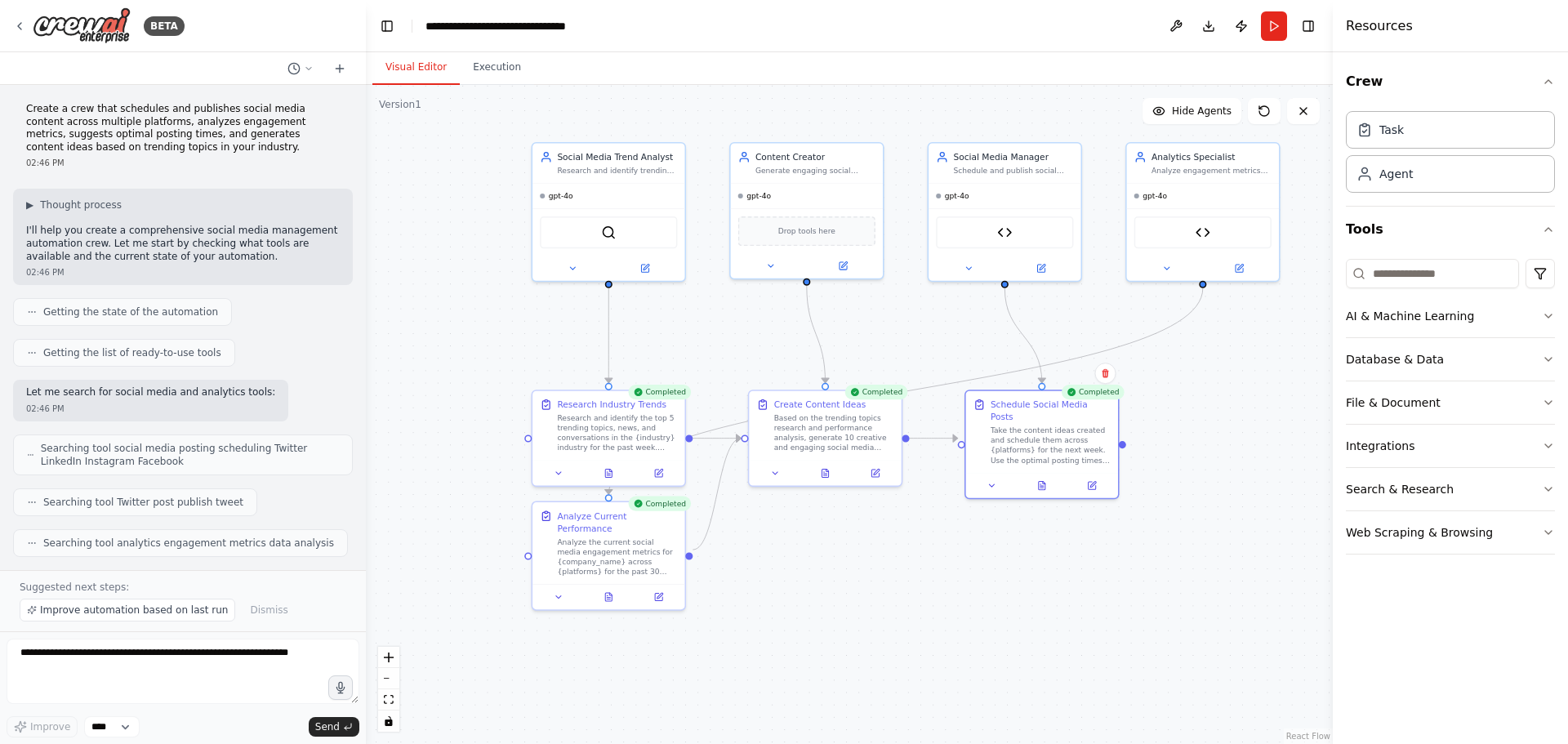
scroll to position [0, 0]
click at [611, 591] on icon at bounding box center [608, 595] width 7 height 8
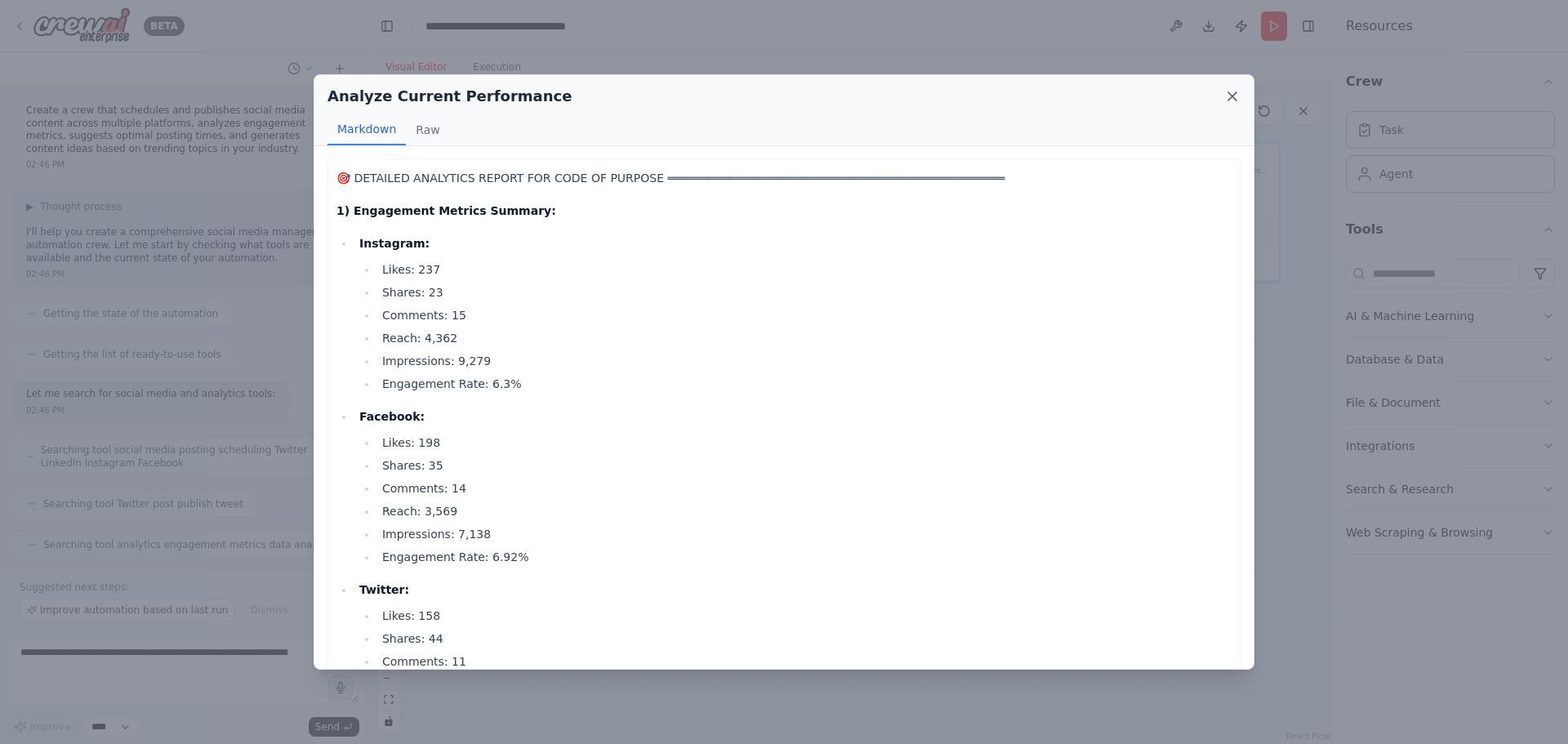
click at [1235, 99] on icon at bounding box center [1233, 96] width 8 height 8
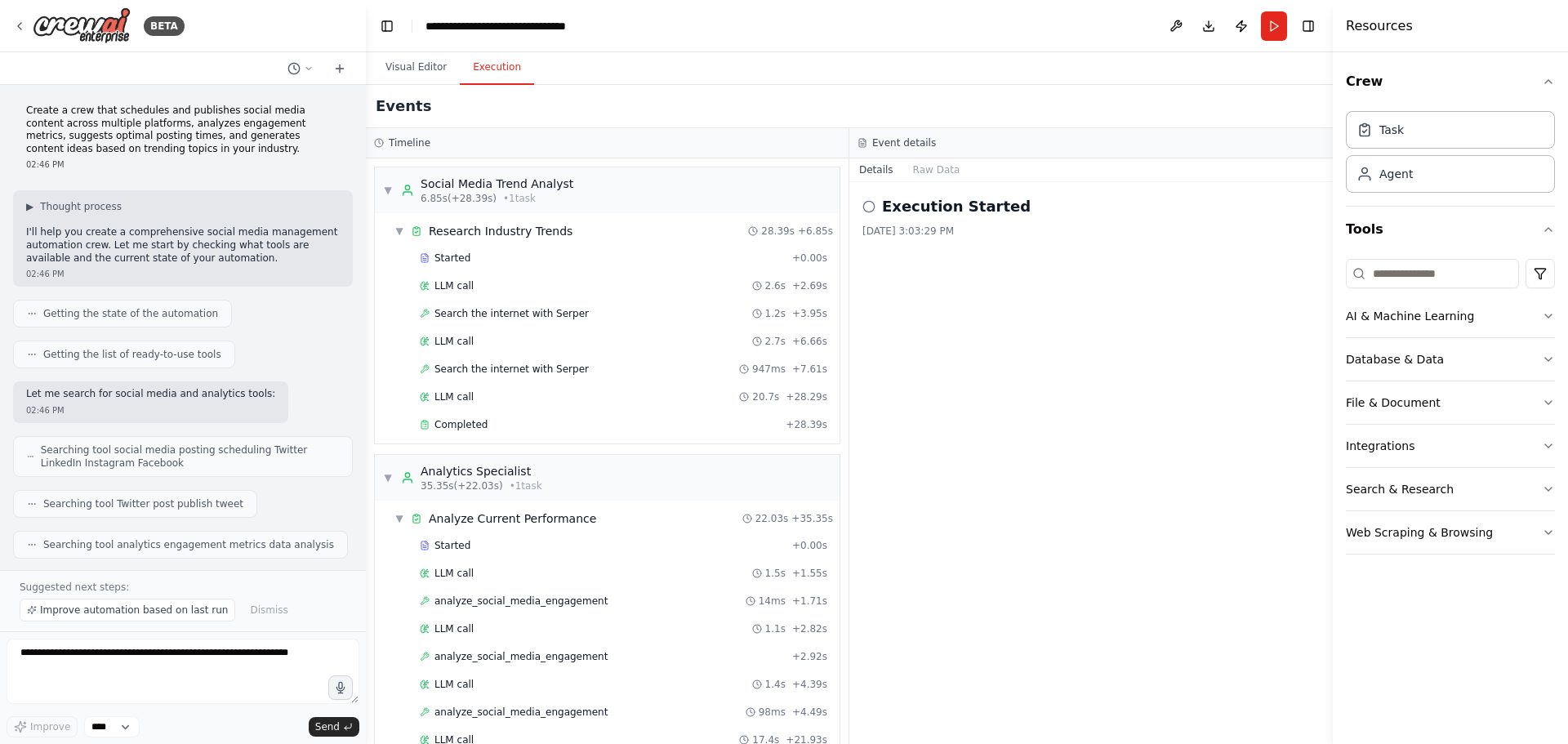
click at [496, 70] on button "Execution" at bounding box center [496, 68] width 74 height 34
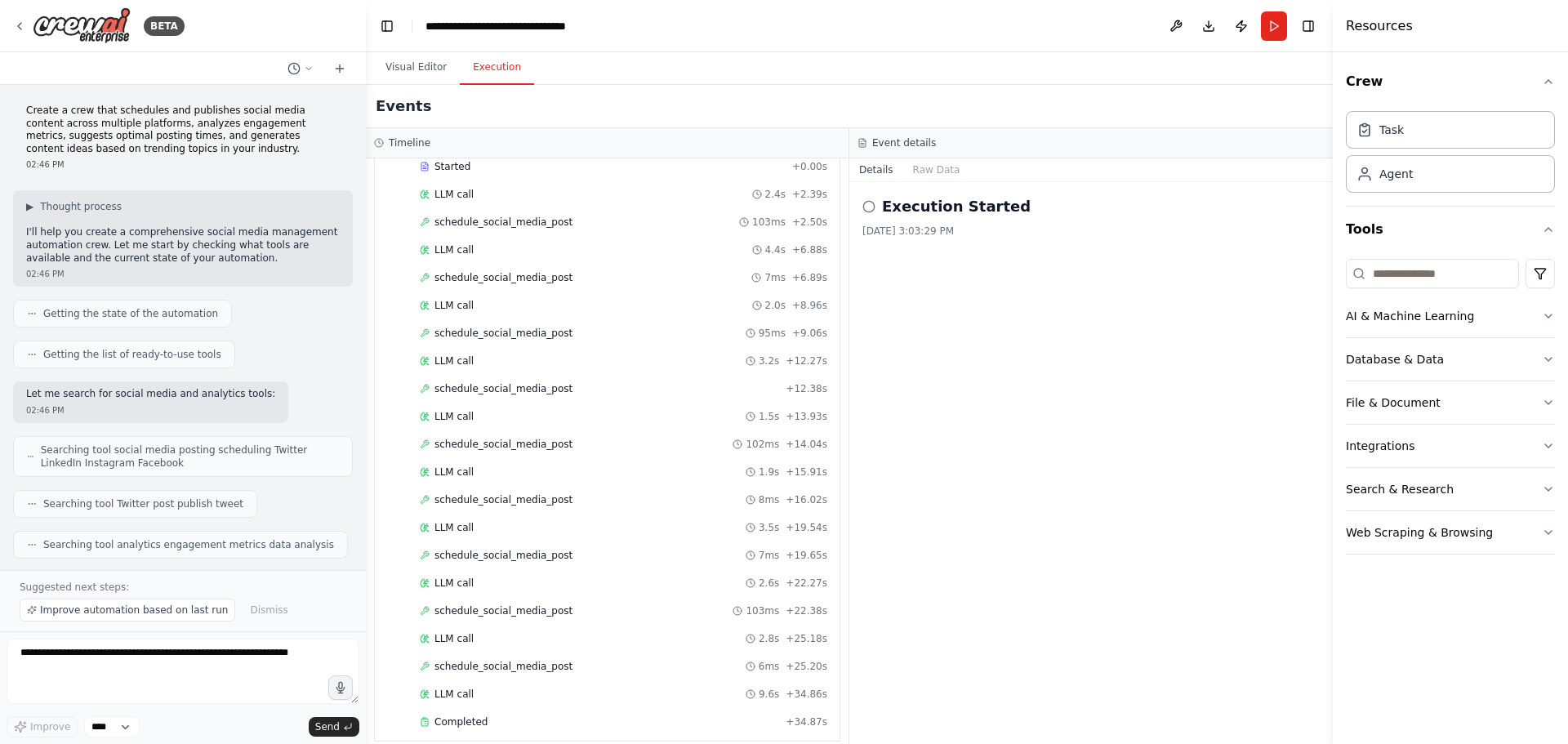
scroll to position [914, 0]
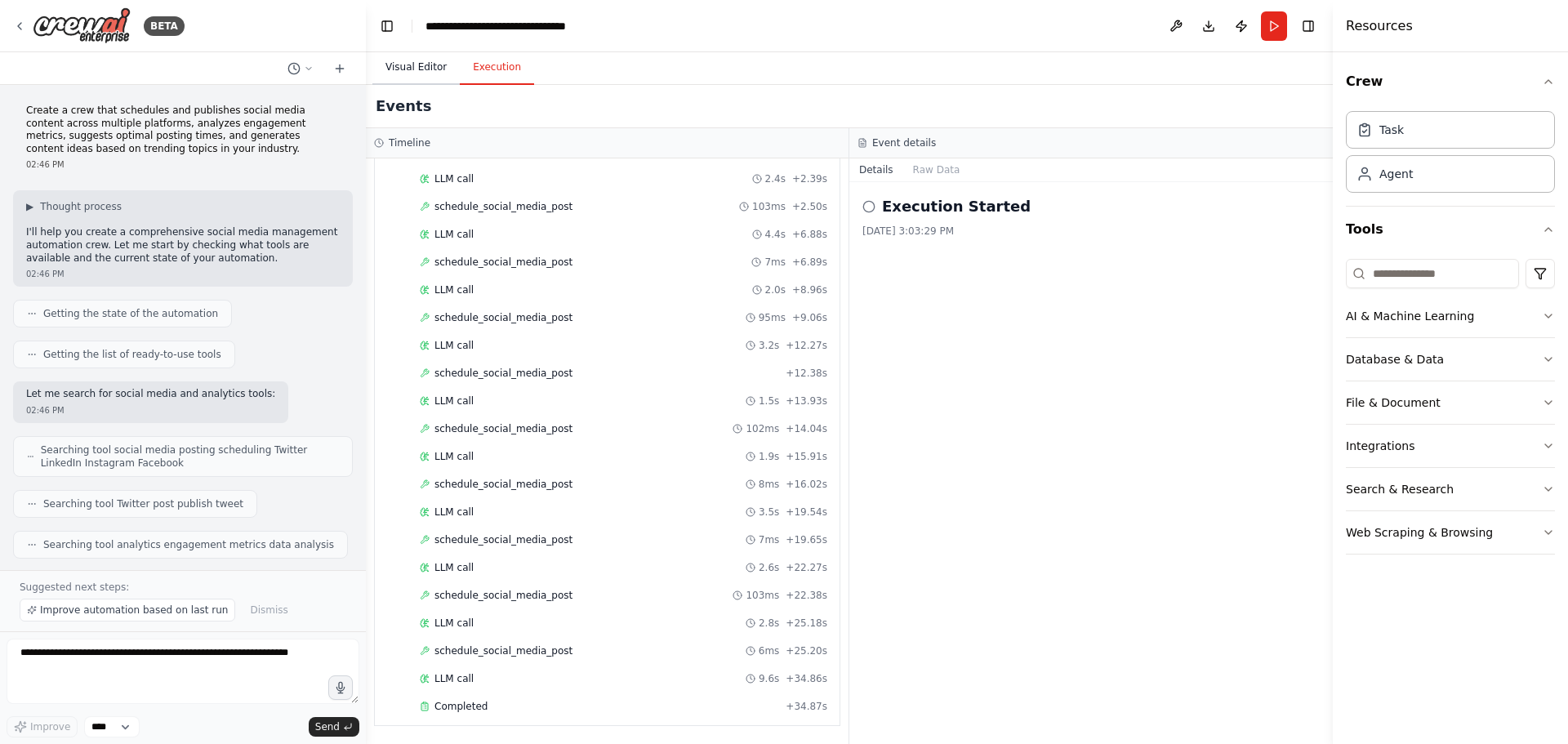
click at [420, 64] on button "Visual Editor" at bounding box center [416, 68] width 88 height 34
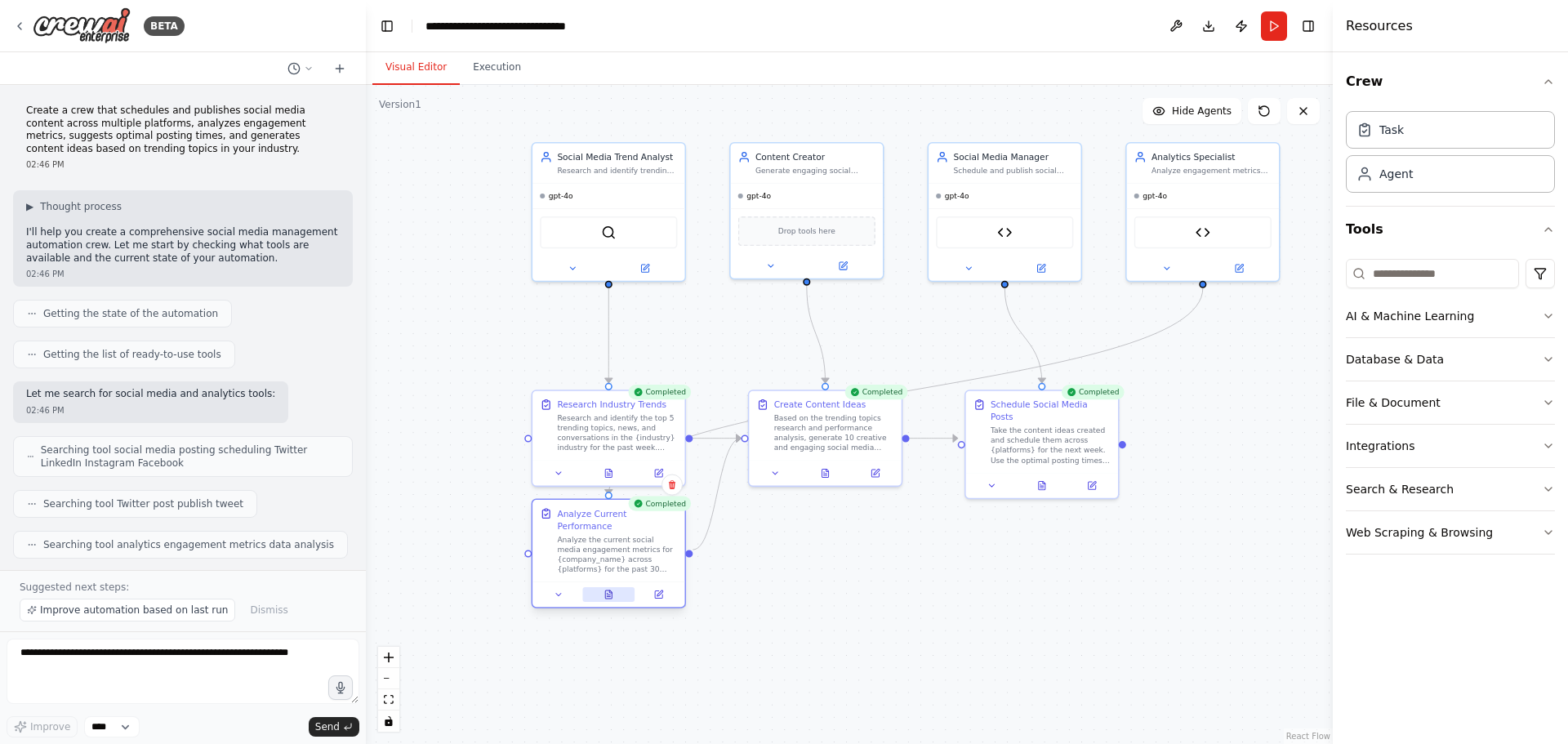
click at [611, 591] on icon at bounding box center [608, 595] width 7 height 8
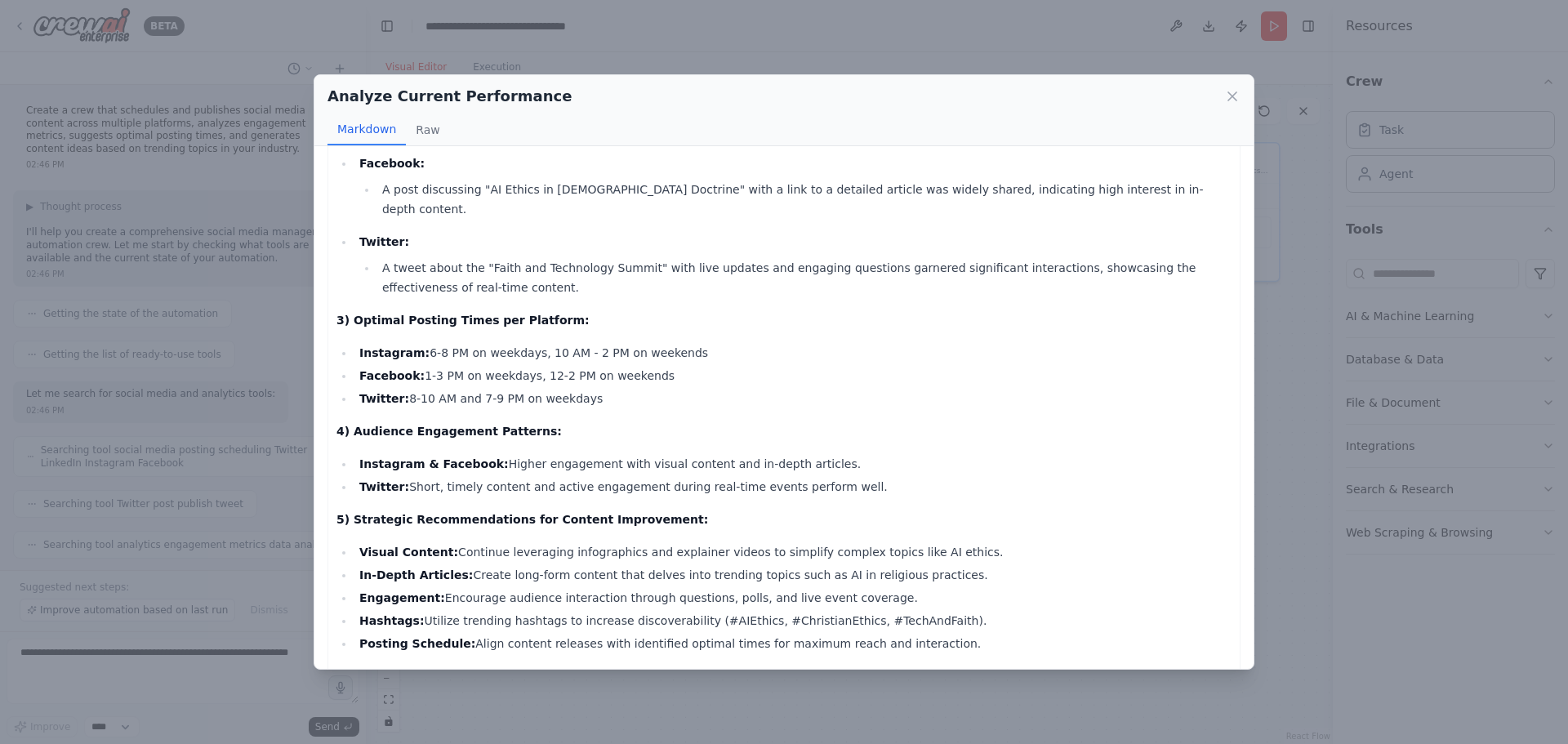
scroll to position [731, 0]
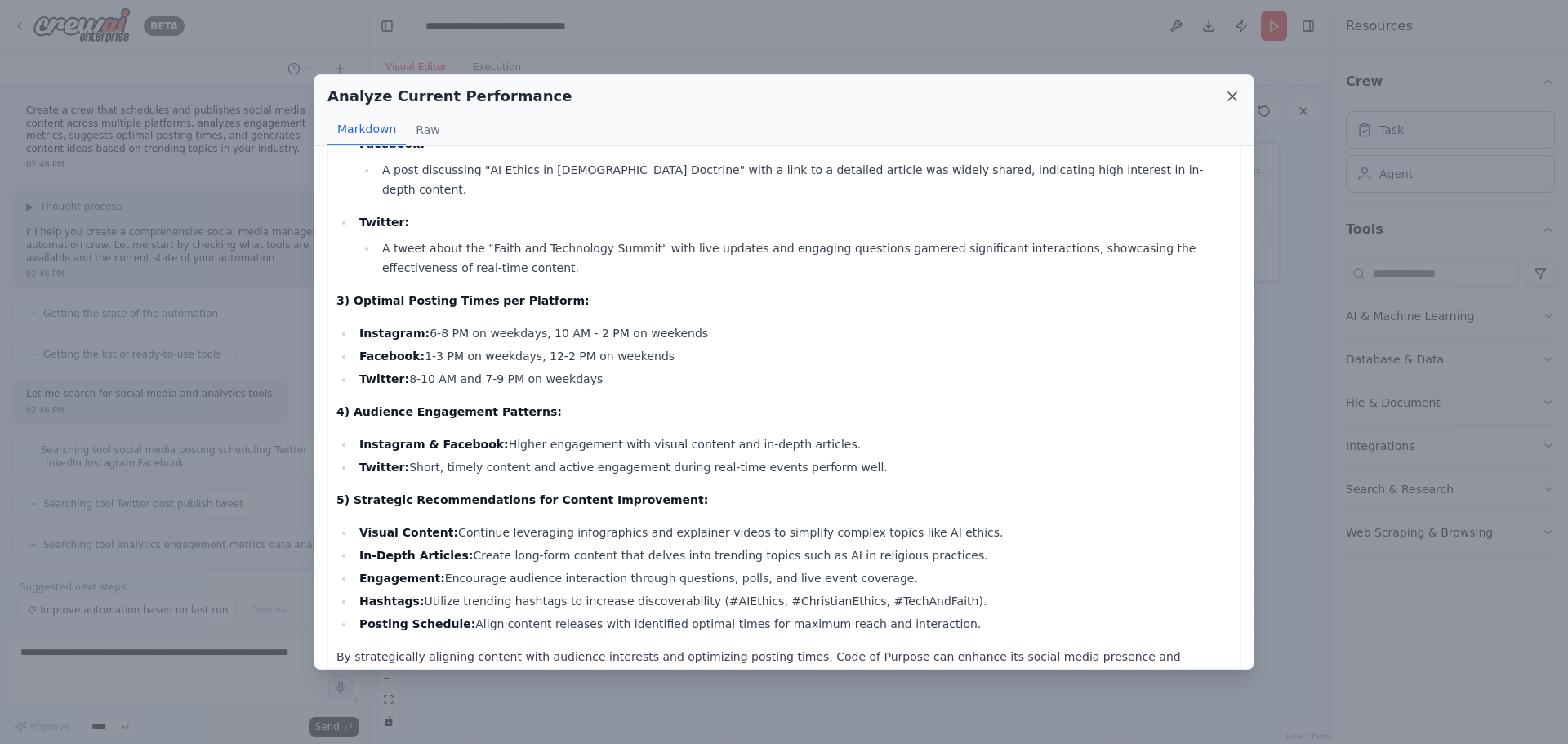
click at [1238, 94] on icon at bounding box center [1233, 97] width 17 height 17
